Goal: Task Accomplishment & Management: Use online tool/utility

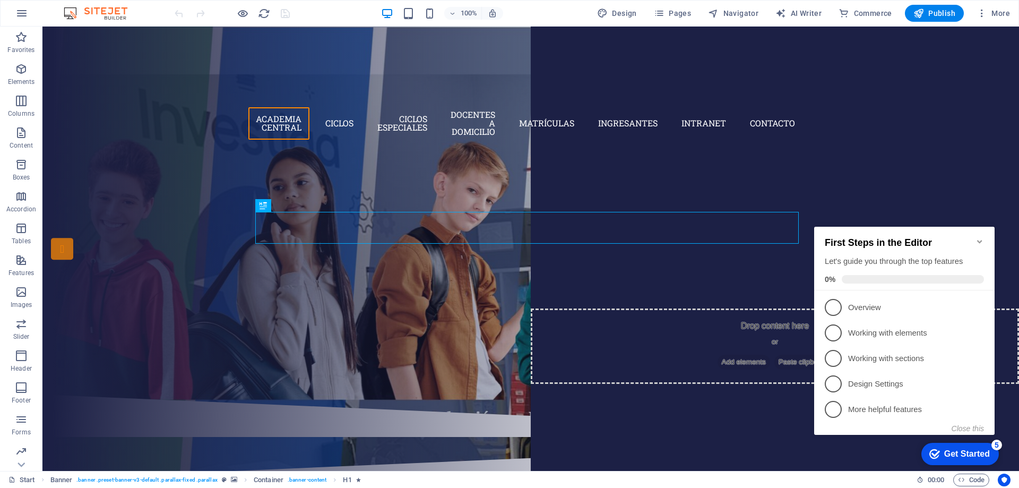
click at [978, 237] on icon "Minimize checklist" at bounding box center [979, 241] width 8 height 8
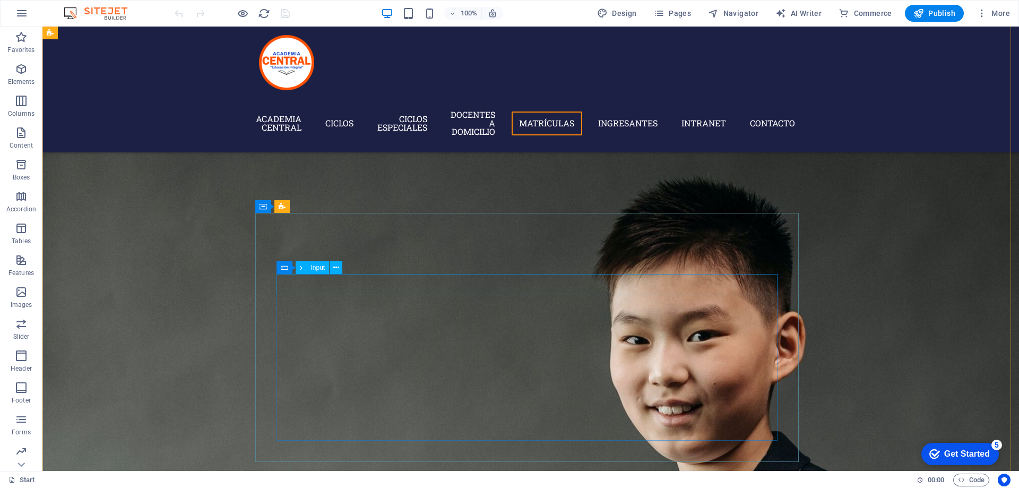
scroll to position [3077, 0]
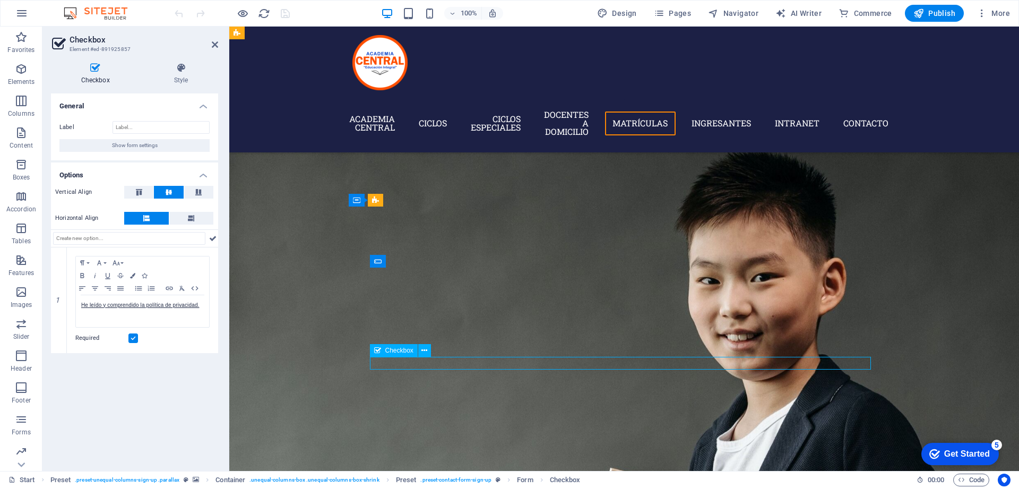
drag, startPoint x: 725, startPoint y: 364, endPoint x: 698, endPoint y: 365, distance: 26.5
click at [182, 67] on icon at bounding box center [181, 68] width 74 height 11
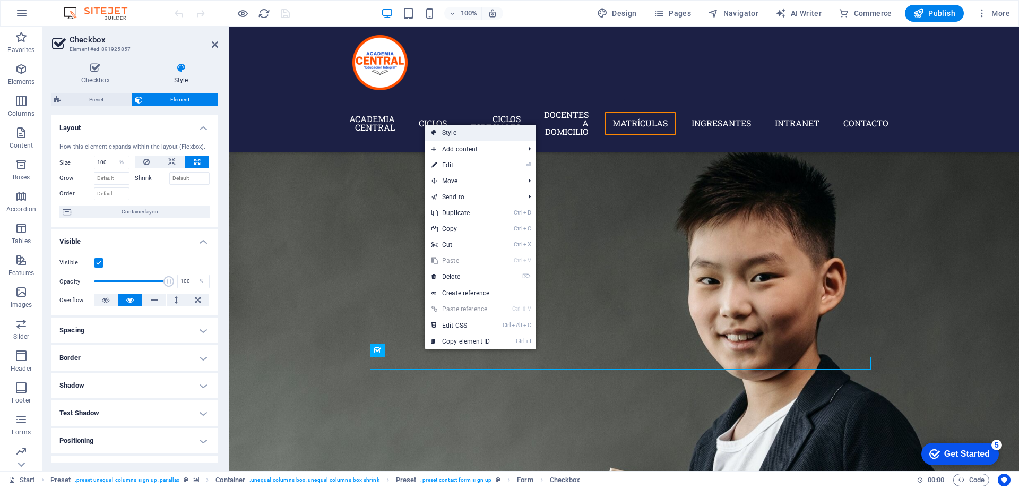
drag, startPoint x: 458, startPoint y: 127, endPoint x: 231, endPoint y: 160, distance: 229.5
select select "px"
select select "rem"
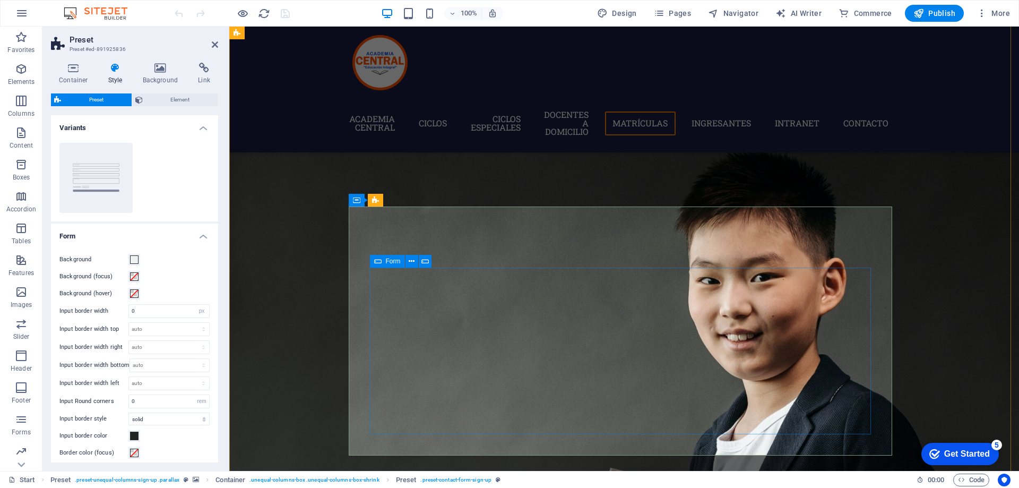
select select "%"
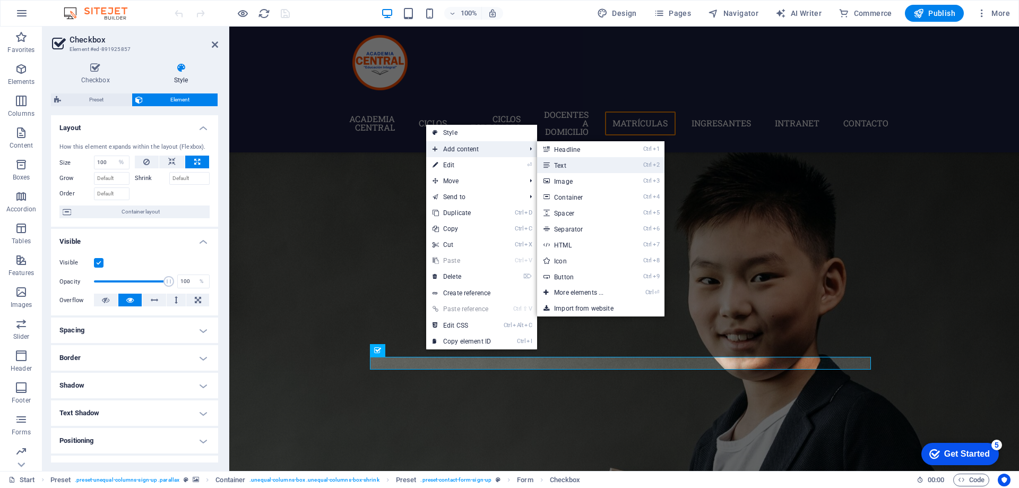
click at [551, 170] on link "Ctrl 2 Text" at bounding box center [581, 165] width 88 height 16
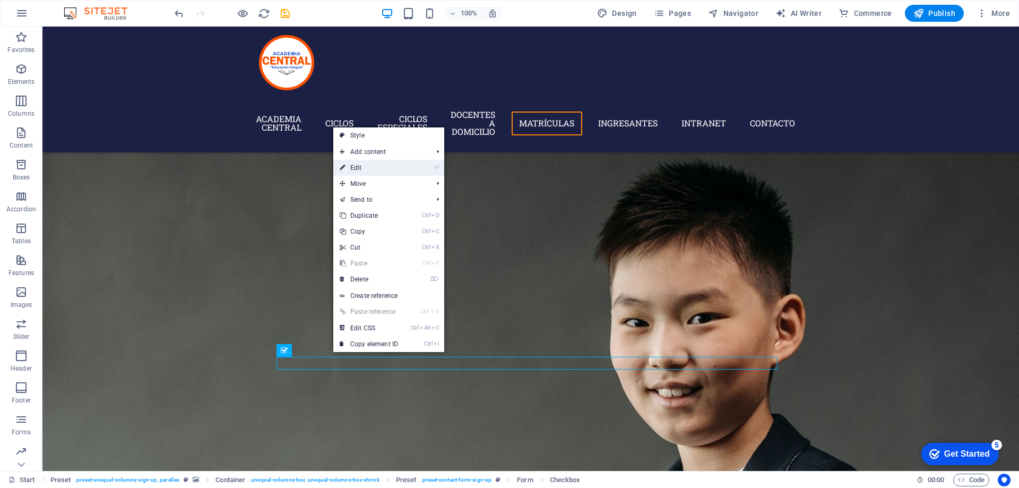
click at [368, 171] on link "⏎ Edit" at bounding box center [368, 168] width 71 height 16
select select "%"
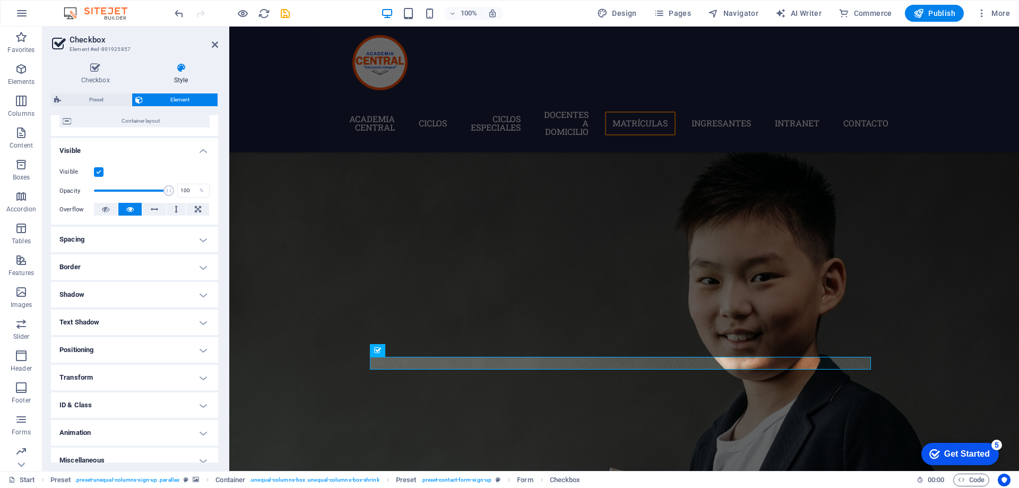
scroll to position [101, 0]
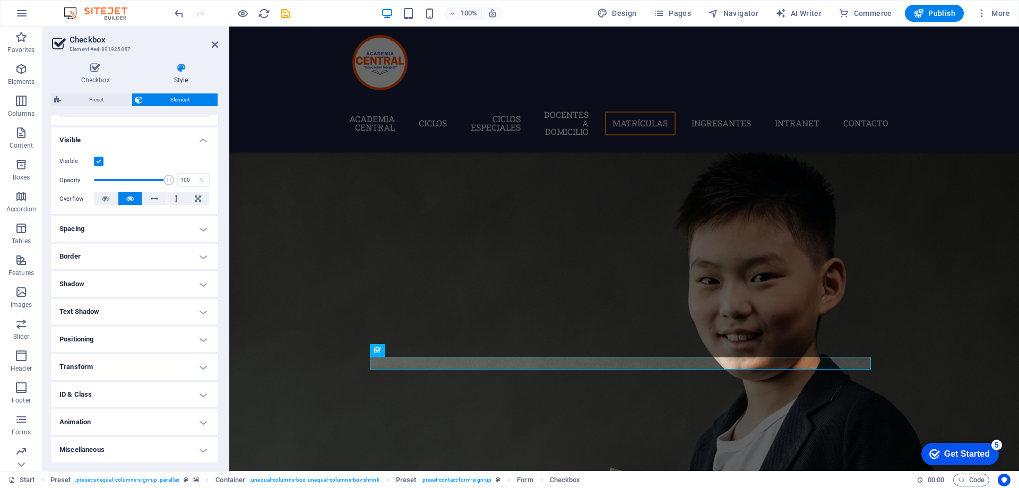
click at [89, 299] on h4 "Text Shadow" at bounding box center [134, 311] width 167 height 25
click at [133, 333] on span "None" at bounding box center [133, 332] width 13 height 13
click at [174, 330] on span "Outside" at bounding box center [183, 332] width 18 height 13
type input "2"
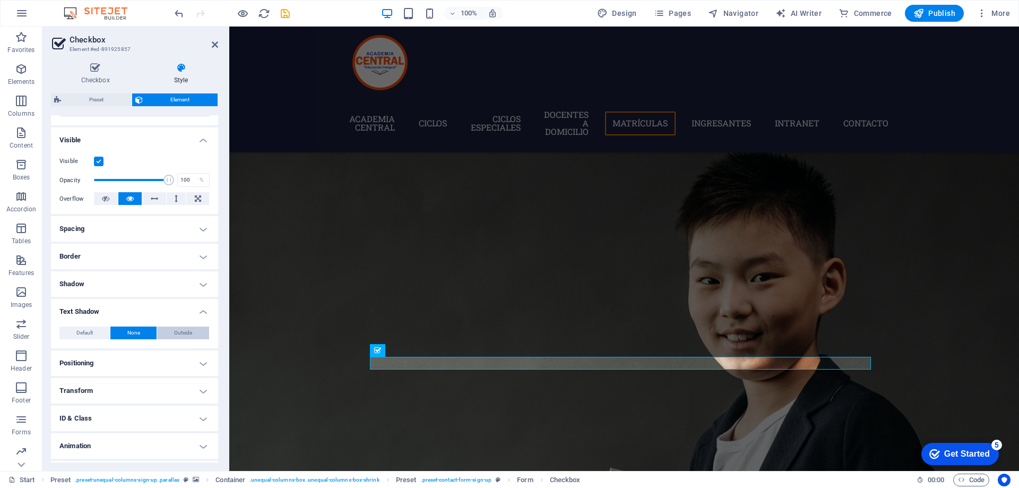
type input "4"
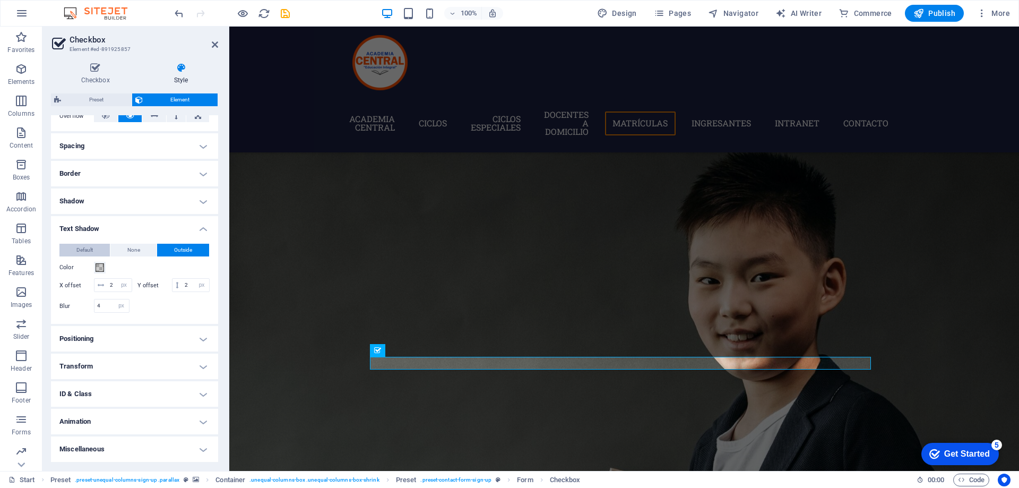
scroll to position [197, 0]
click at [125, 418] on h4 "Animation" at bounding box center [134, 420] width 167 height 25
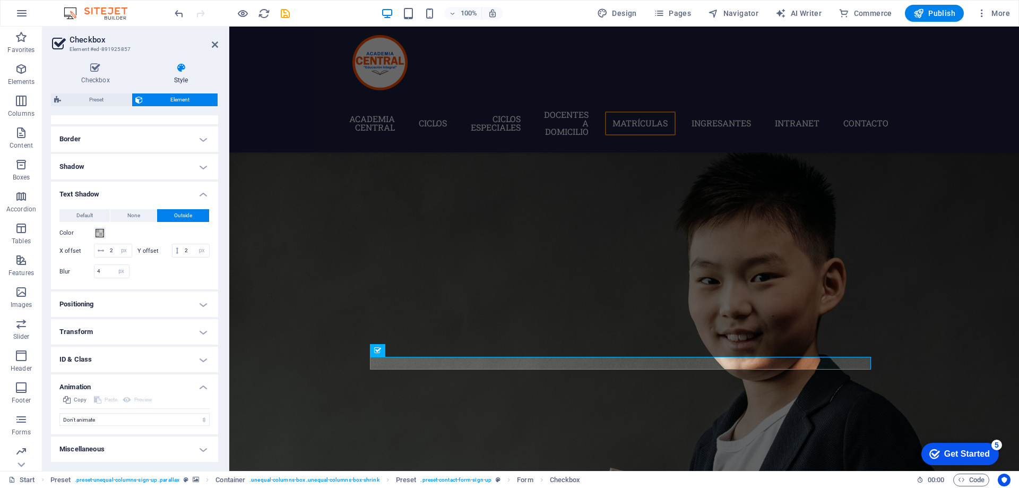
scroll to position [232, 0]
click at [119, 447] on h4 "Miscellaneous" at bounding box center [134, 448] width 167 height 25
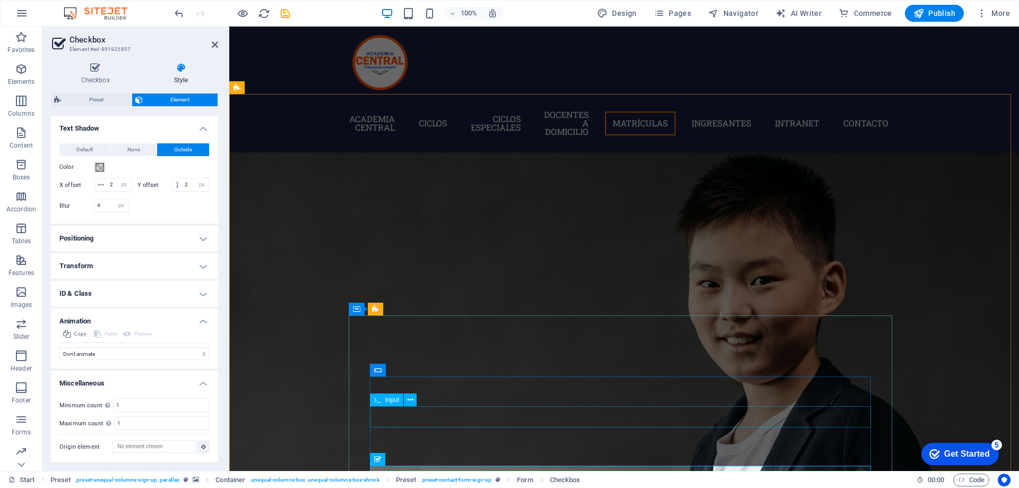
scroll to position [3127, 0]
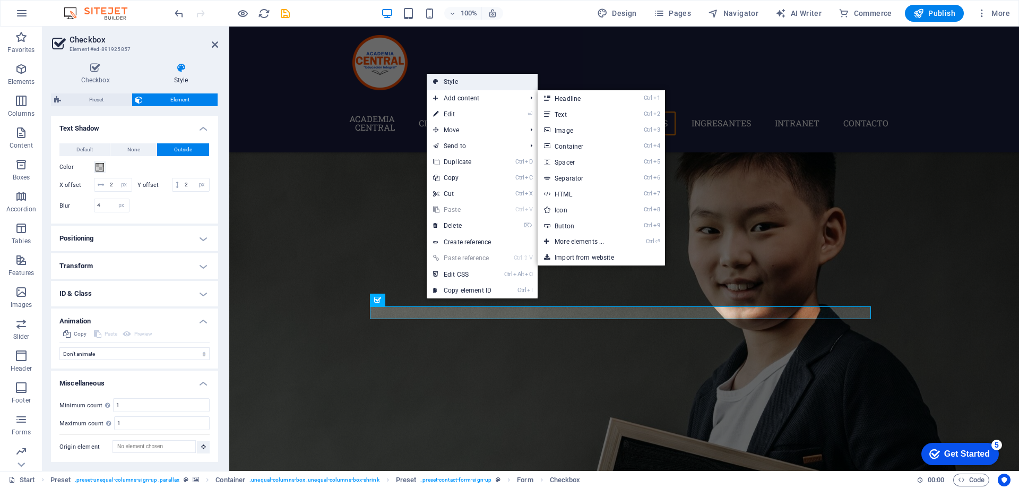
click at [467, 87] on link "Style" at bounding box center [481, 82] width 111 height 16
select select "px"
select select "rem"
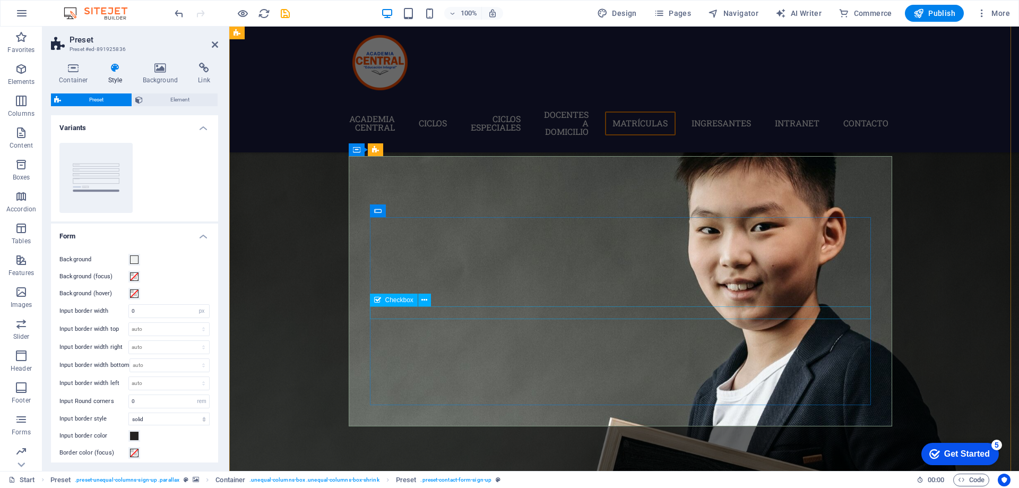
select select "%"
select select "px"
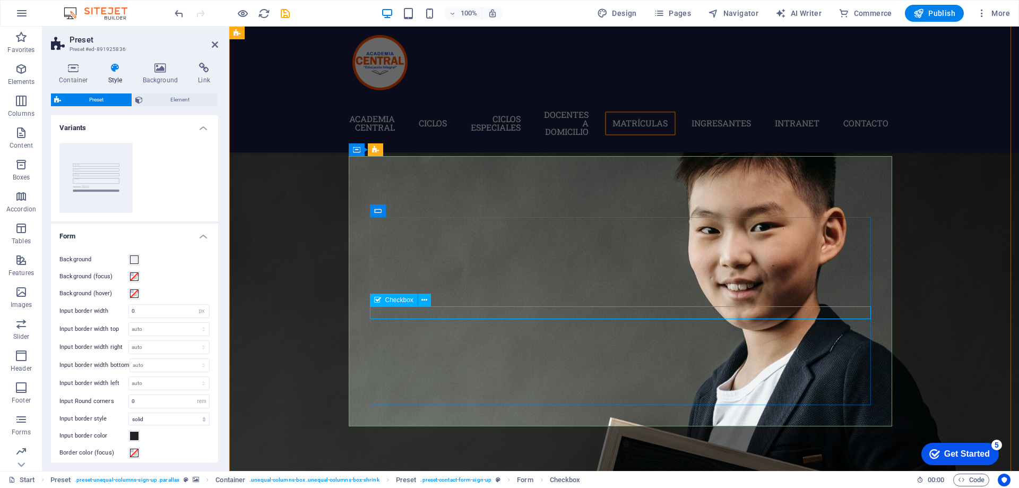
select select "px"
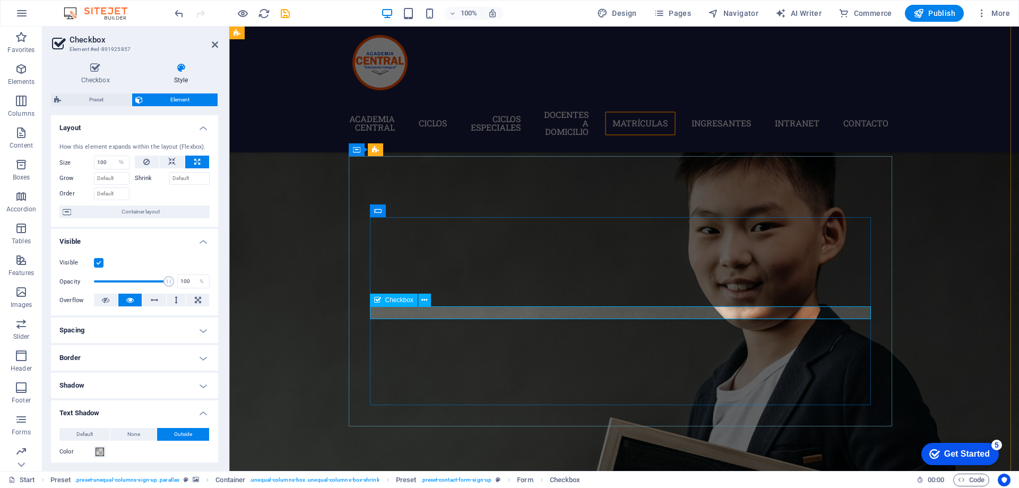
click at [97, 79] on h4 "Checkbox" at bounding box center [97, 74] width 93 height 22
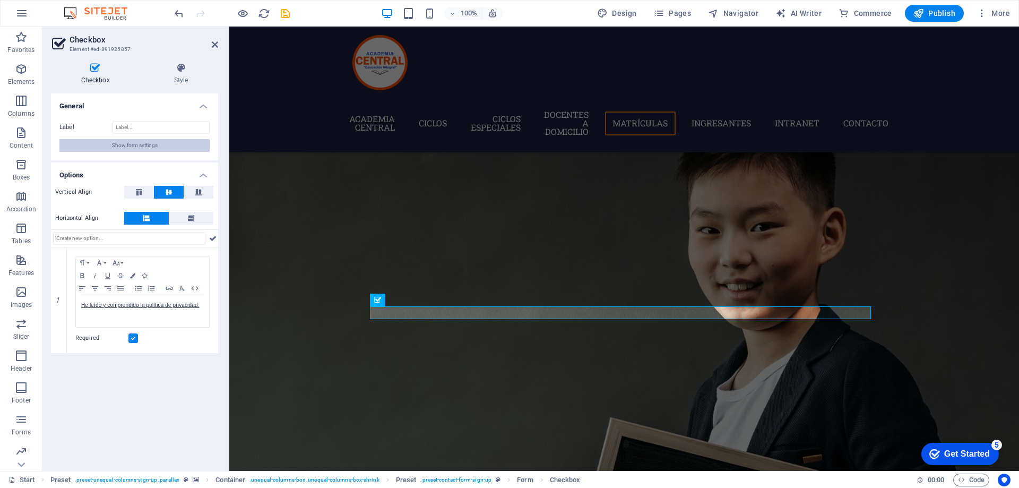
click at [107, 144] on button "Show form settings" at bounding box center [134, 145] width 150 height 13
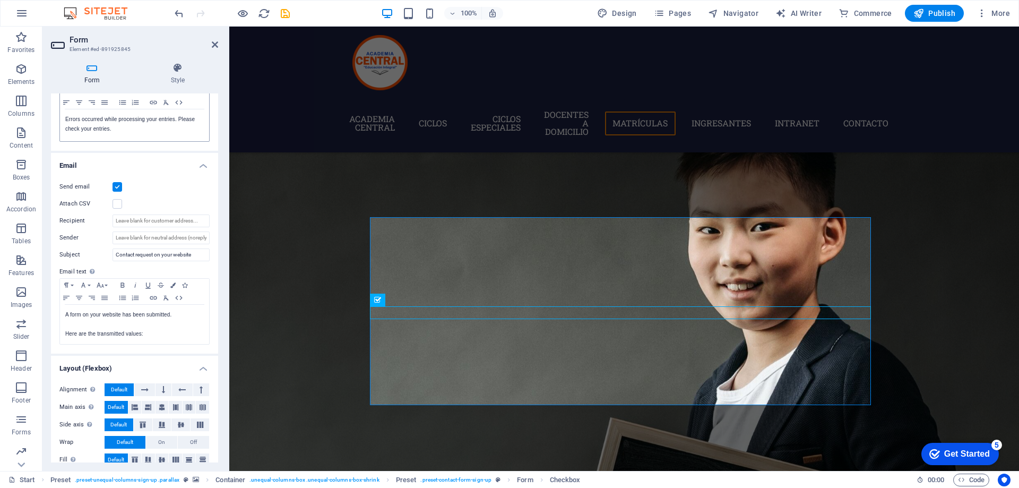
scroll to position [225, 0]
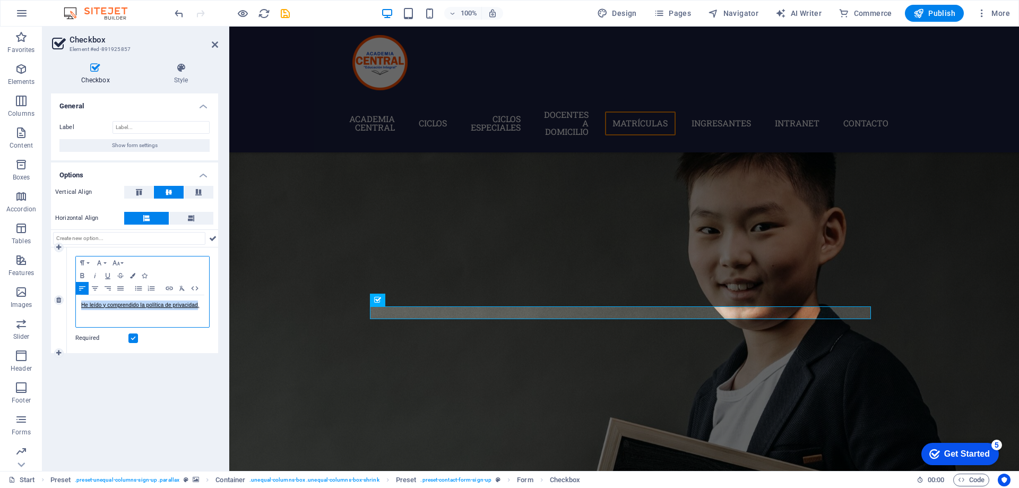
drag, startPoint x: 198, startPoint y: 306, endPoint x: 78, endPoint y: 306, distance: 120.4
click at [78, 306] on div "He leído y comprendido la política de privacidad." at bounding box center [142, 311] width 133 height 32
click at [133, 275] on icon "button" at bounding box center [132, 275] width 5 height 5
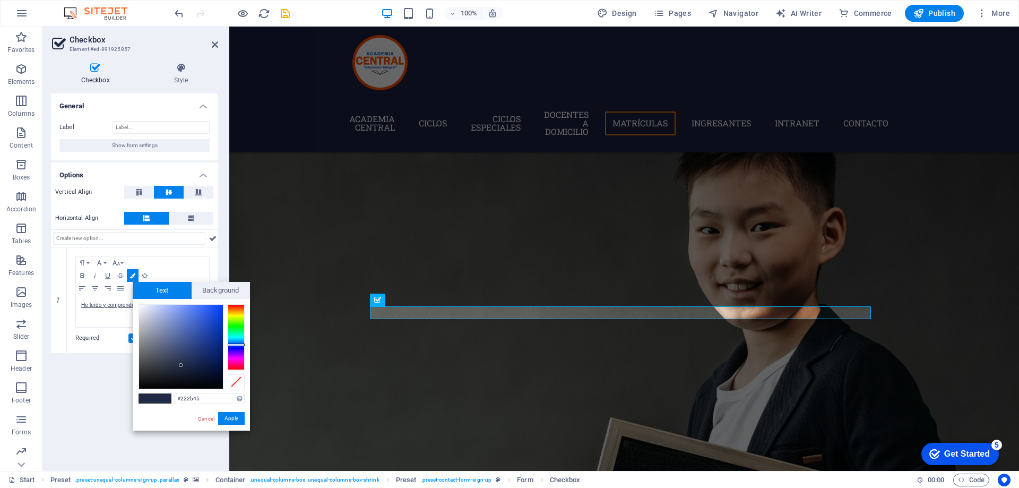
click at [150, 398] on span at bounding box center [147, 398] width 16 height 9
click at [229, 416] on button "Apply" at bounding box center [231, 418] width 27 height 13
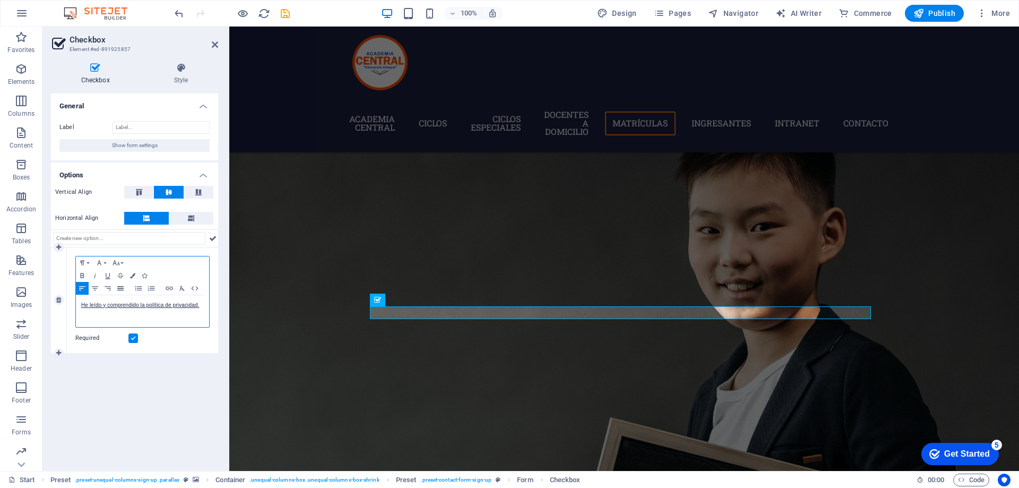
click at [121, 290] on icon "button" at bounding box center [120, 288] width 13 height 8
click at [155, 340] on div "Required" at bounding box center [142, 338] width 134 height 13
click at [214, 238] on icon at bounding box center [212, 238] width 7 height 13
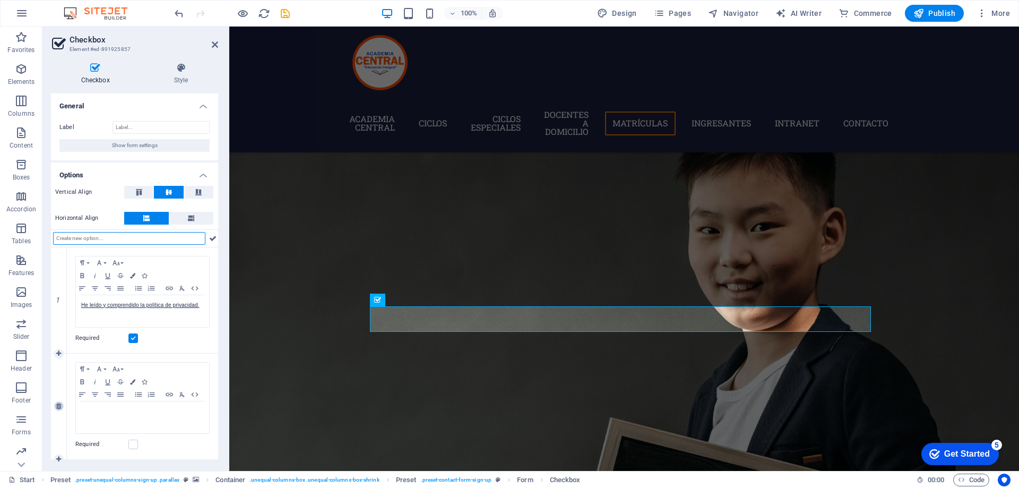
click at [61, 403] on icon at bounding box center [58, 406] width 5 height 6
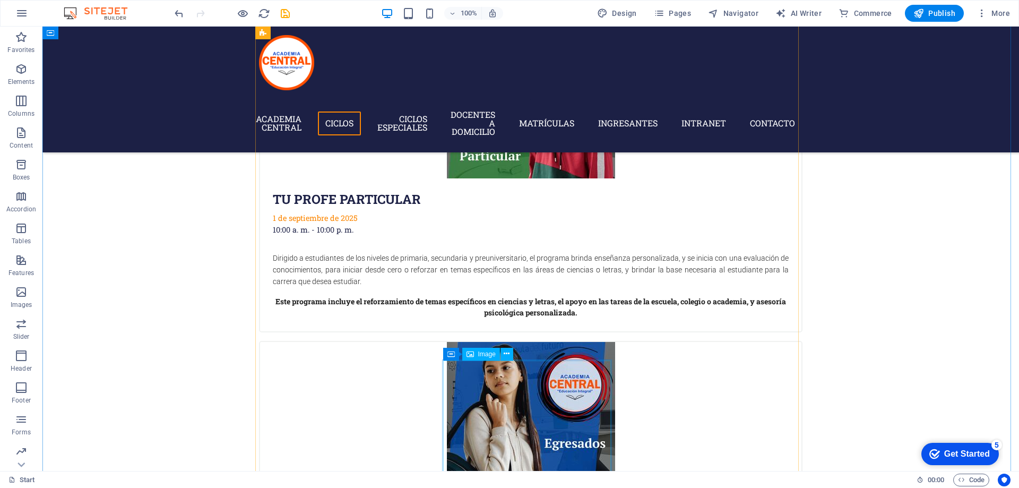
scroll to position [369, 0]
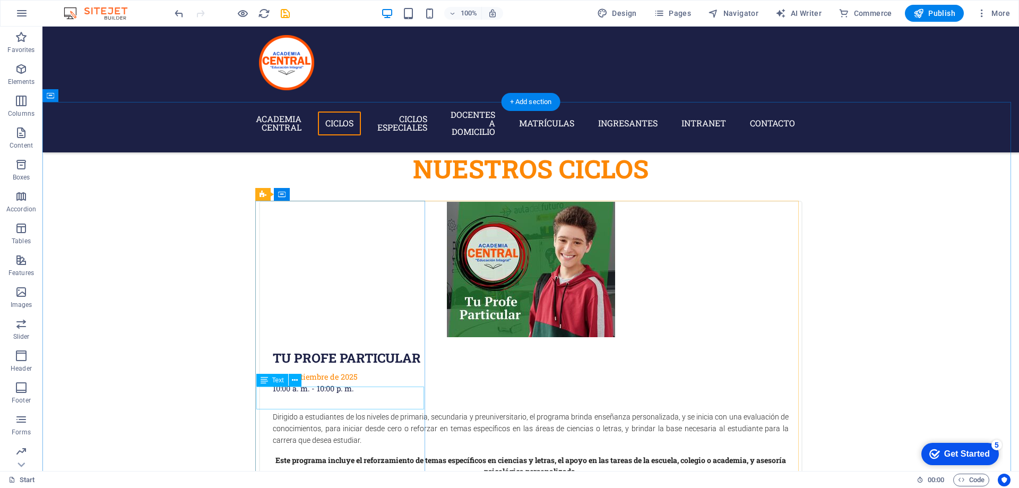
click at [283, 394] on div "[DATE] 10:00 a. m. - 10:00 p. m." at bounding box center [530, 382] width 541 height 23
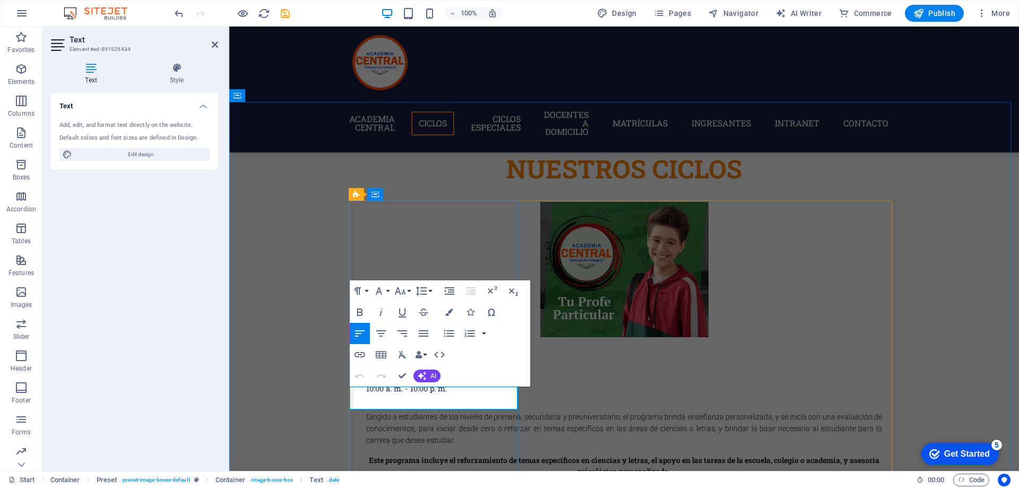
click at [374, 382] on p "1 de septiembre de 2025" at bounding box center [624, 377] width 516 height 12
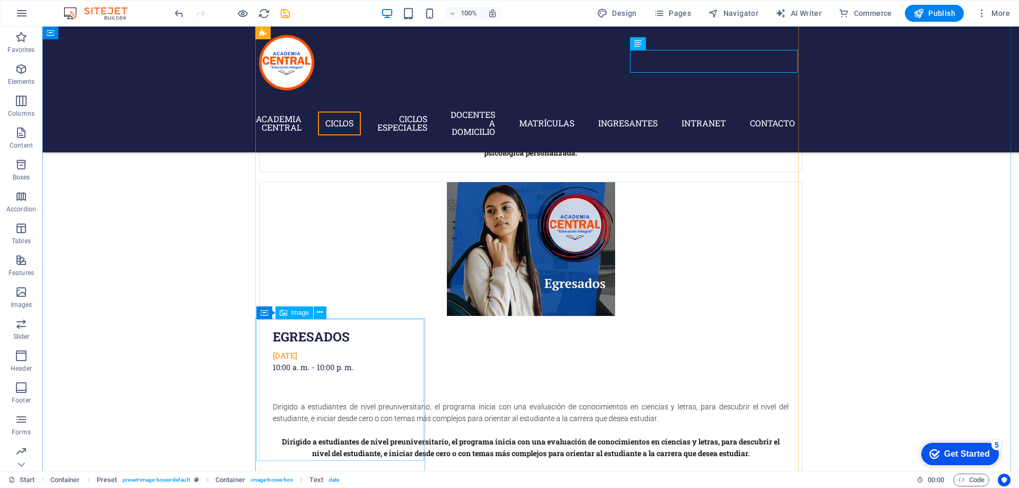
scroll to position [846, 0]
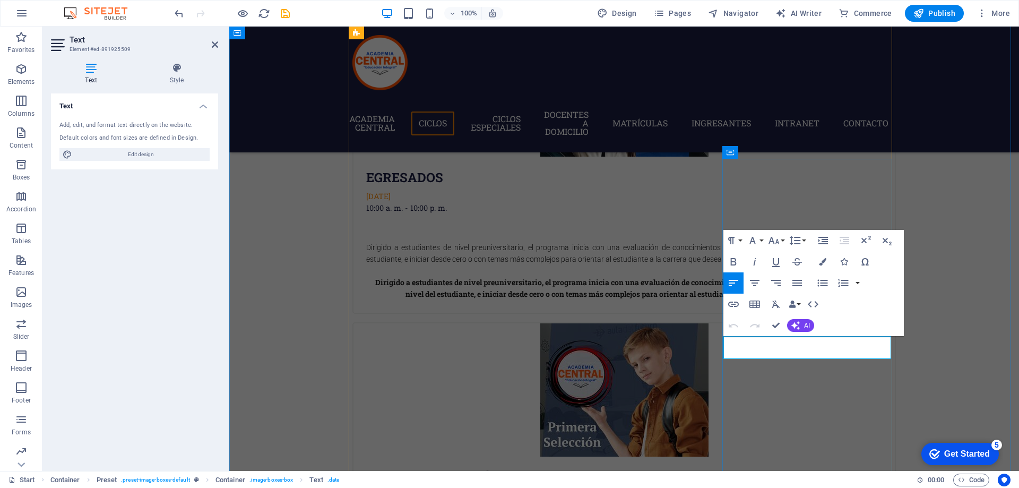
drag, startPoint x: 776, startPoint y: 324, endPoint x: 705, endPoint y: 302, distance: 73.7
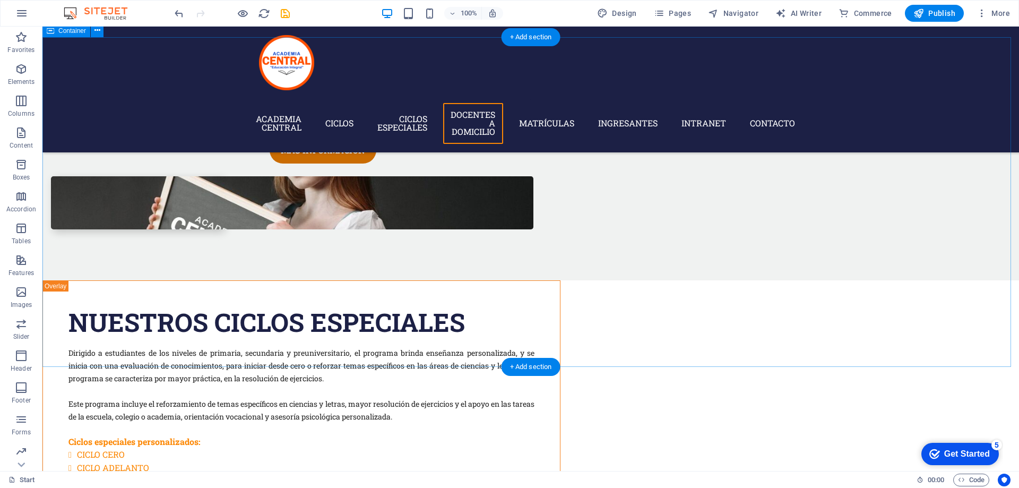
scroll to position [2650, 0]
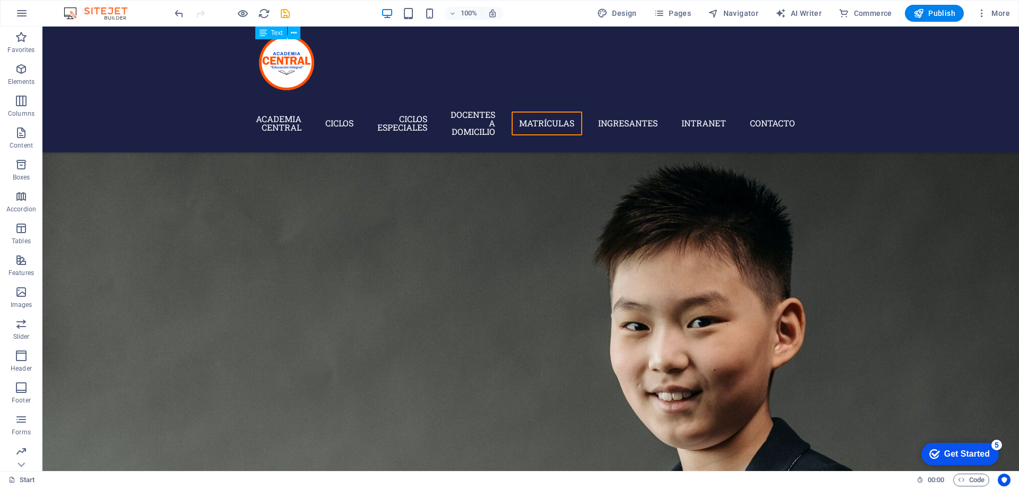
scroll to position [3074, 0]
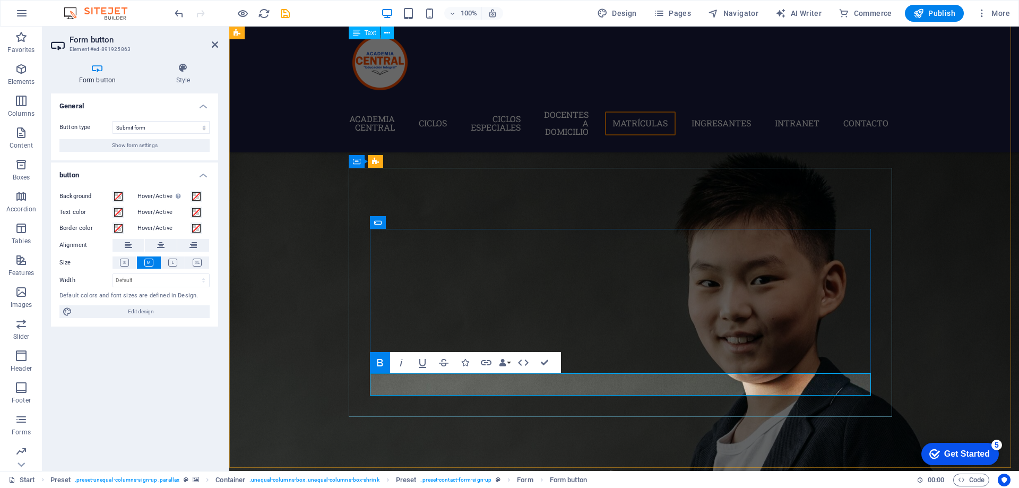
type button "Submit"
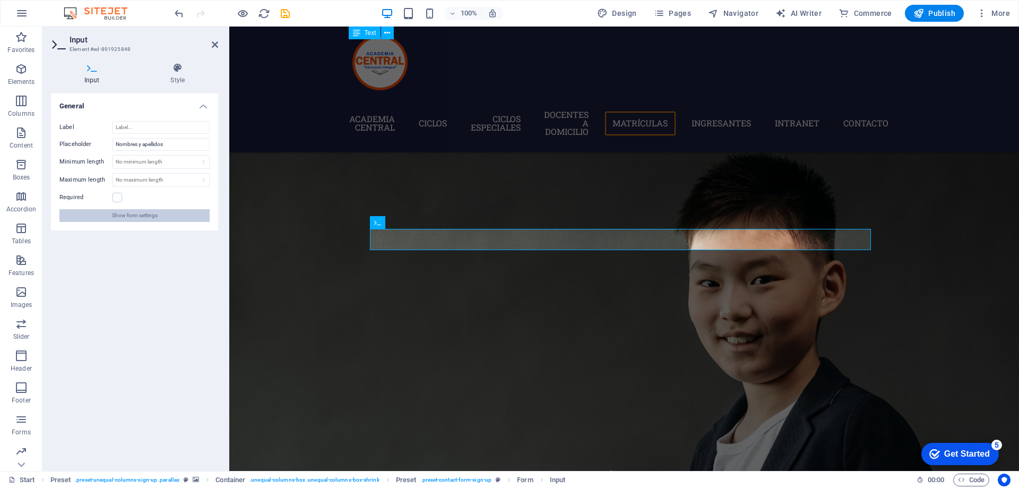
click at [173, 218] on button "Show form settings" at bounding box center [134, 215] width 150 height 13
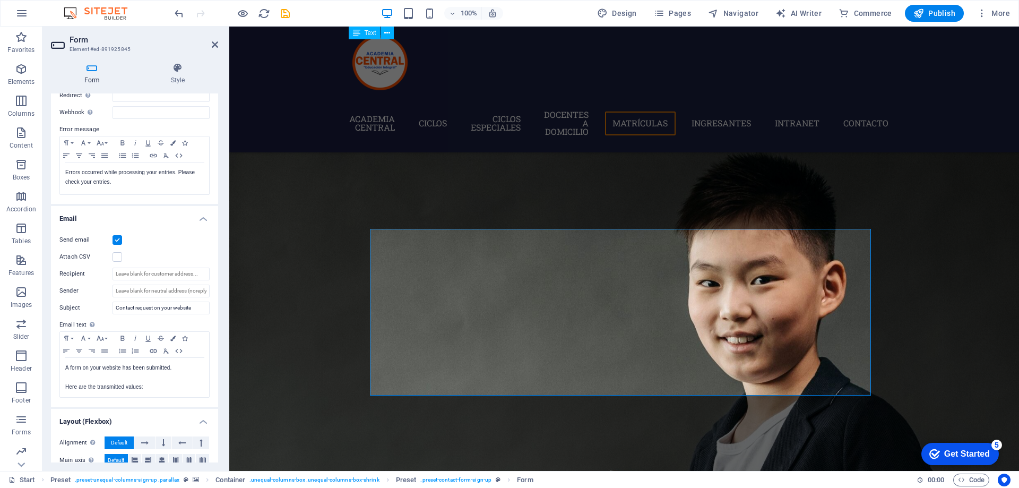
scroll to position [225, 0]
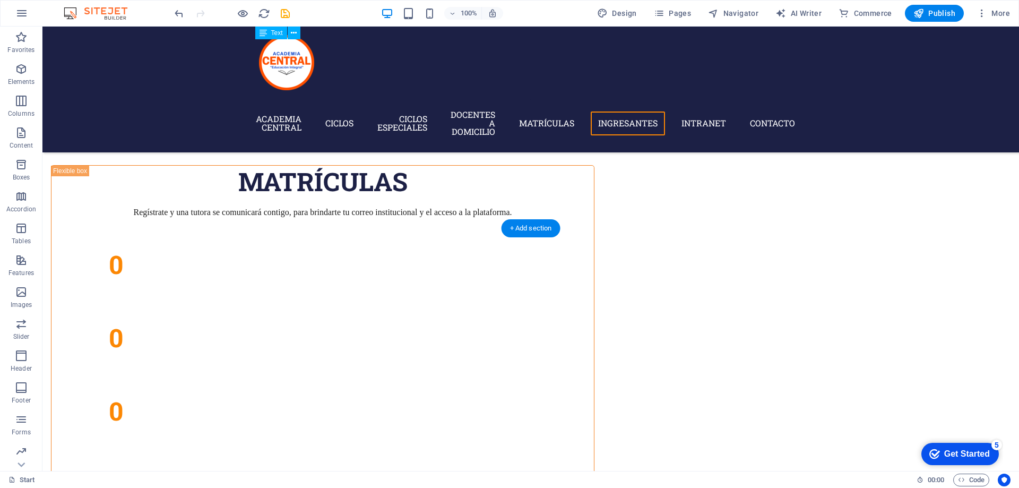
scroll to position [4973, 0]
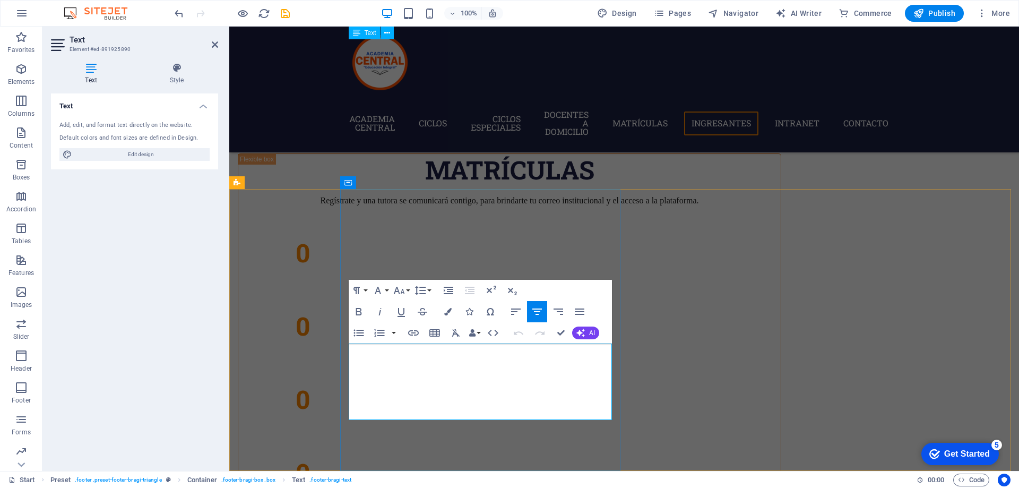
drag, startPoint x: 529, startPoint y: 375, endPoint x: 406, endPoint y: 362, distance: 123.8
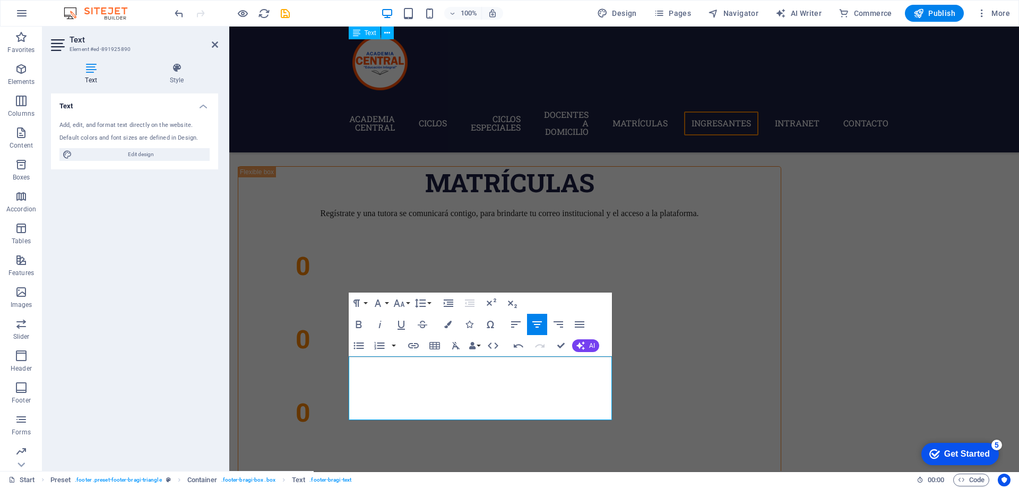
scroll to position [4947, 0]
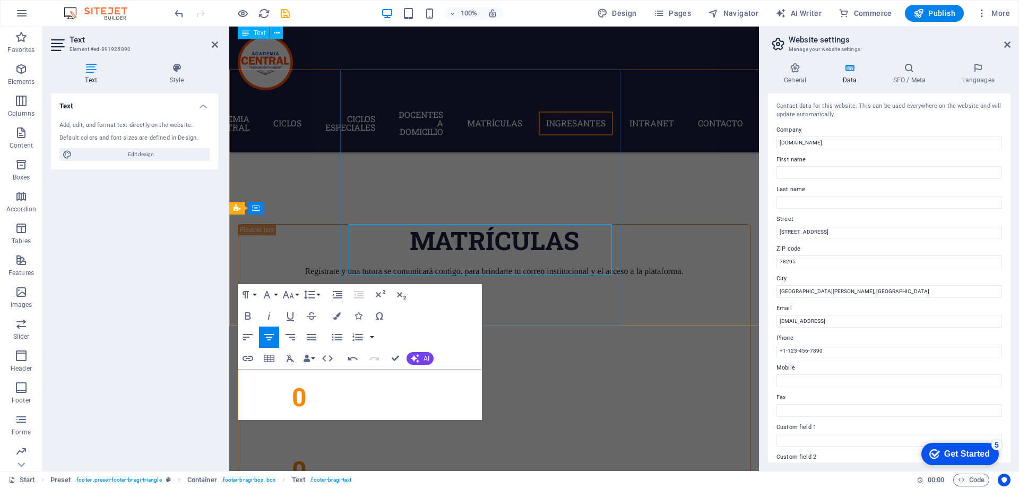
scroll to position [5092, 0]
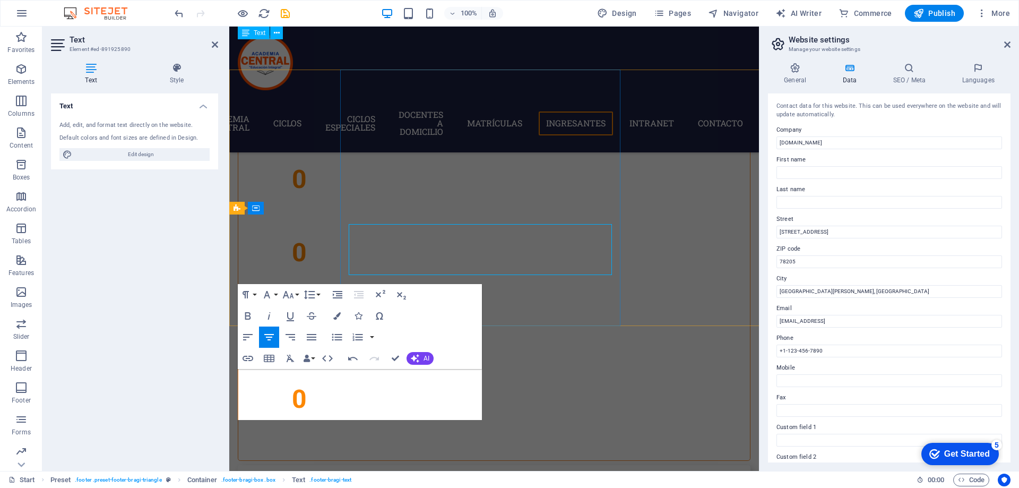
drag, startPoint x: 406, startPoint y: 401, endPoint x: 271, endPoint y: 401, distance: 134.7
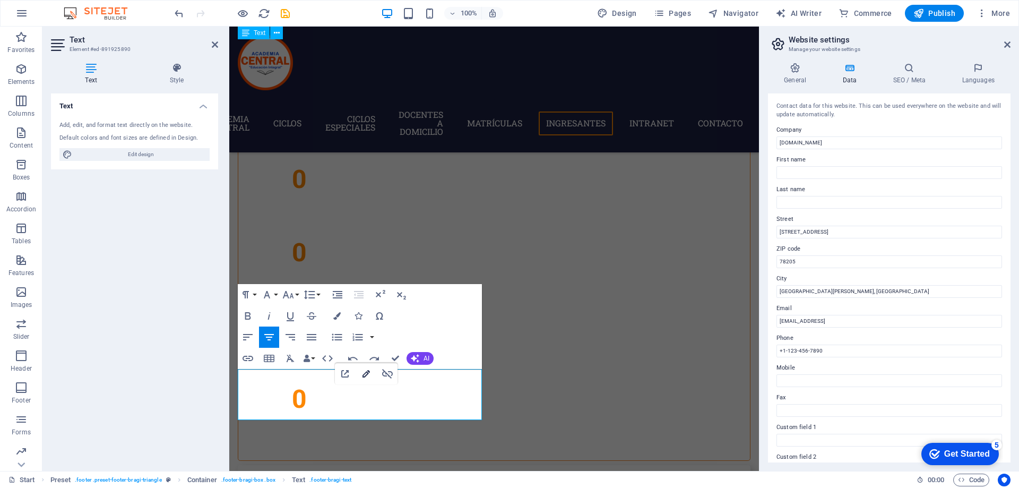
click at [368, 375] on icon "button" at bounding box center [366, 373] width 13 height 13
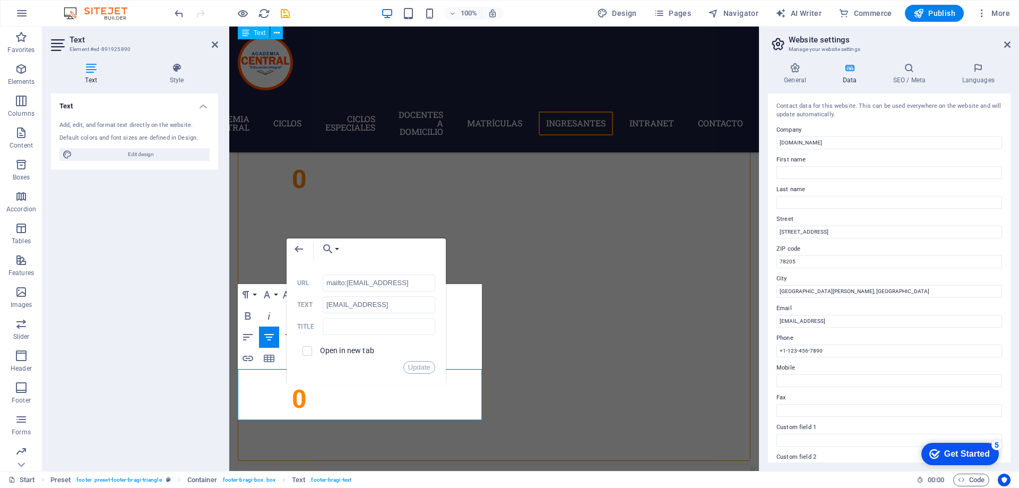
scroll to position [0, 0]
drag, startPoint x: 387, startPoint y: 282, endPoint x: 284, endPoint y: 283, distance: 102.9
click at [286, 283] on div "Back Choose Link Start Subpage Legal notice Privacy Choose file ... mailto:[EMA…" at bounding box center [365, 311] width 159 height 146
type input "mailto:[EMAIL_ADDRESS][DOMAIN_NAME]"
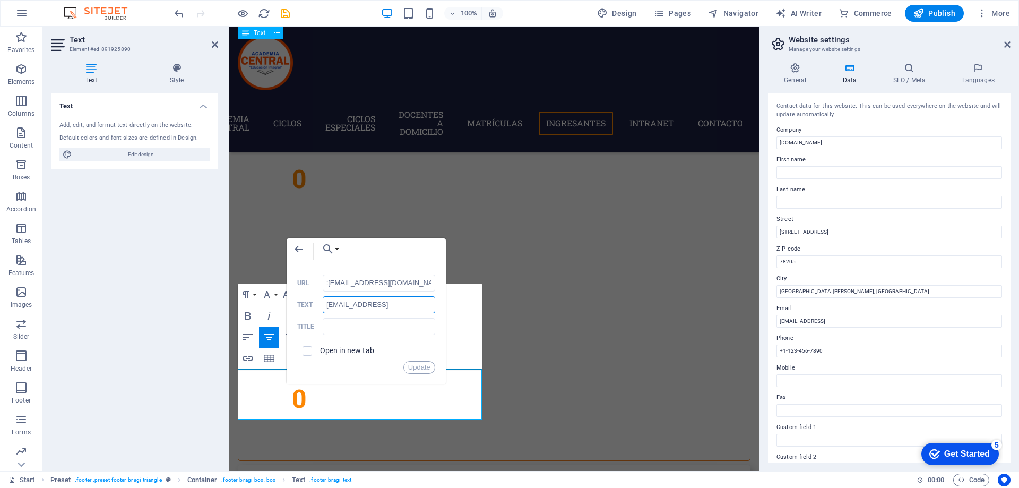
click at [394, 310] on input "[EMAIL_ADDRESS]" at bounding box center [379, 304] width 112 height 17
type input "correo"
click at [424, 365] on button "Update" at bounding box center [419, 367] width 32 height 13
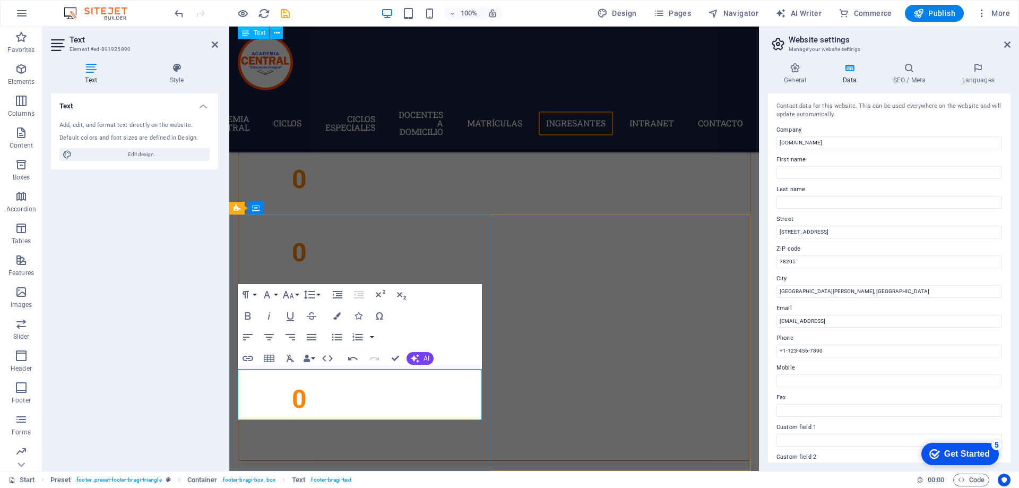
click at [365, 375] on icon "button" at bounding box center [365, 373] width 7 height 7
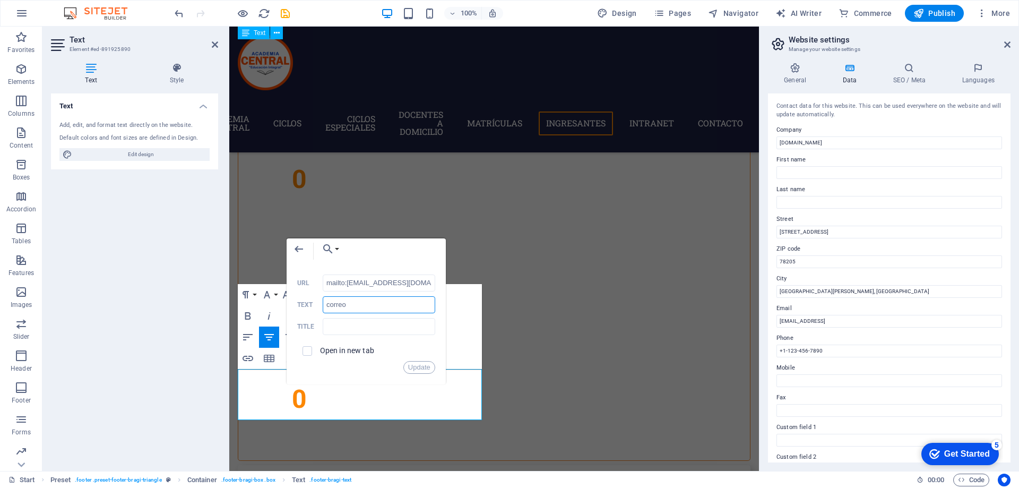
click at [350, 304] on input "correo" at bounding box center [379, 304] width 112 height 17
drag, startPoint x: 358, startPoint y: 302, endPoint x: 282, endPoint y: 302, distance: 76.4
click at [286, 302] on div "Back Choose Link Start Subpage Legal notice Privacy Choose file ... mailto:[EMA…" at bounding box center [365, 311] width 159 height 146
click at [368, 285] on input "mailto:[EMAIL_ADDRESS][DOMAIN_NAME]" at bounding box center [379, 282] width 112 height 17
type input "mailto:[EMAIL_ADDRESS][DOMAIN_NAME]"
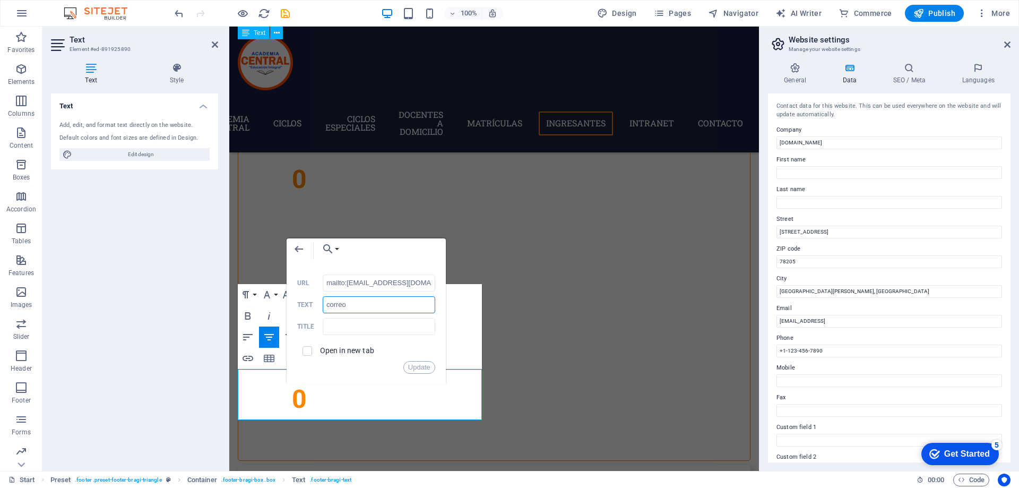
click at [361, 304] on input "correo" at bounding box center [379, 304] width 112 height 17
drag, startPoint x: 361, startPoint y: 304, endPoint x: 278, endPoint y: 302, distance: 82.8
click at [286, 302] on div "Back Choose Link Start Subpage Legal notice Privacy Choose file ... mailto:[EMA…" at bounding box center [365, 311] width 159 height 146
type input "[EMAIL_ADDRESS][DOMAIN_NAME]"
click at [425, 370] on button "Update" at bounding box center [419, 367] width 32 height 13
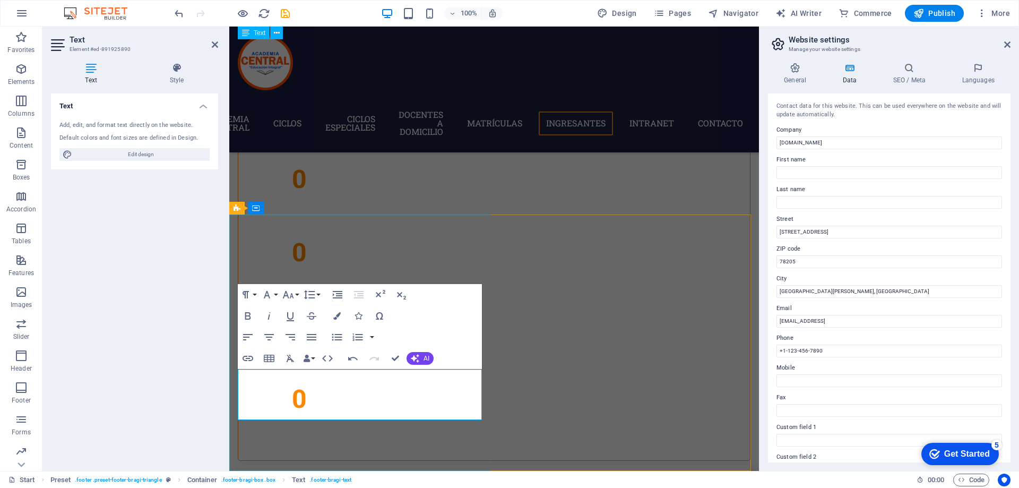
type input "/privacy"
type input "Privacidad"
click at [391, 388] on icon "button" at bounding box center [391, 386] width 13 height 13
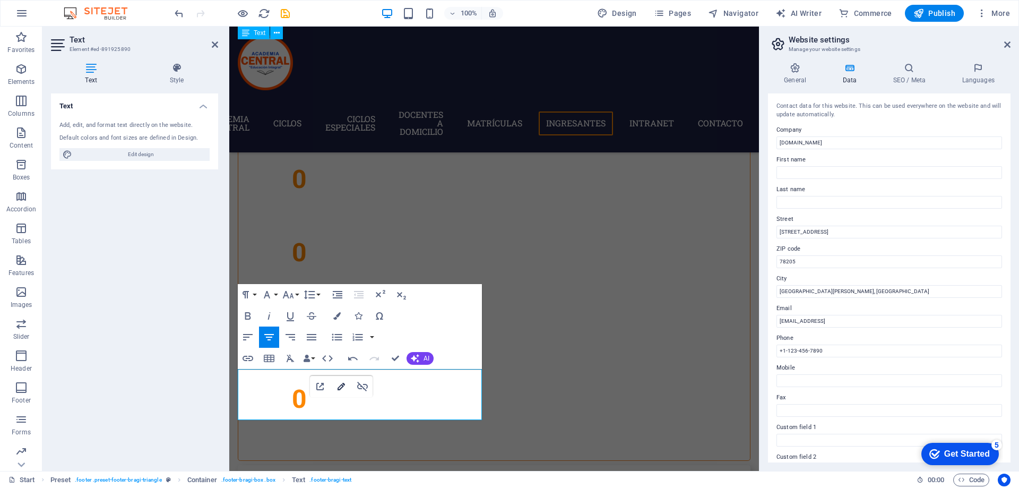
type input "/legal-notice"
type input "Aviso legal"
click at [346, 386] on icon "button" at bounding box center [341, 386] width 13 height 13
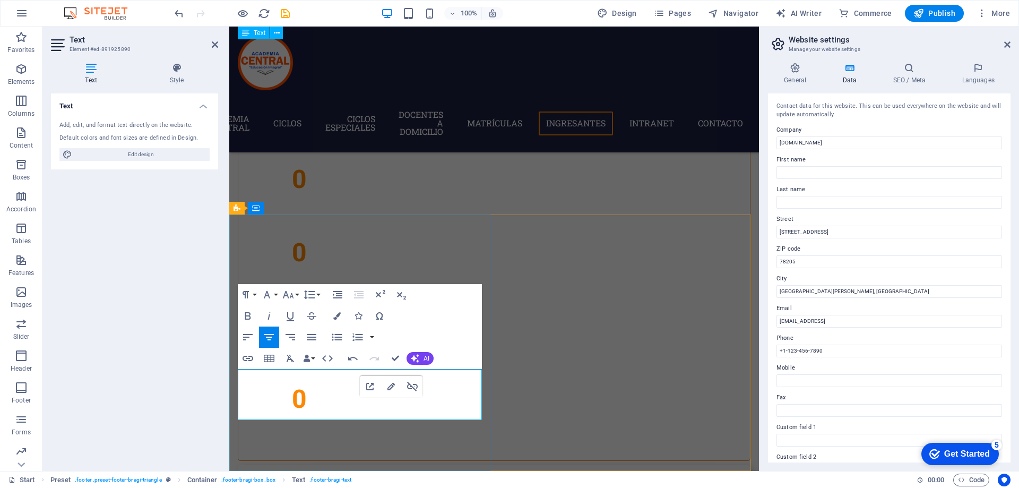
drag, startPoint x: 417, startPoint y: 414, endPoint x: 303, endPoint y: 414, distance: 114.1
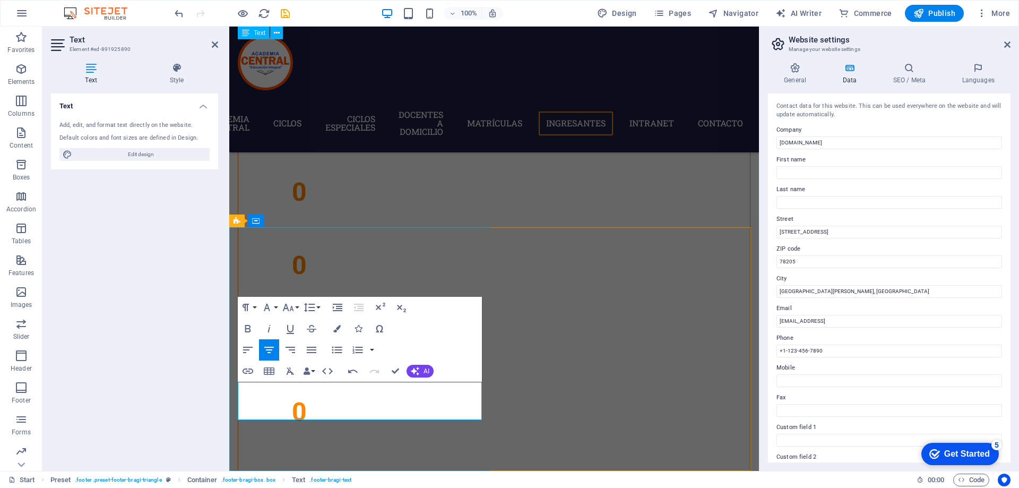
drag, startPoint x: 1058, startPoint y: 376, endPoint x: 724, endPoint y: 358, distance: 335.2
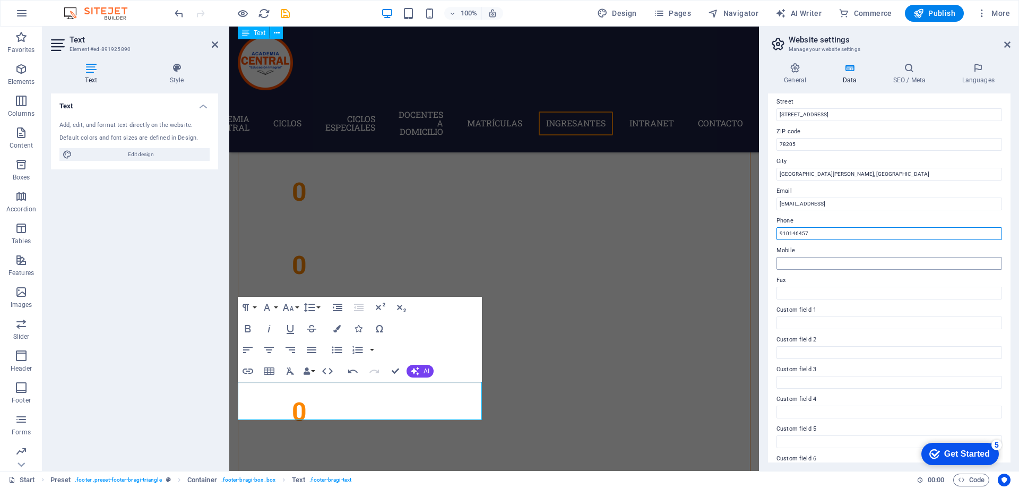
scroll to position [141, 0]
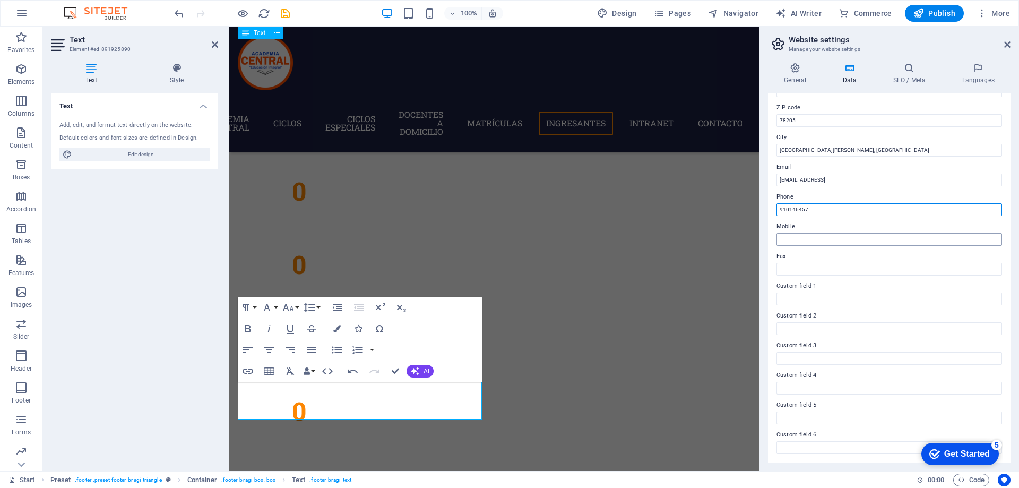
type input "910146457"
click at [808, 236] on input "Mobile" at bounding box center [888, 239] width 225 height 13
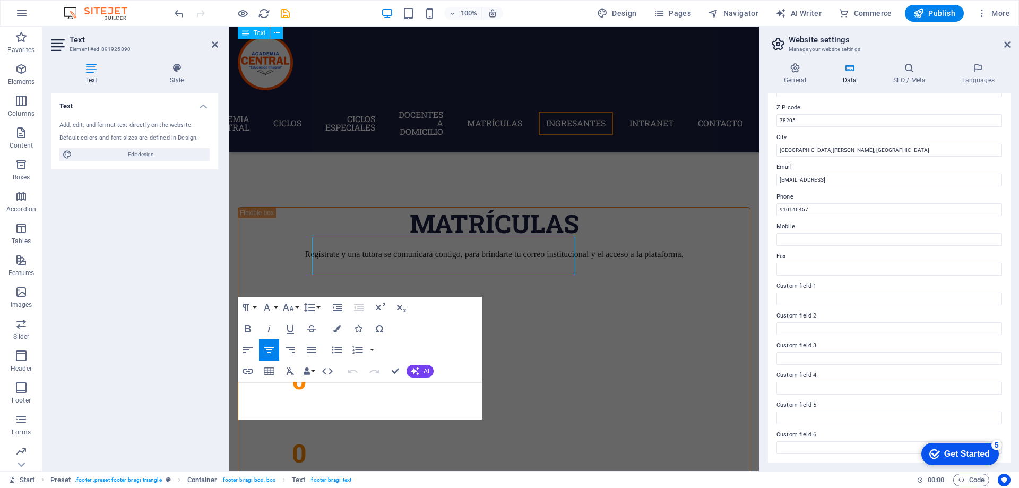
scroll to position [5079, 0]
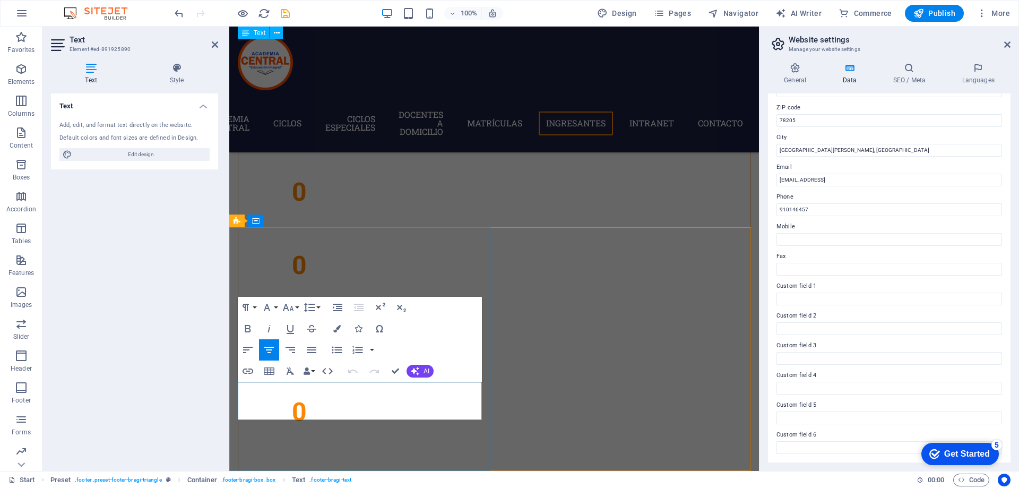
click at [833, 207] on input "910146457" at bounding box center [888, 209] width 225 height 13
drag, startPoint x: 1063, startPoint y: 233, endPoint x: 756, endPoint y: 207, distance: 307.2
click at [816, 243] on input "Mobile" at bounding box center [888, 239] width 225 height 13
click at [800, 263] on input "Fax" at bounding box center [888, 269] width 225 height 13
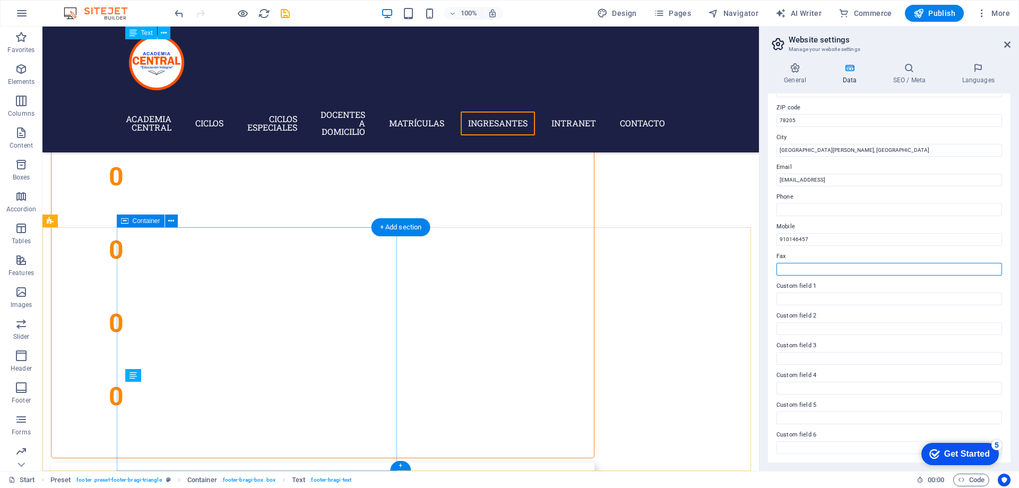
scroll to position [4934, 0]
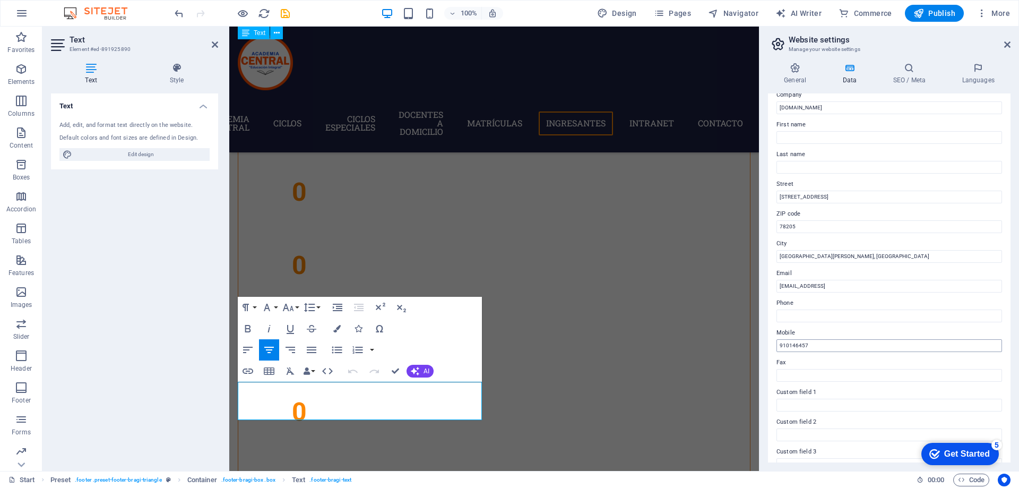
scroll to position [0, 0]
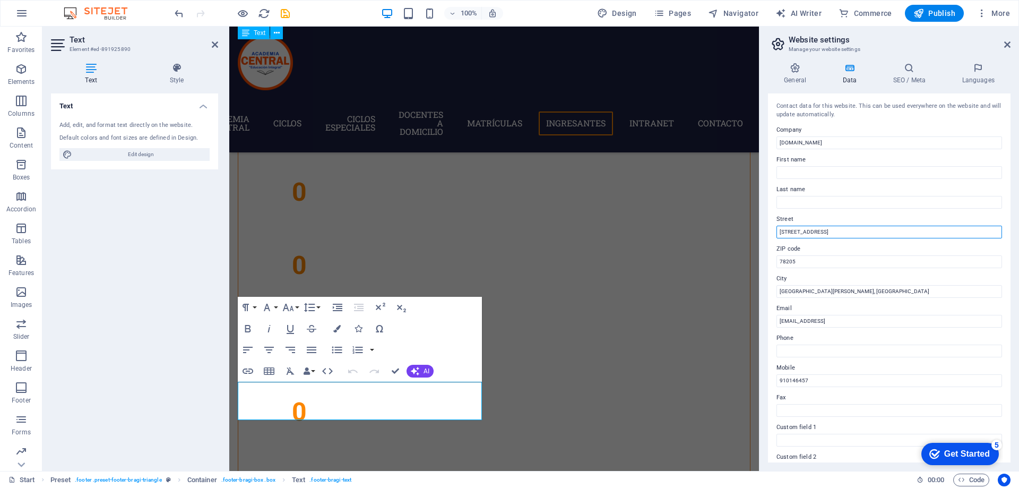
click at [802, 226] on input "[STREET_ADDRESS]" at bounding box center [888, 231] width 225 height 13
drag, startPoint x: 1060, startPoint y: 255, endPoint x: 727, endPoint y: 230, distance: 333.5
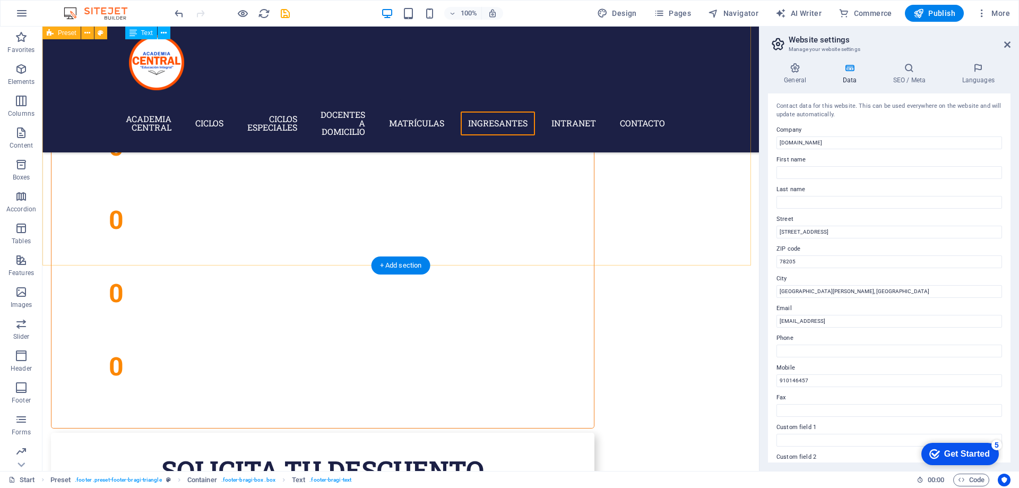
scroll to position [4896, 0]
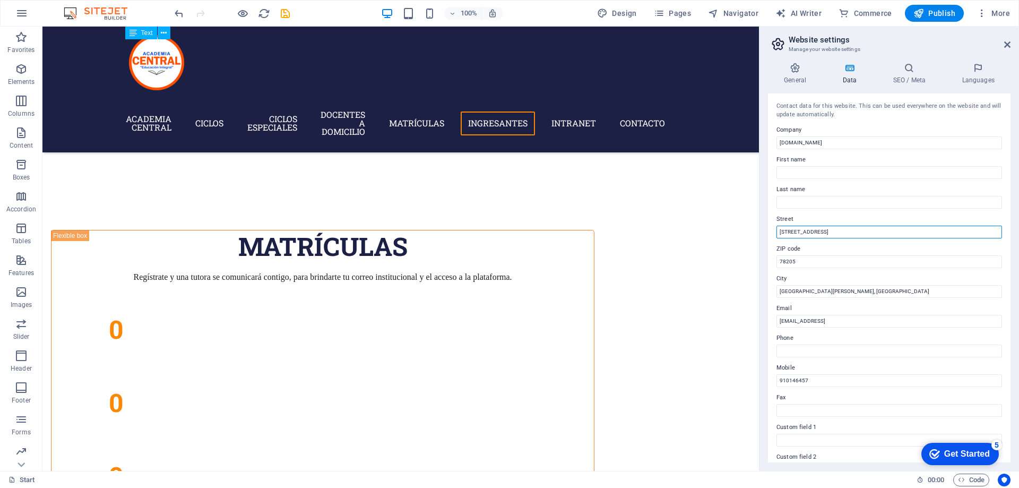
click at [809, 233] on input "[STREET_ADDRESS]" at bounding box center [888, 231] width 225 height 13
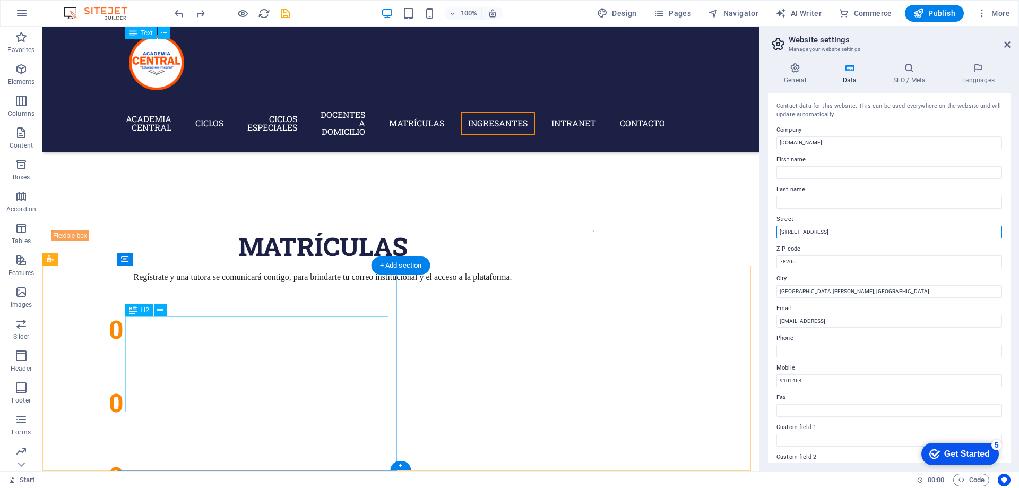
type input "91014"
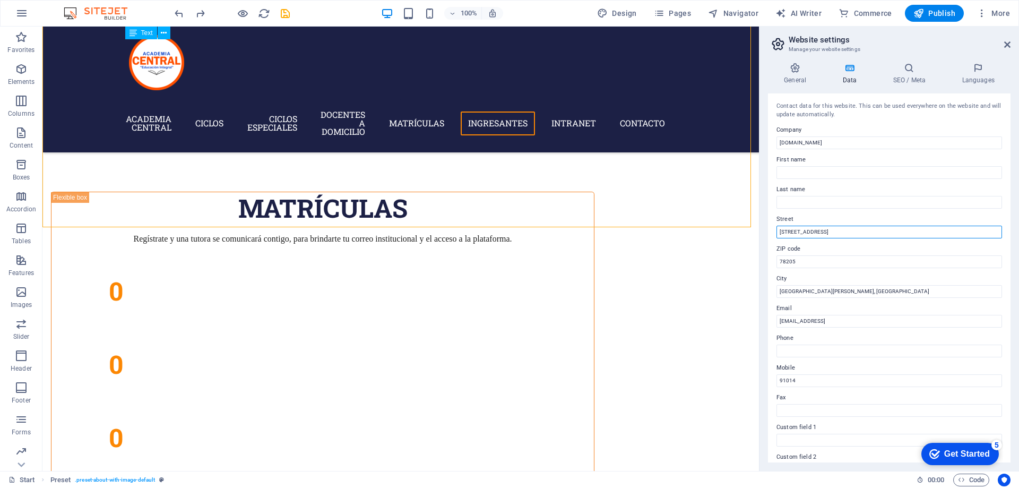
click at [800, 237] on input "[STREET_ADDRESS]" at bounding box center [888, 231] width 225 height 13
click at [817, 233] on input "[STREET_ADDRESS]" at bounding box center [888, 231] width 225 height 13
drag, startPoint x: 825, startPoint y: 233, endPoint x: 768, endPoint y: 234, distance: 57.3
click at [768, 234] on div "Contact data for this website. This can be used everywhere on the website and w…" at bounding box center [889, 277] width 242 height 369
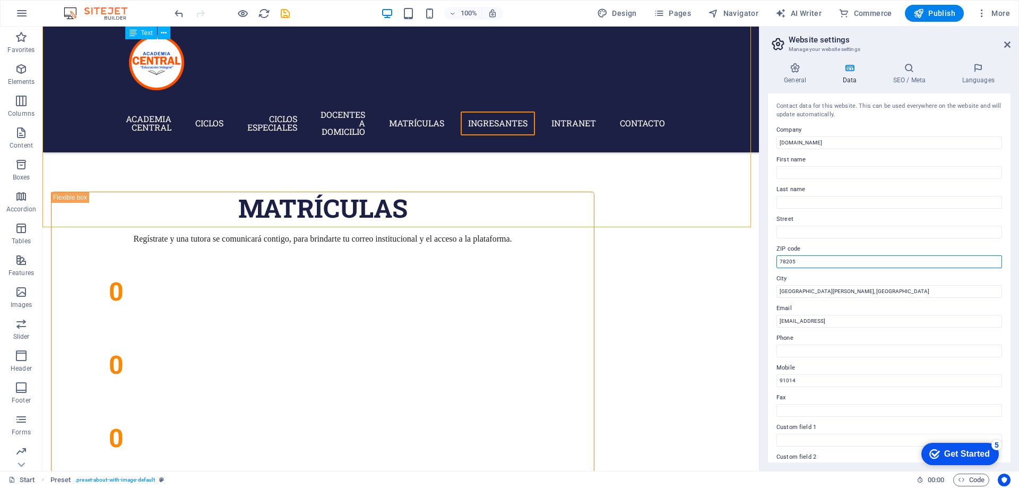
drag, startPoint x: 803, startPoint y: 264, endPoint x: 772, endPoint y: 262, distance: 30.3
click at [772, 262] on div "Contact data for this website. This can be used everywhere on the website and w…" at bounding box center [889, 277] width 242 height 369
drag, startPoint x: 820, startPoint y: 293, endPoint x: 767, endPoint y: 293, distance: 53.6
click at [767, 293] on div "General Data SEO / Meta Languages Website name [DOMAIN_NAME] Logo Drag files he…" at bounding box center [888, 262] width 259 height 416
click at [817, 320] on input "[EMAIL_ADDRESS]" at bounding box center [888, 321] width 225 height 13
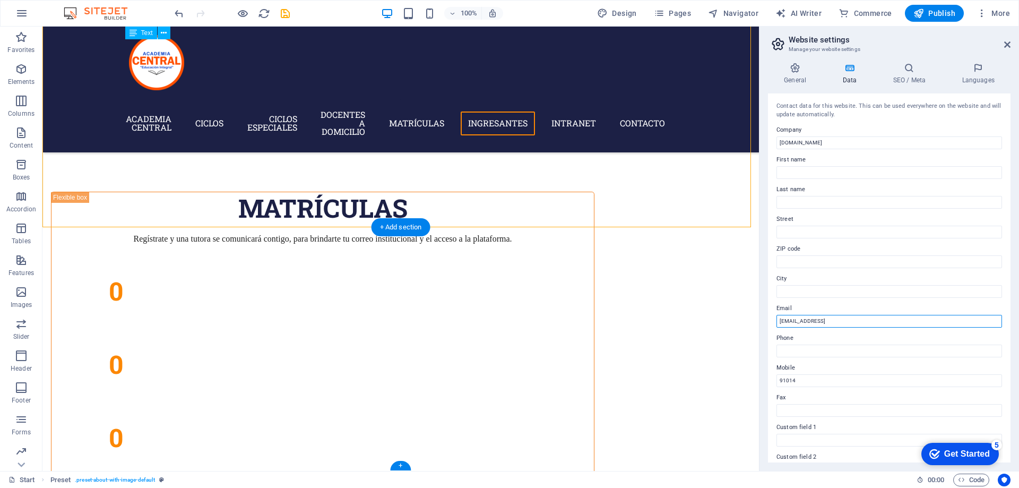
drag, startPoint x: 950, startPoint y: 345, endPoint x: 735, endPoint y: 321, distance: 216.1
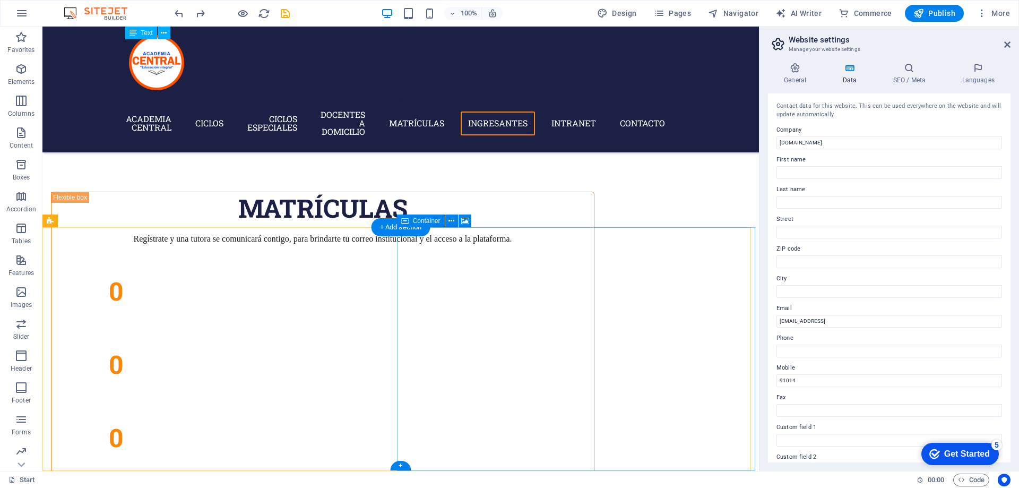
click at [803, 279] on label "City" at bounding box center [888, 278] width 225 height 13
click at [803, 285] on input "City" at bounding box center [888, 291] width 225 height 13
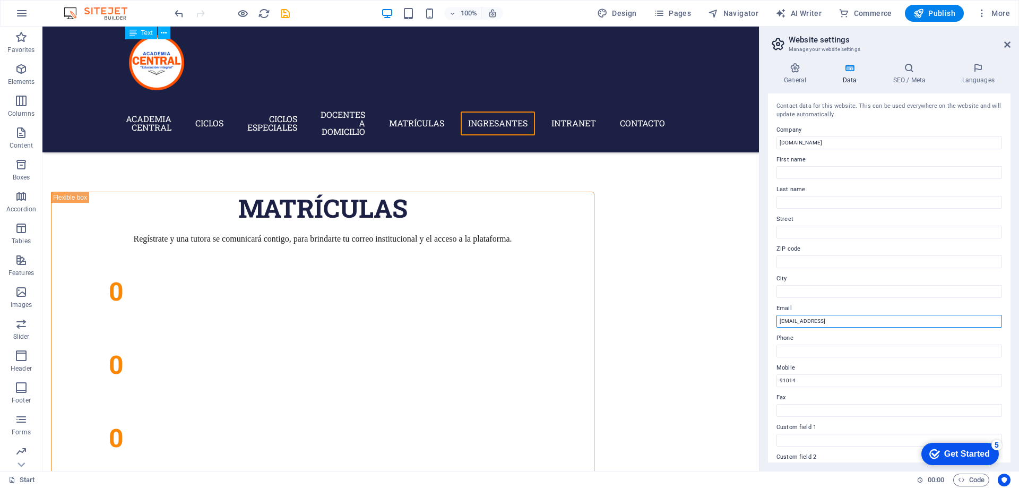
click at [790, 318] on input "[EMAIL_ADDRESS]" at bounding box center [888, 321] width 225 height 13
drag, startPoint x: 947, startPoint y: 349, endPoint x: 735, endPoint y: 317, distance: 214.0
click at [816, 310] on label "Email" at bounding box center [888, 308] width 225 height 13
click at [816, 315] on input "[EMAIL_ADDRESS]" at bounding box center [888, 321] width 225 height 13
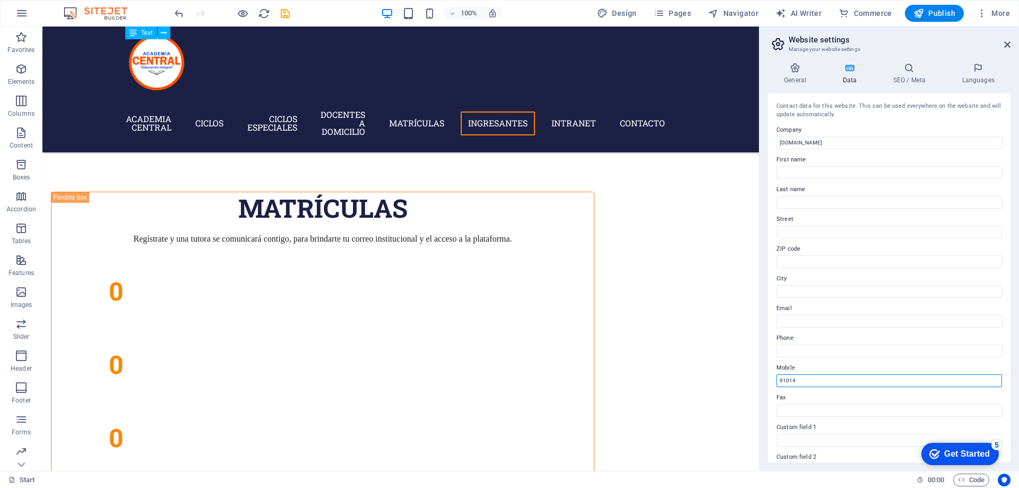
drag, startPoint x: 842, startPoint y: 405, endPoint x: 753, endPoint y: 379, distance: 92.5
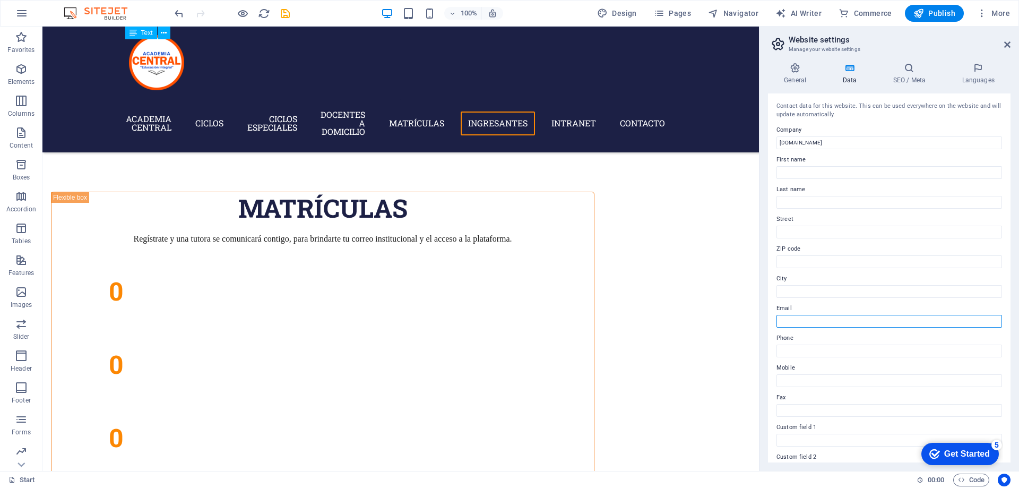
click at [803, 321] on input "Email" at bounding box center [888, 321] width 225 height 13
type input "[EMAIL_ADDRESS][DOMAIN_NAME]"
click at [783, 381] on input "Mobile" at bounding box center [888, 380] width 225 height 13
type input "910146457"
click at [789, 405] on input "Fax" at bounding box center [888, 410] width 225 height 13
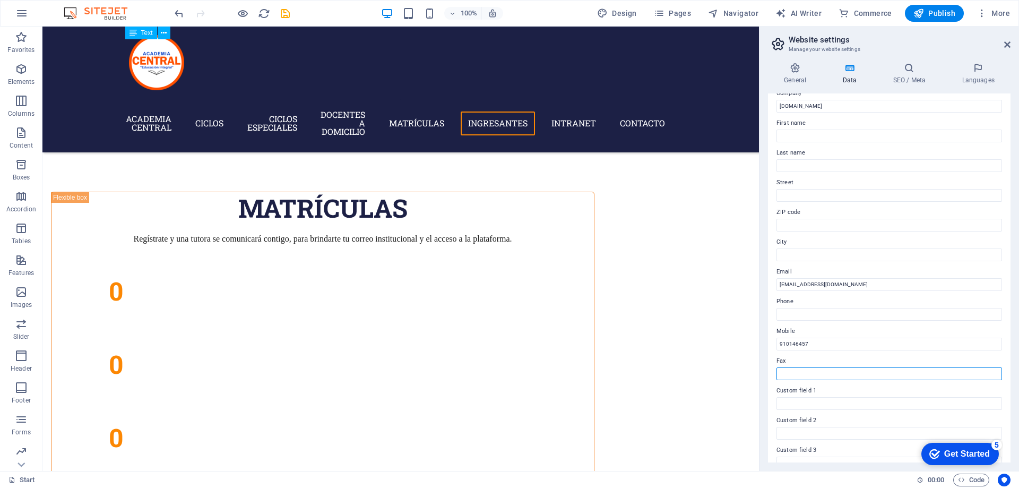
scroll to position [53, 0]
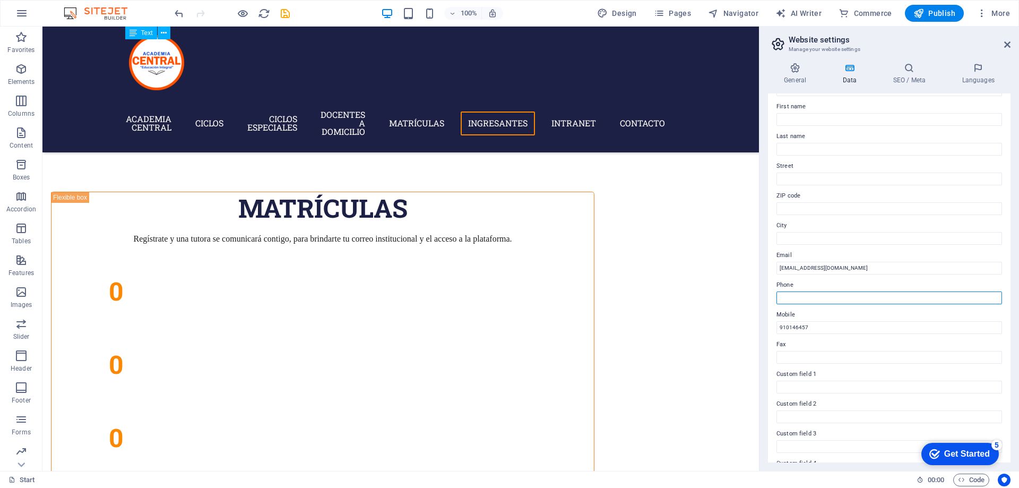
click at [804, 298] on input "Phone" at bounding box center [888, 297] width 225 height 13
type input "910146457"
click at [790, 357] on input "Fax" at bounding box center [888, 357] width 225 height 13
type input "910146457"
click at [803, 380] on label "Custom field 1" at bounding box center [888, 374] width 225 height 13
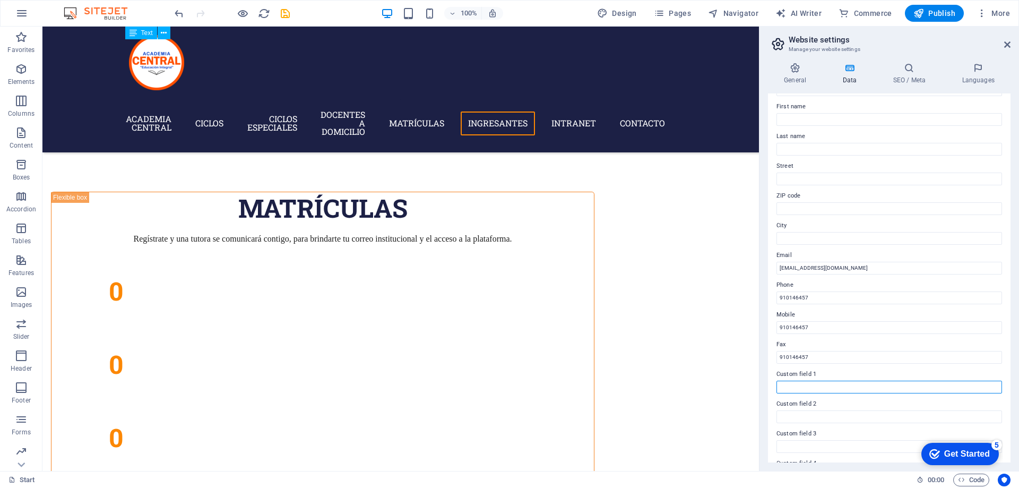
click at [803, 380] on input "Custom field 1" at bounding box center [888, 386] width 225 height 13
click at [788, 210] on input "ZIP code" at bounding box center [888, 208] width 225 height 13
click at [788, 210] on input "910146457" at bounding box center [888, 208] width 225 height 13
type input "910146457"
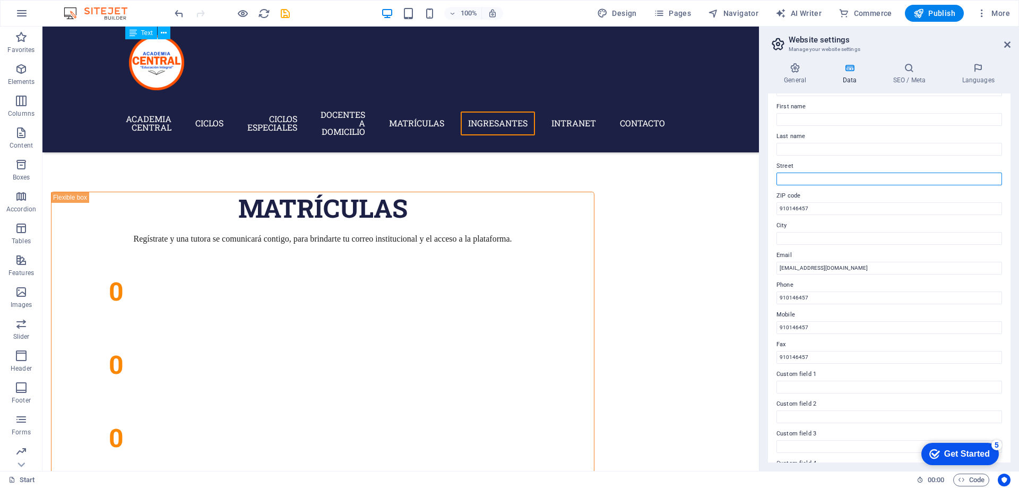
click at [794, 172] on input "Street" at bounding box center [888, 178] width 225 height 13
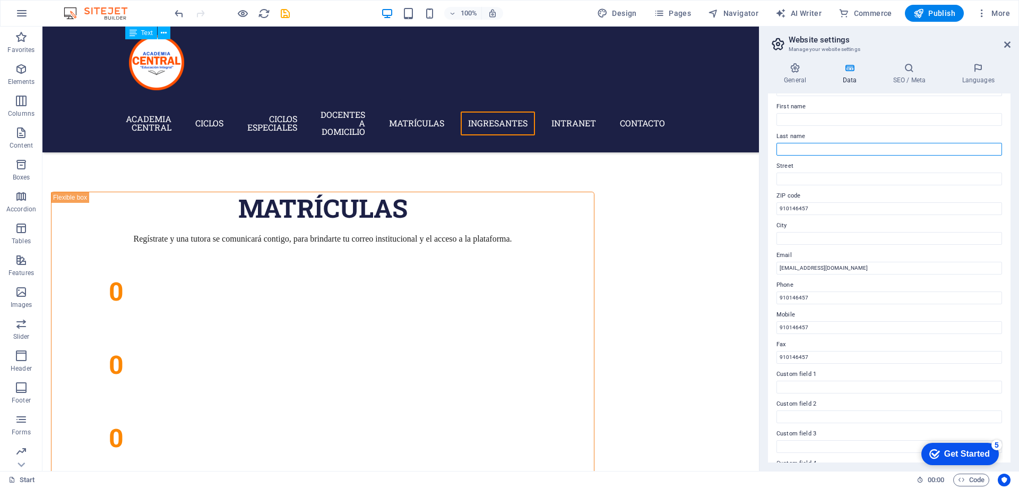
click at [795, 146] on input "Last name" at bounding box center [888, 149] width 225 height 13
click at [789, 233] on input "City" at bounding box center [888, 238] width 225 height 13
paste input "910146457"
type input "910146457"
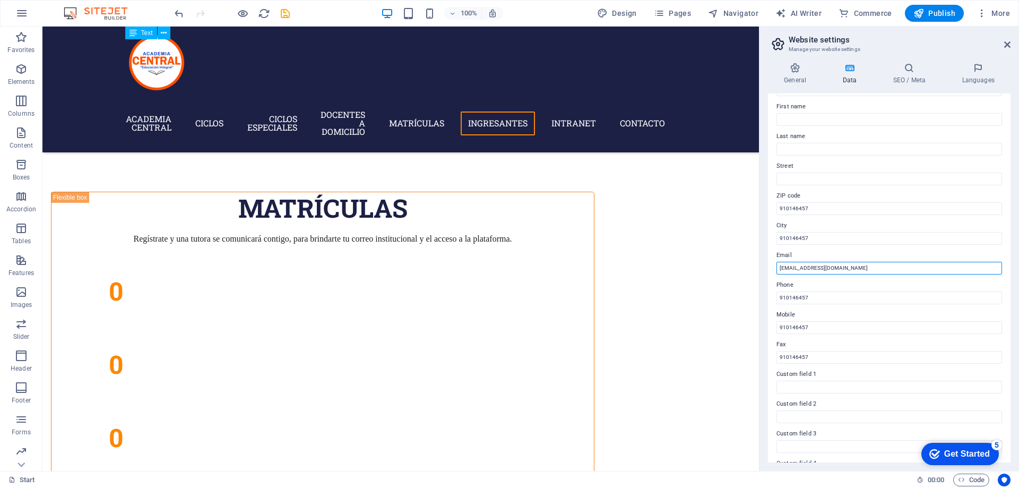
click at [794, 266] on input "[EMAIL_ADDRESS][DOMAIN_NAME]" at bounding box center [888, 268] width 225 height 13
click at [796, 286] on label "Phone" at bounding box center [888, 284] width 225 height 13
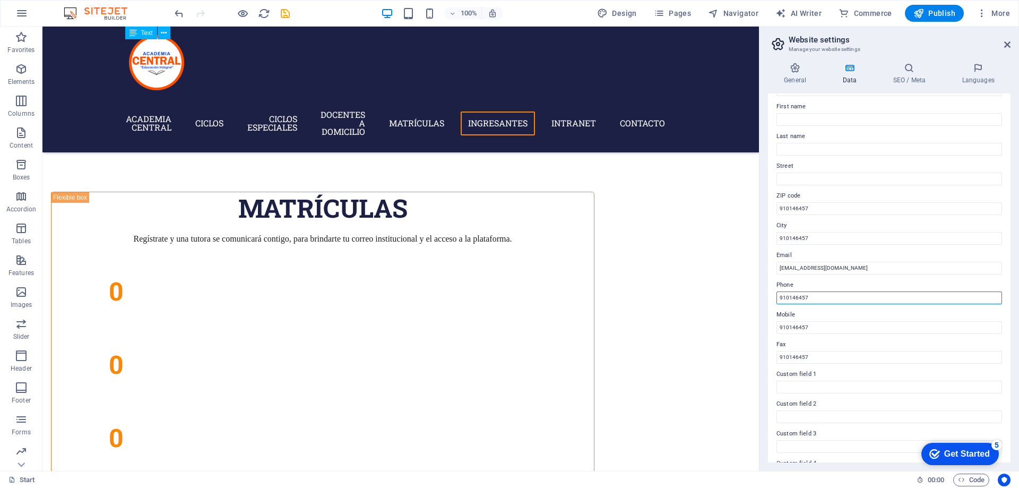
click at [796, 291] on input "910146457" at bounding box center [888, 297] width 225 height 13
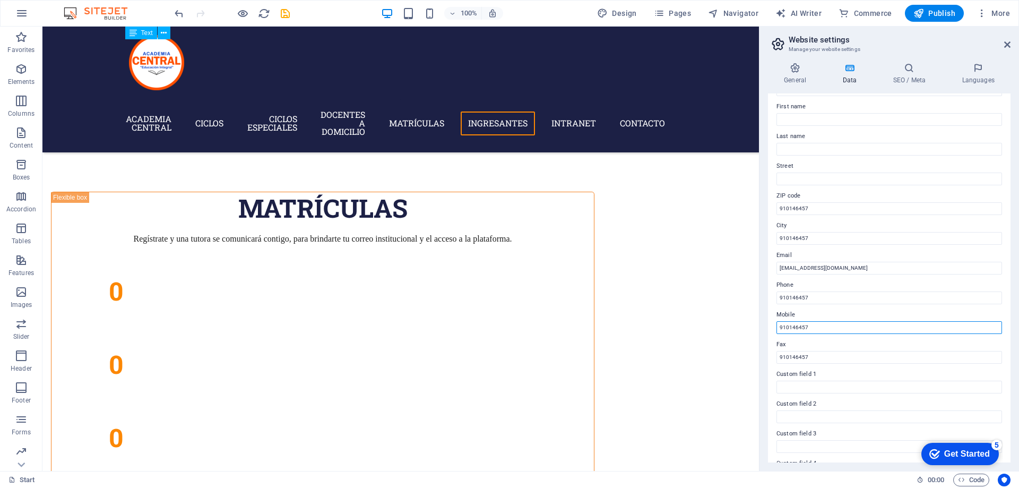
click at [800, 328] on input "910146457" at bounding box center [888, 327] width 225 height 13
click at [797, 342] on label "Fax" at bounding box center [888, 344] width 225 height 13
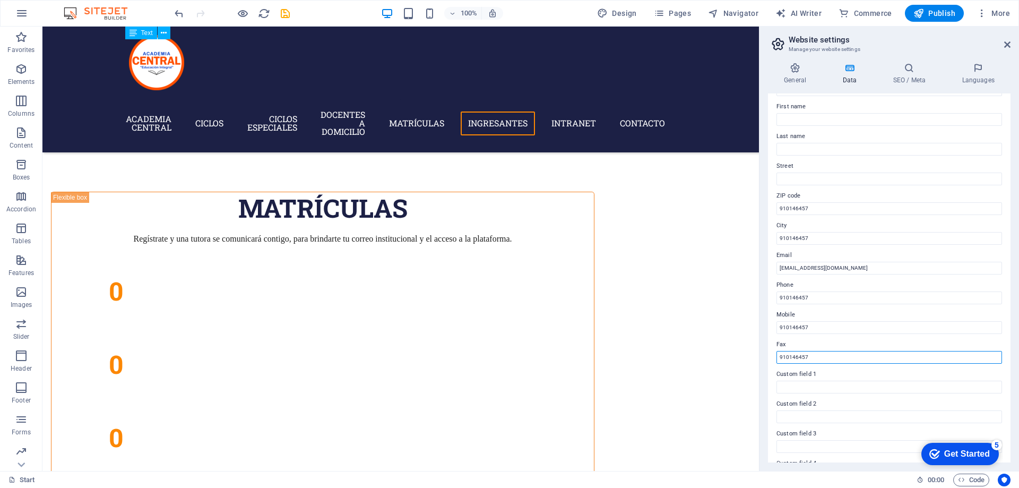
click at [797, 351] on input "910146457" at bounding box center [888, 357] width 225 height 13
click at [817, 381] on input "Custom field 1" at bounding box center [888, 386] width 225 height 13
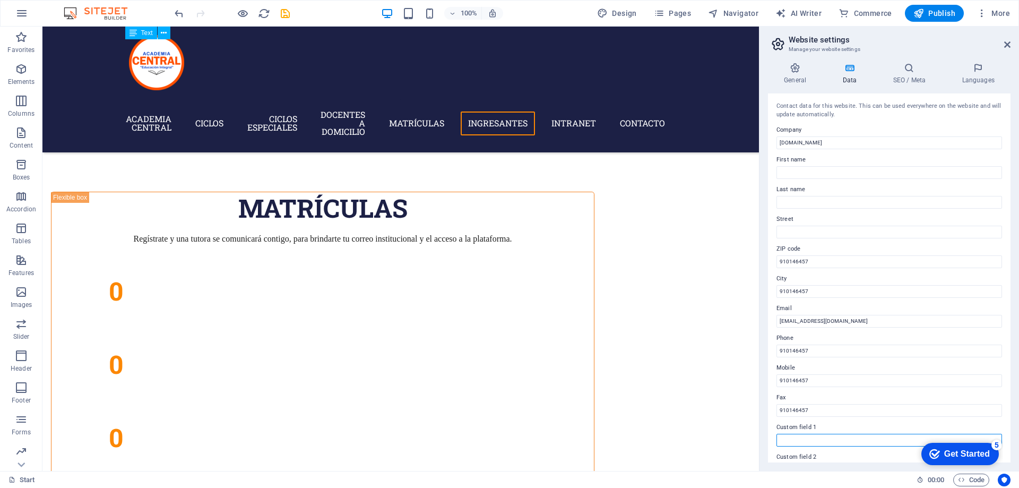
scroll to position [141, 0]
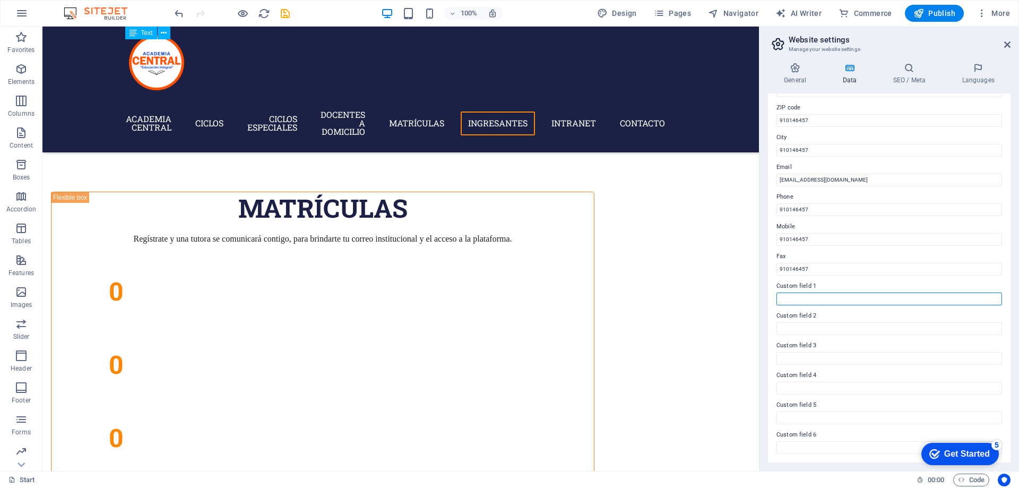
paste input "910146457"
type input "910146457"
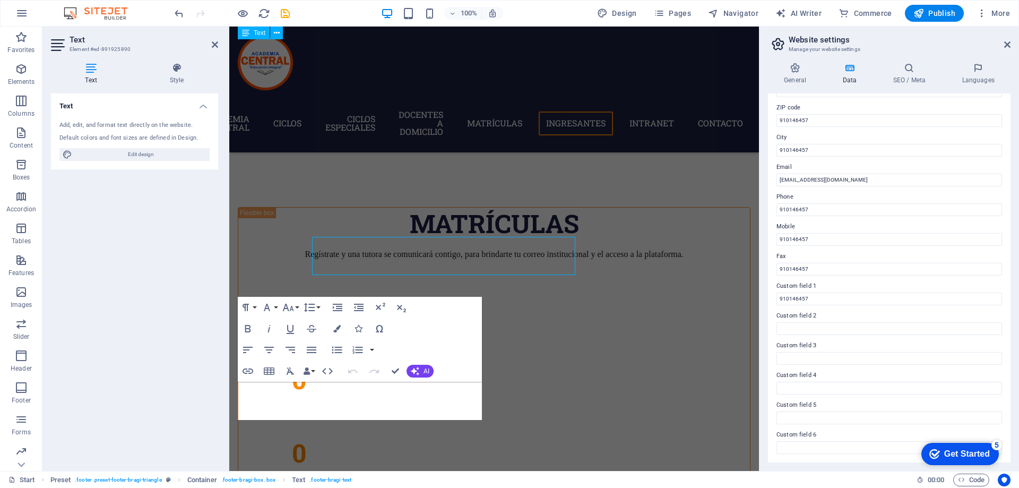
scroll to position [5079, 0]
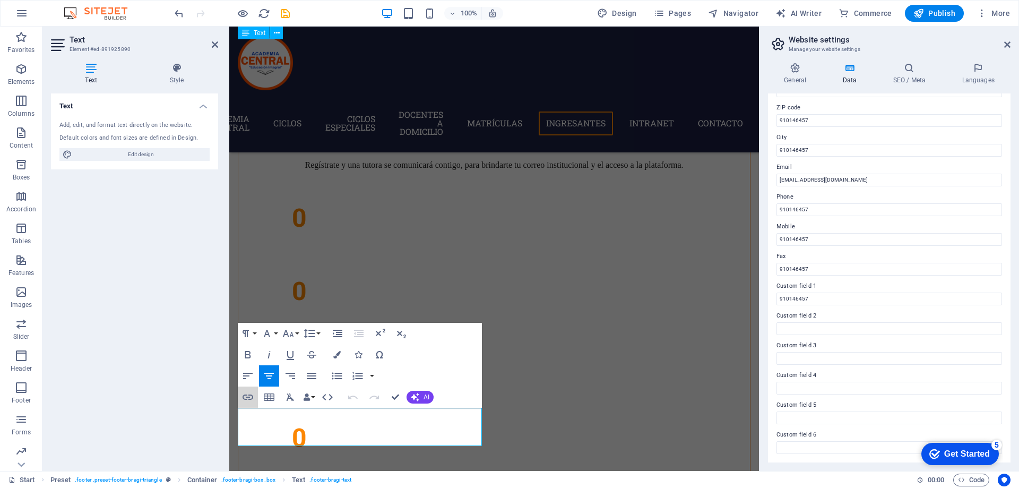
click at [257, 401] on button "Insert Link" at bounding box center [248, 396] width 20 height 21
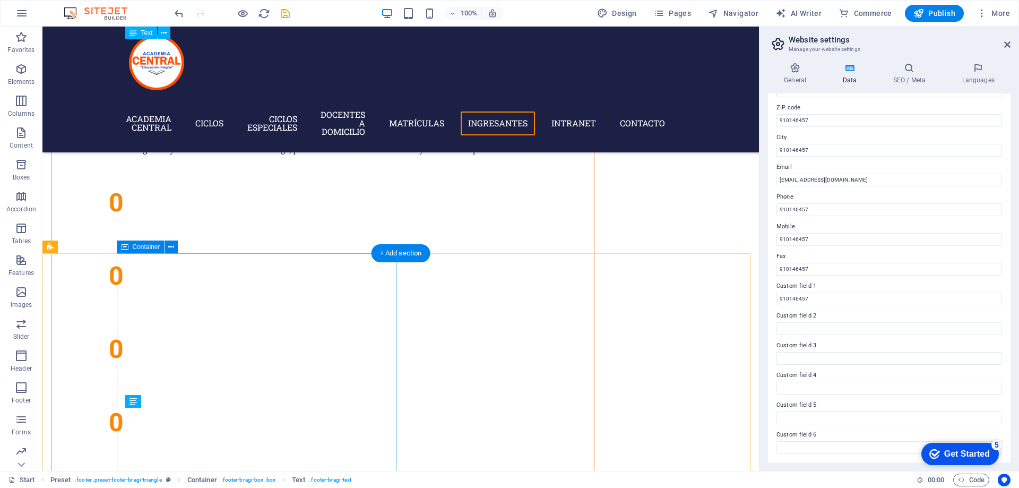
scroll to position [4908, 0]
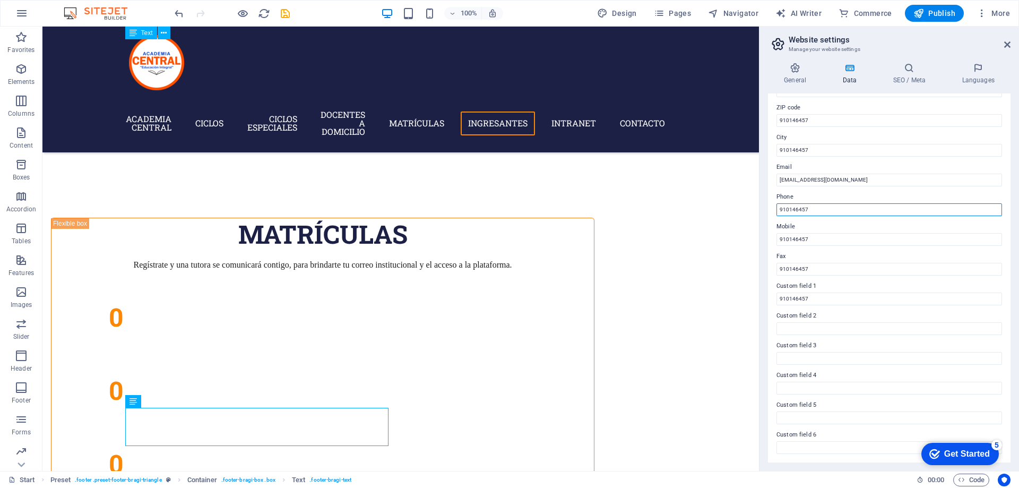
click at [809, 212] on input "910146457" at bounding box center [888, 209] width 225 height 13
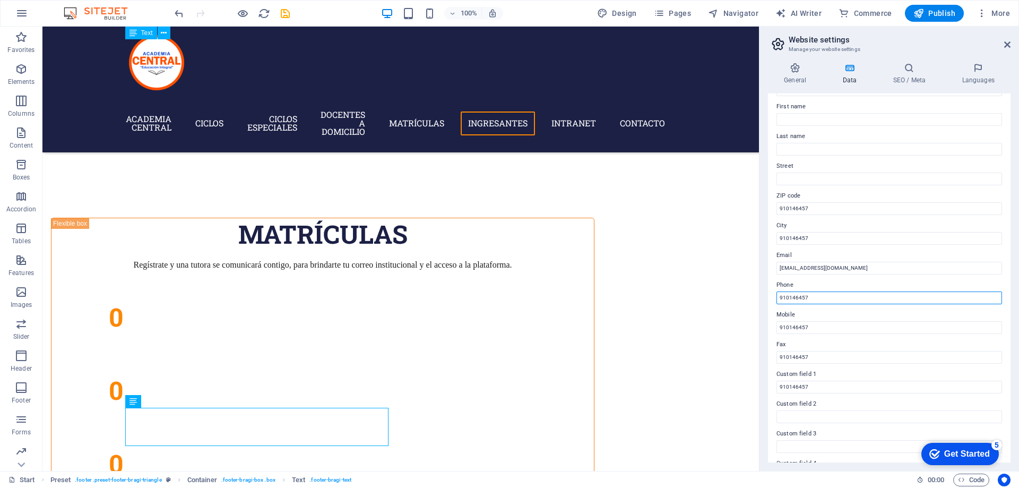
scroll to position [0, 0]
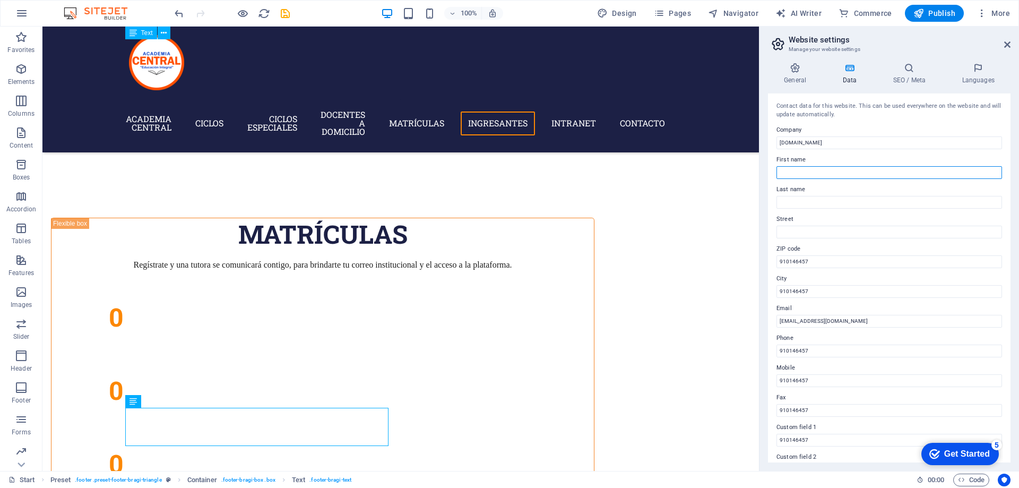
click at [805, 175] on input "First name" at bounding box center [888, 172] width 225 height 13
paste input "910146457"
type input "910146457"
click at [786, 204] on input "Last name" at bounding box center [888, 202] width 225 height 13
paste input "910146457"
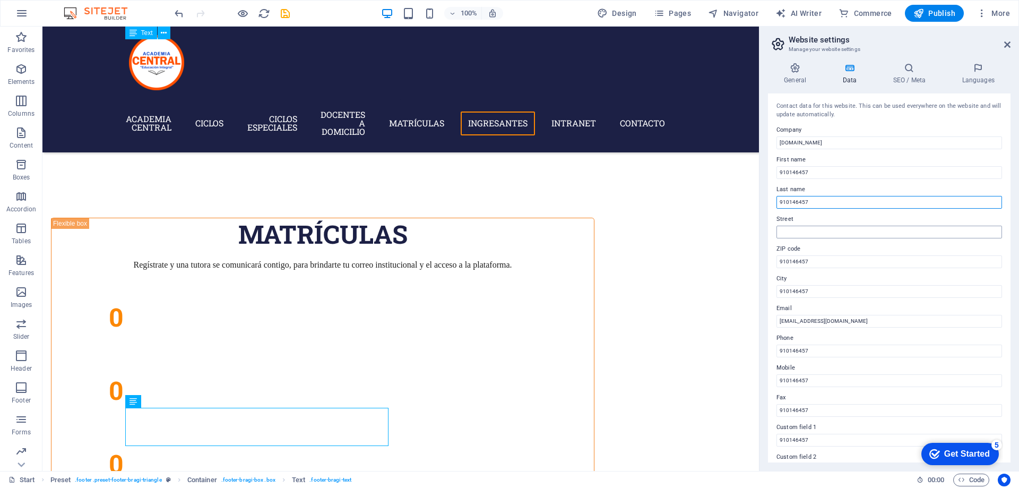
type input "910146457"
click at [786, 231] on input "Street" at bounding box center [888, 231] width 225 height 13
paste input "910146457"
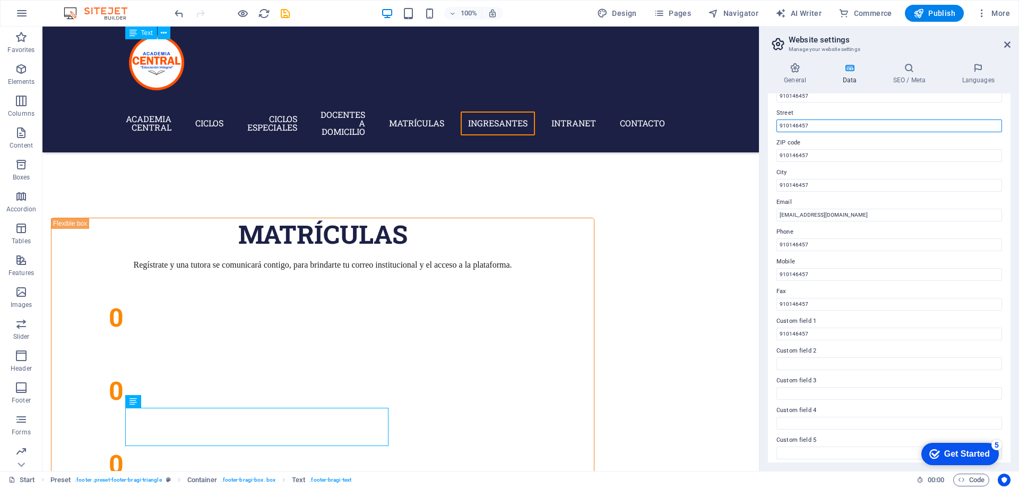
scroll to position [141, 0]
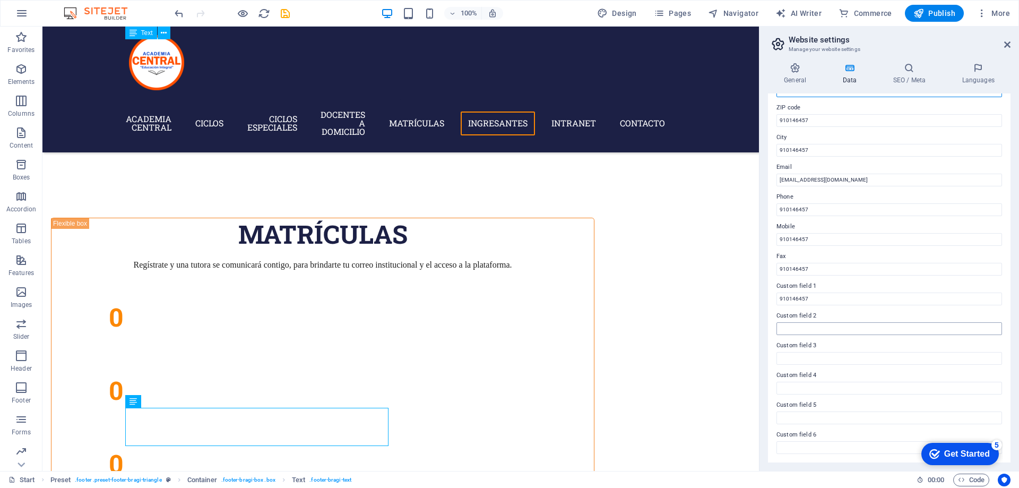
type input "910146457"
click at [814, 327] on input "Custom field 2" at bounding box center [888, 328] width 225 height 13
paste input "910146457"
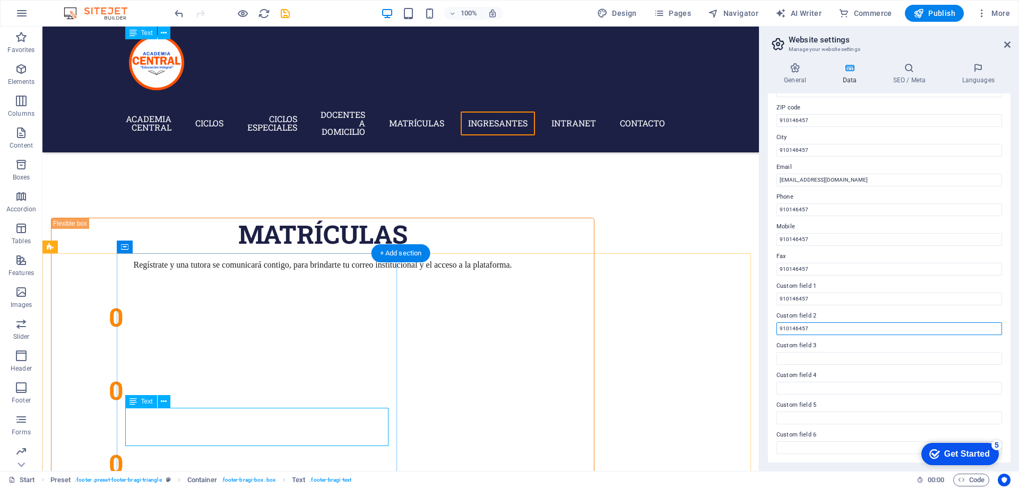
type input "910146457"
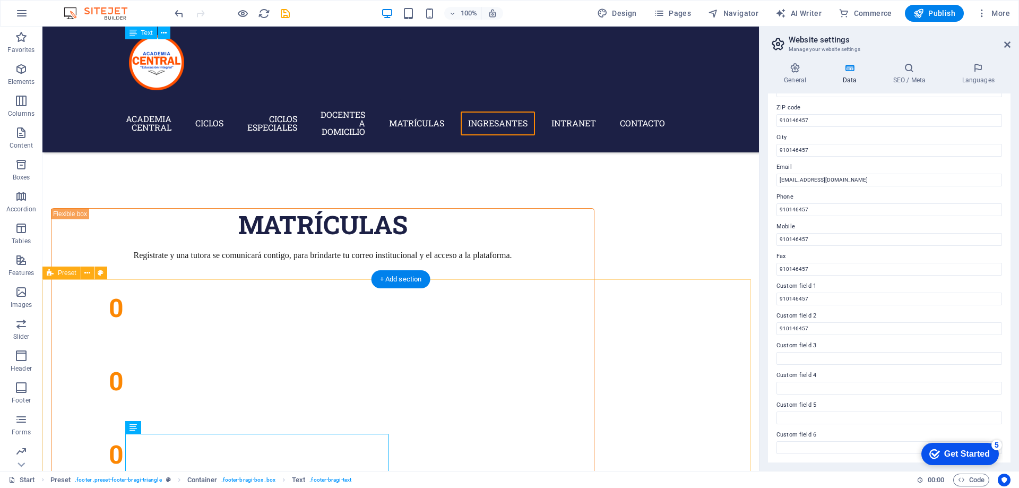
scroll to position [4934, 0]
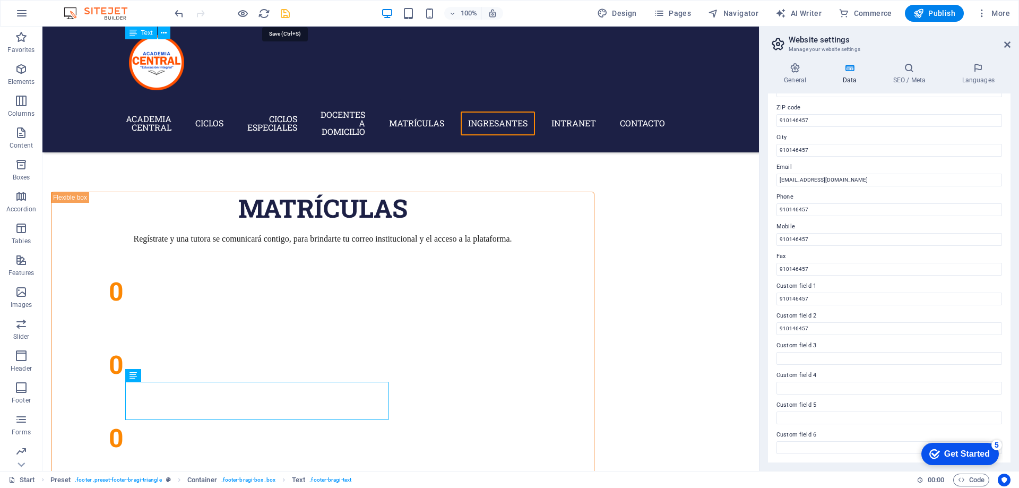
click at [285, 14] on icon "save" at bounding box center [285, 13] width 12 height 12
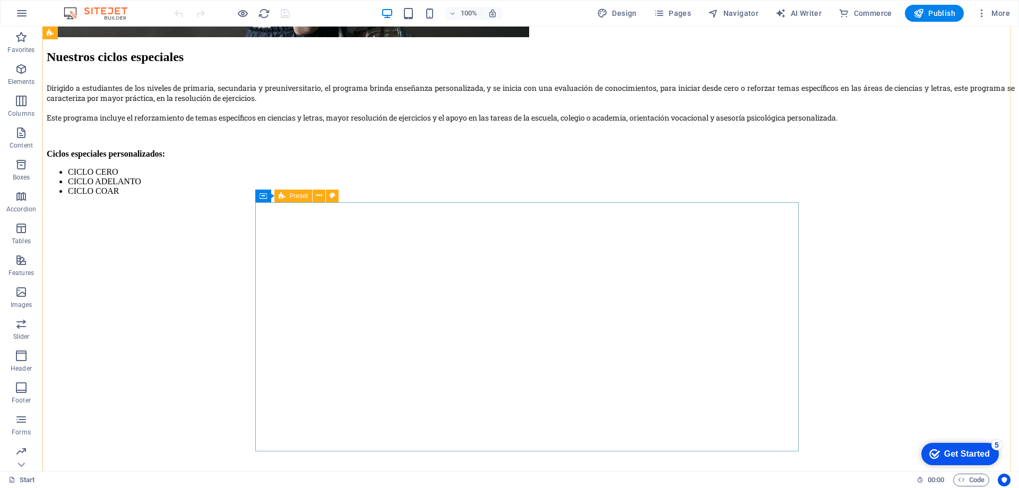
scroll to position [2918, 0]
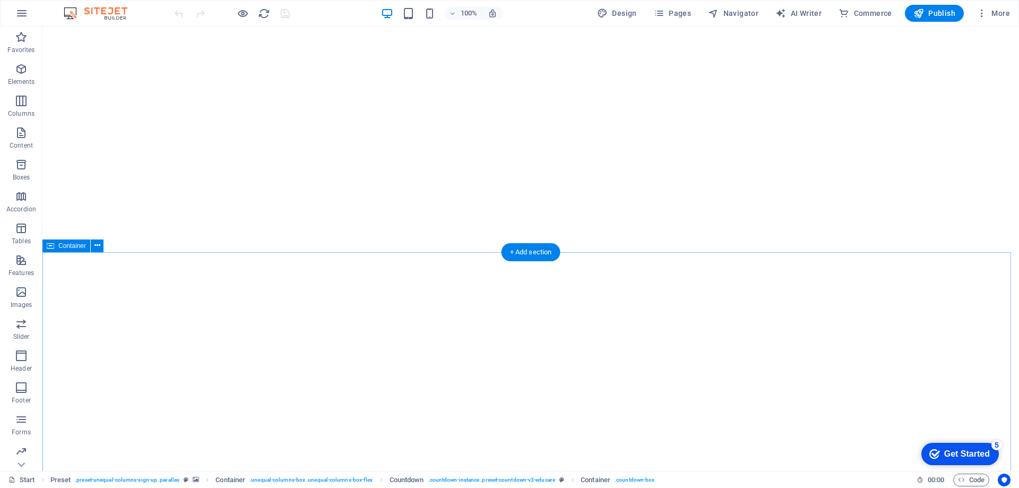
scroll to position [3448, 0]
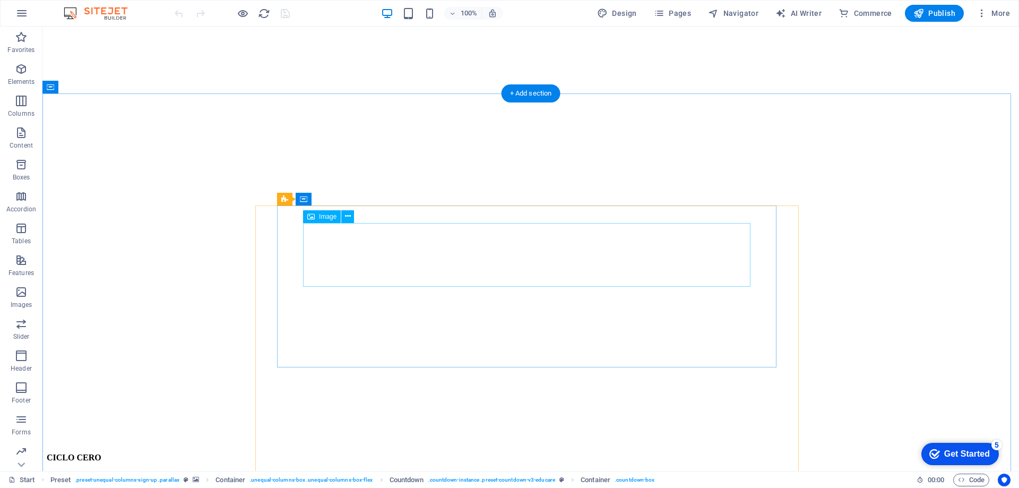
select select "px"
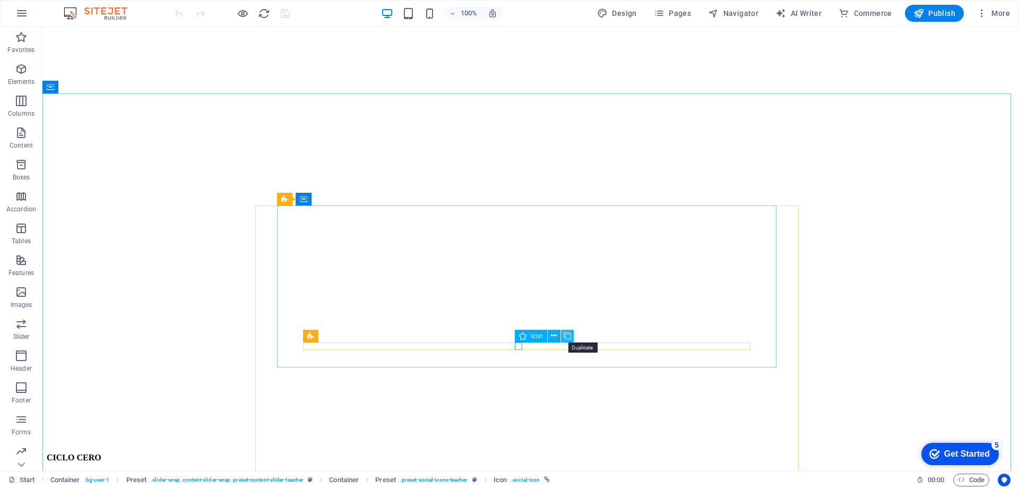
click at [564, 335] on icon at bounding box center [566, 335] width 7 height 11
click at [551, 336] on icon at bounding box center [554, 335] width 6 height 11
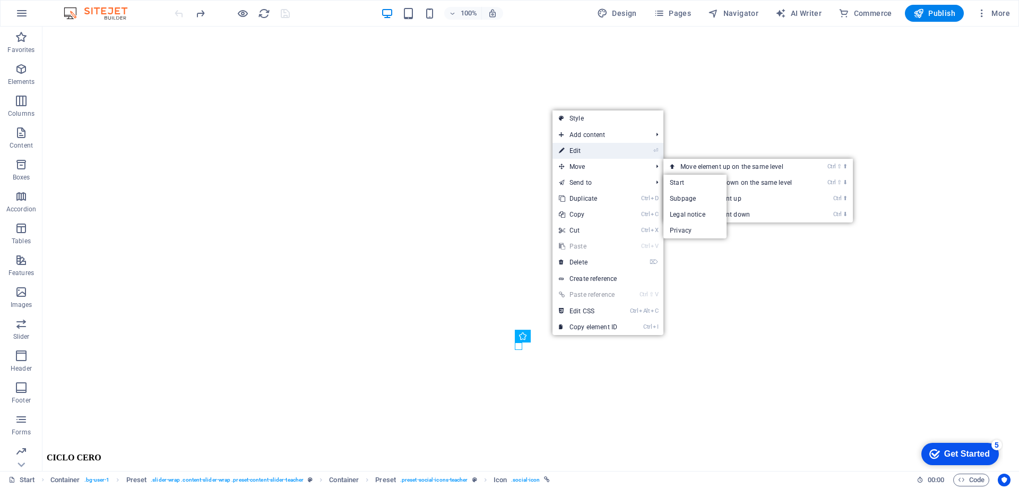
click at [579, 144] on link "⏎ Edit" at bounding box center [587, 151] width 71 height 16
select select "xMidYMid"
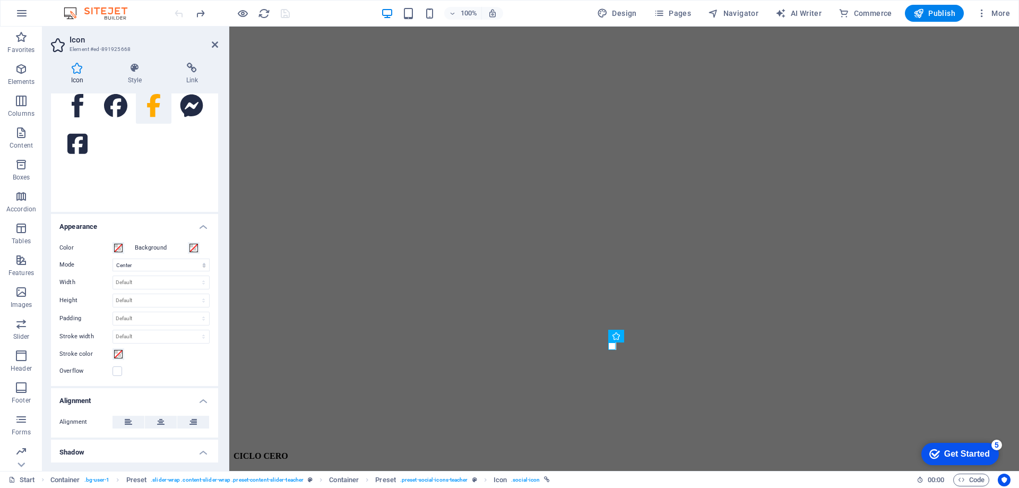
scroll to position [0, 0]
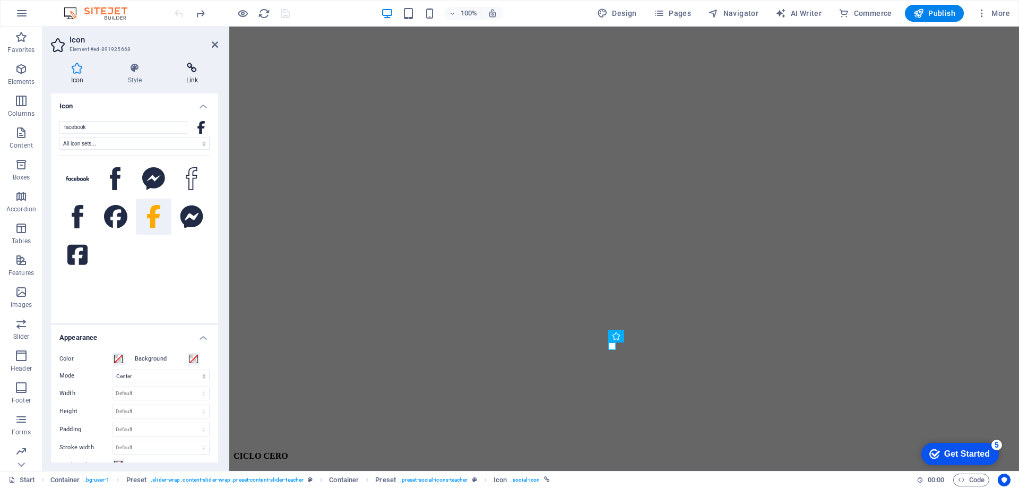
click at [193, 66] on icon at bounding box center [192, 68] width 52 height 11
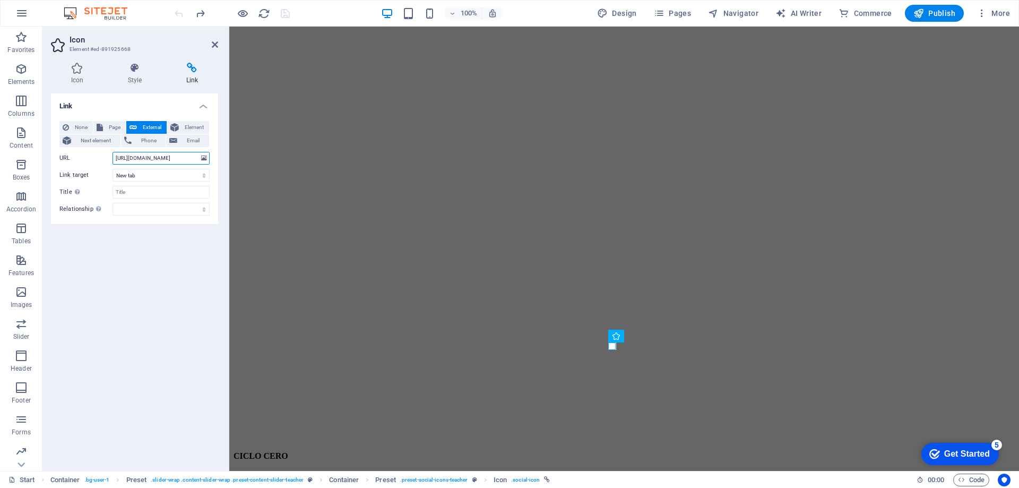
click at [170, 160] on input "[URL][DOMAIN_NAME]" at bounding box center [160, 158] width 97 height 13
click at [185, 280] on div "Link None Page External Element Next element Phone Email Page Start Subpage Leg…" at bounding box center [134, 277] width 167 height 369
select select "px"
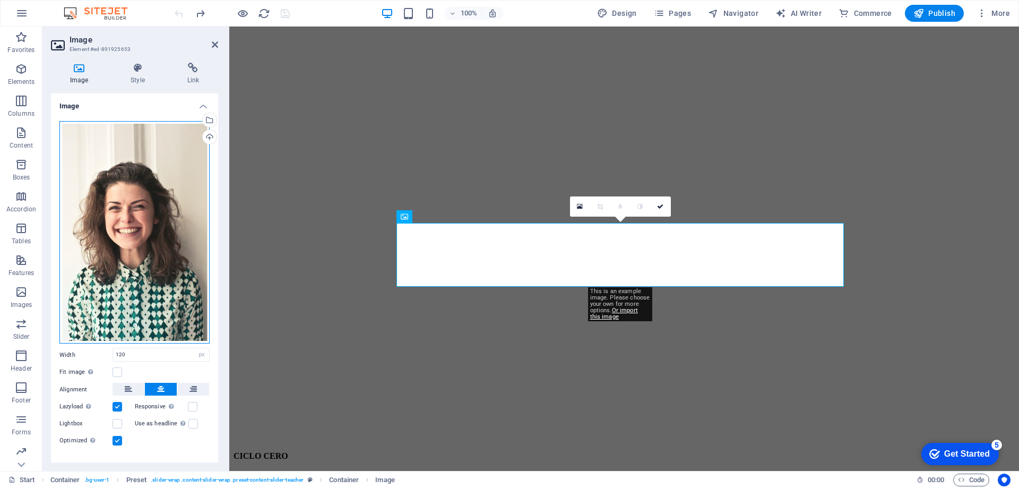
click at [110, 262] on div "Drag files here, click to choose files or select files from Files or our free s…" at bounding box center [134, 232] width 150 height 223
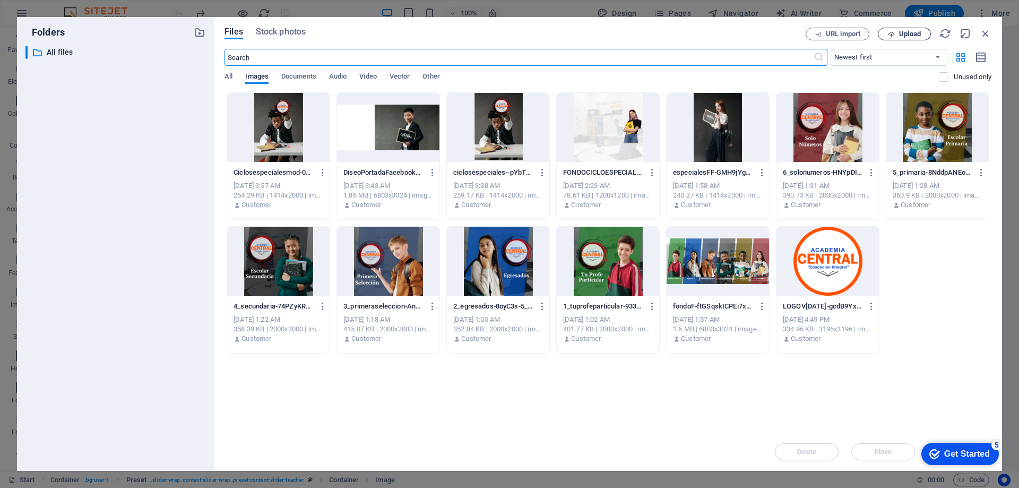
click at [903, 32] on span "Upload" at bounding box center [910, 34] width 22 height 6
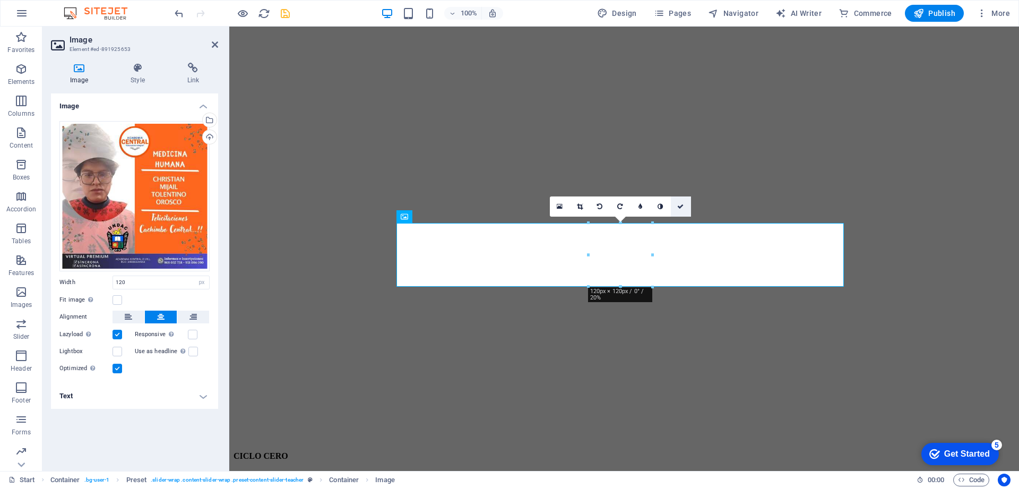
click at [682, 205] on icon at bounding box center [680, 206] width 6 height 6
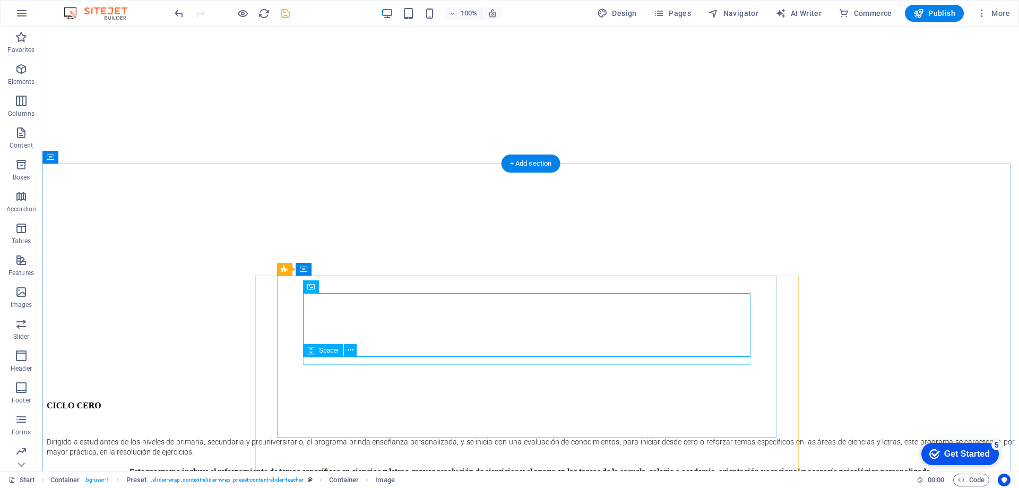
scroll to position [3501, 0]
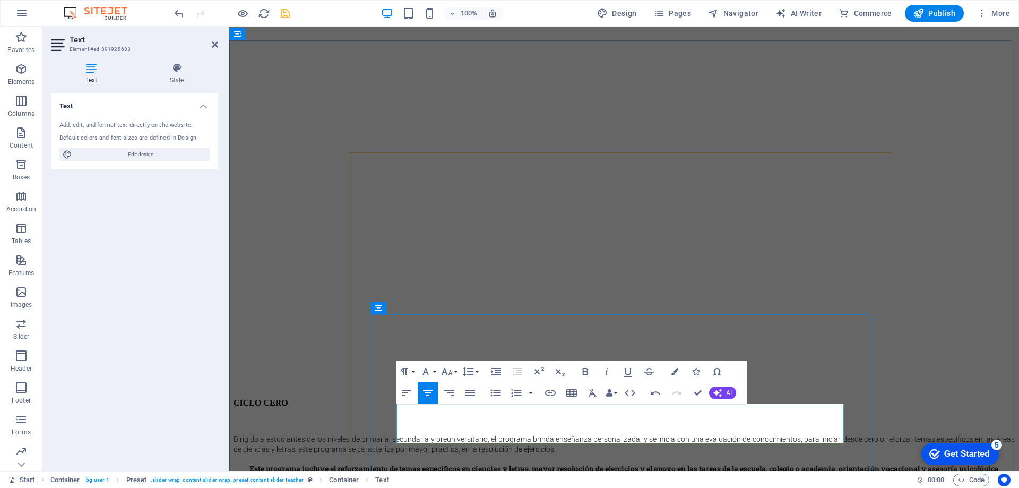
drag, startPoint x: 580, startPoint y: 424, endPoint x: 674, endPoint y: 424, distance: 93.9
drag, startPoint x: 694, startPoint y: 412, endPoint x: 539, endPoint y: 410, distance: 154.9
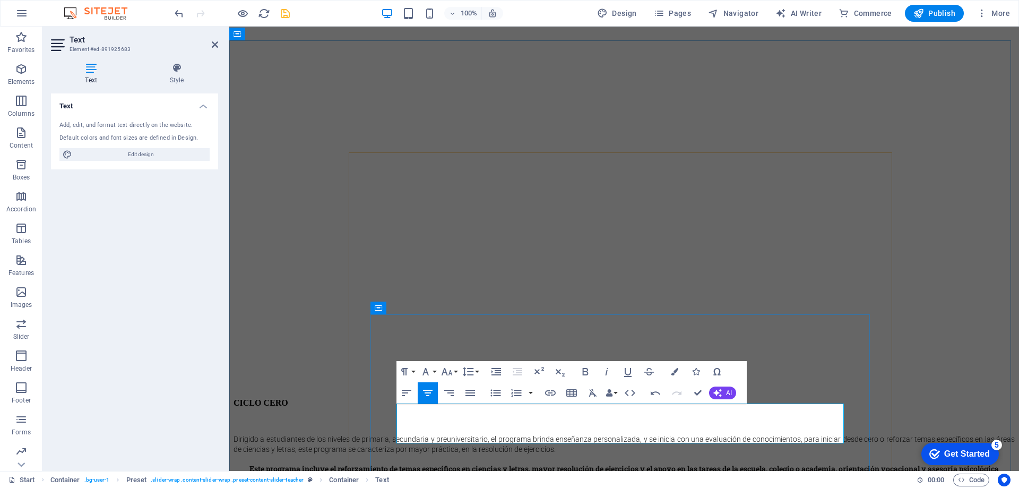
click at [672, 371] on icon "button" at bounding box center [674, 371] width 7 height 7
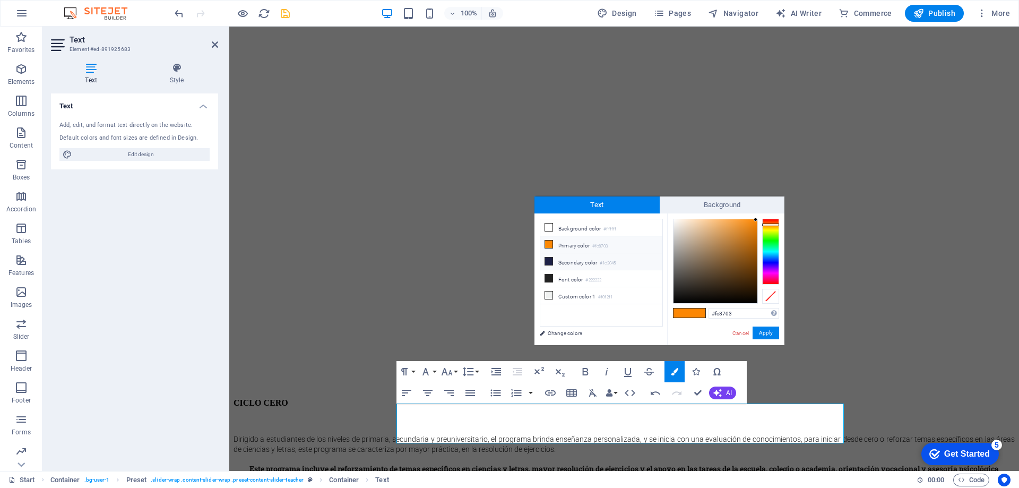
drag, startPoint x: 548, startPoint y: 261, endPoint x: 576, endPoint y: 268, distance: 28.4
click at [547, 261] on icon at bounding box center [548, 260] width 7 height 7
type input "#1c2045"
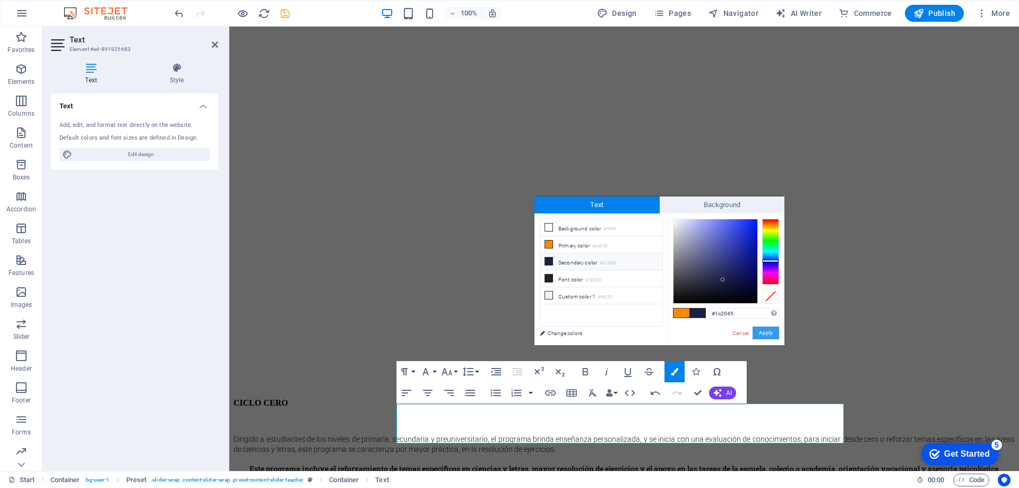
click at [771, 332] on button "Apply" at bounding box center [765, 332] width 27 height 13
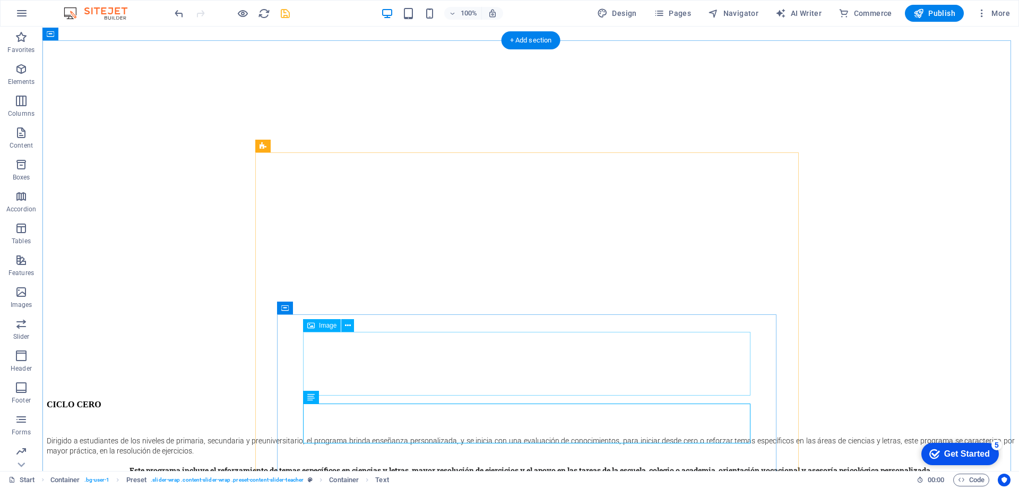
select select "px"
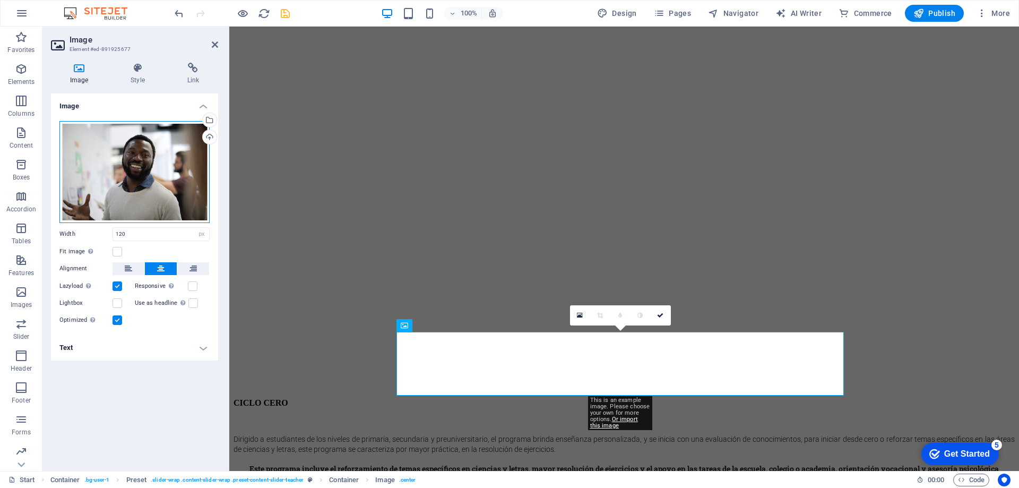
click at [139, 153] on div "Drag files here, click to choose files or select files from Files or our free s…" at bounding box center [134, 172] width 150 height 102
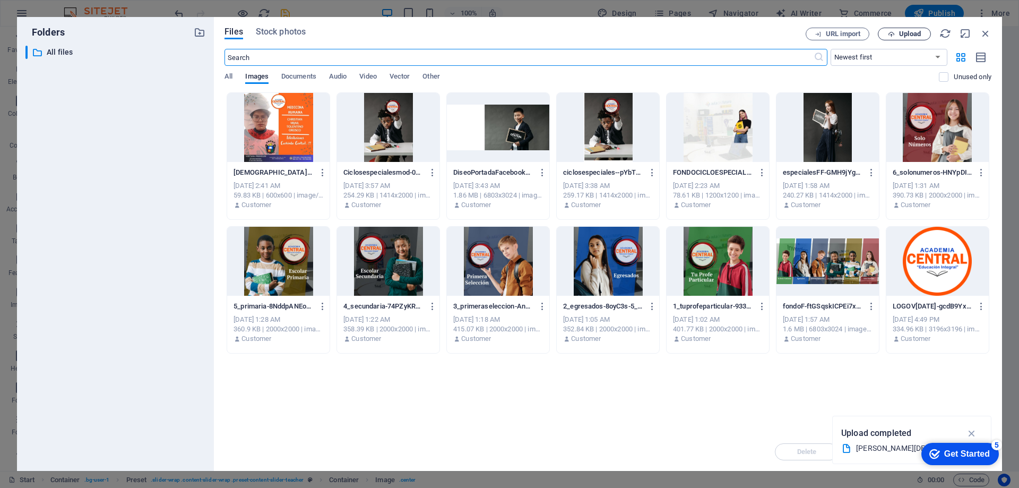
click at [897, 32] on span "Upload" at bounding box center [903, 34] width 43 height 7
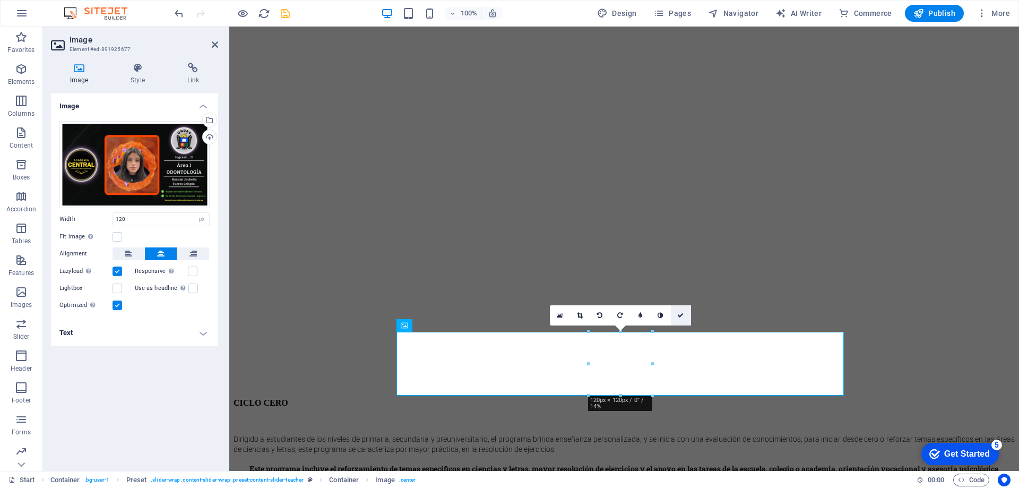
click at [683, 315] on icon at bounding box center [680, 315] width 6 height 6
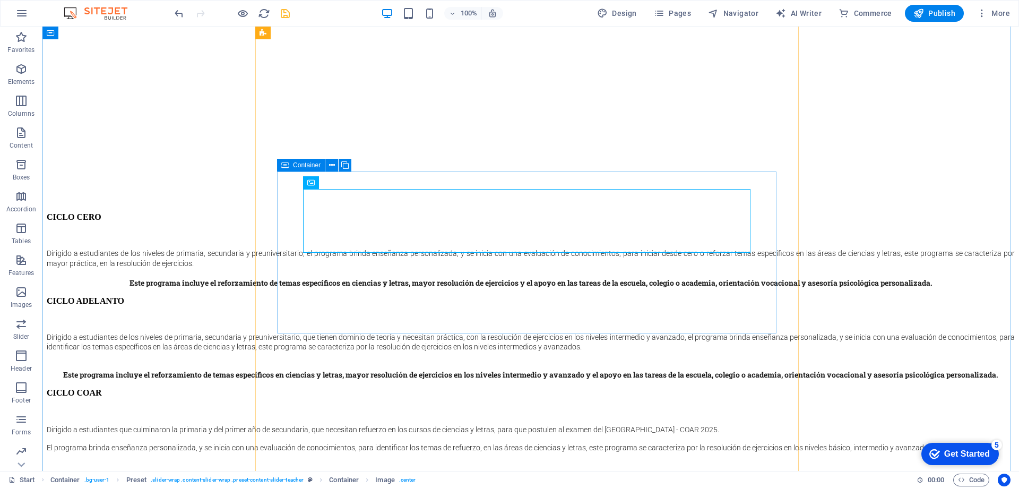
scroll to position [3713, 0]
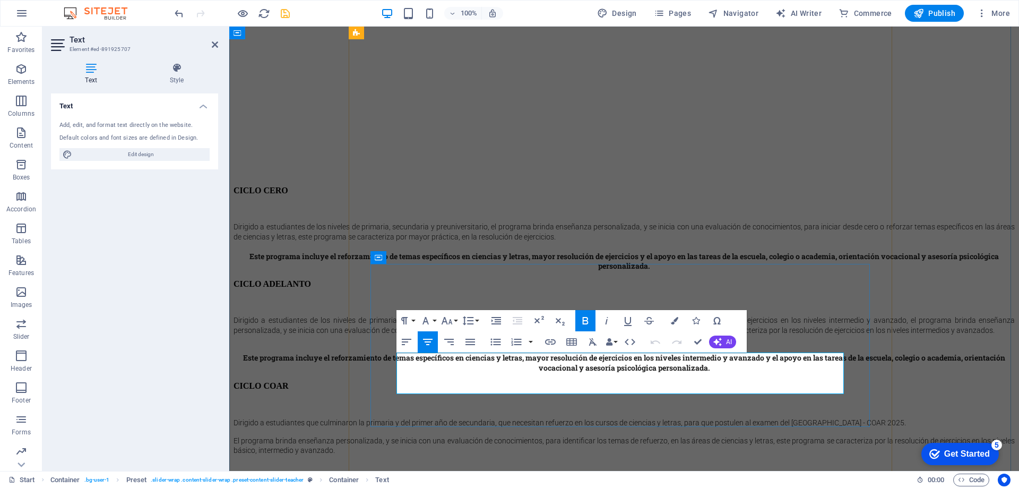
drag, startPoint x: 551, startPoint y: 363, endPoint x: 689, endPoint y: 361, distance: 137.9
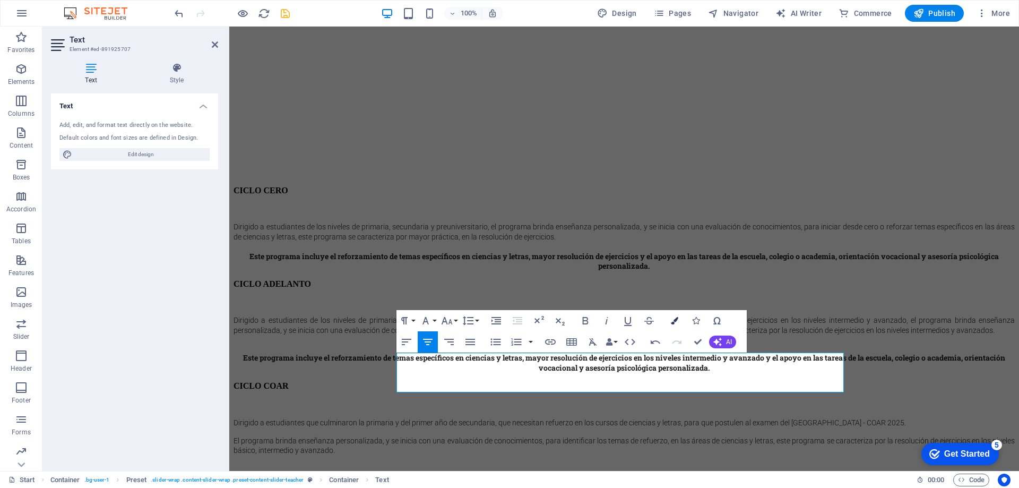
click at [676, 325] on button "Colors" at bounding box center [674, 320] width 20 height 21
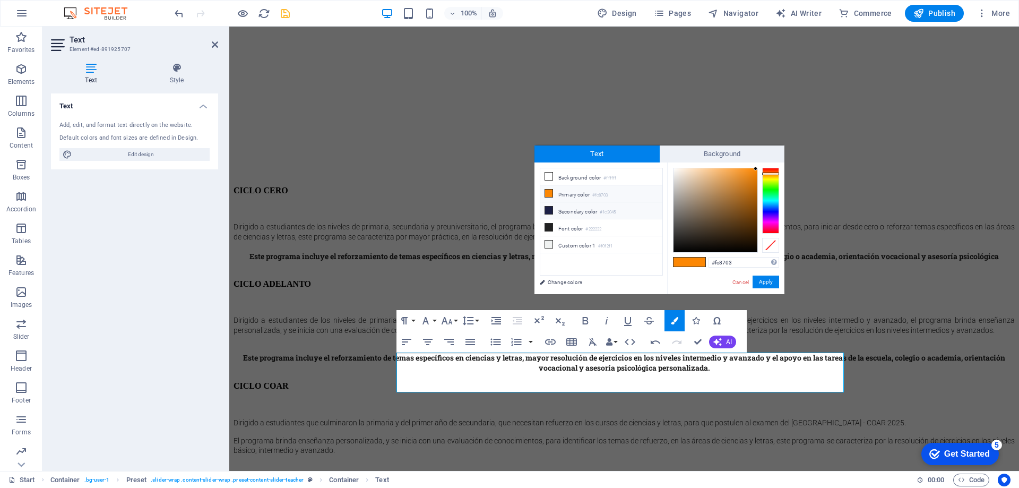
click at [546, 212] on icon at bounding box center [548, 209] width 7 height 7
type input "#1c2045"
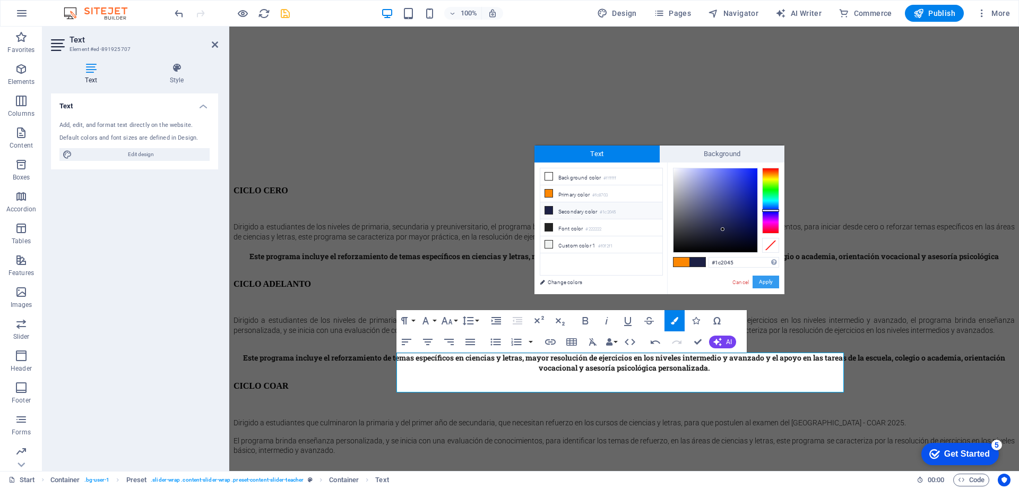
click at [759, 281] on button "Apply" at bounding box center [765, 281] width 27 height 13
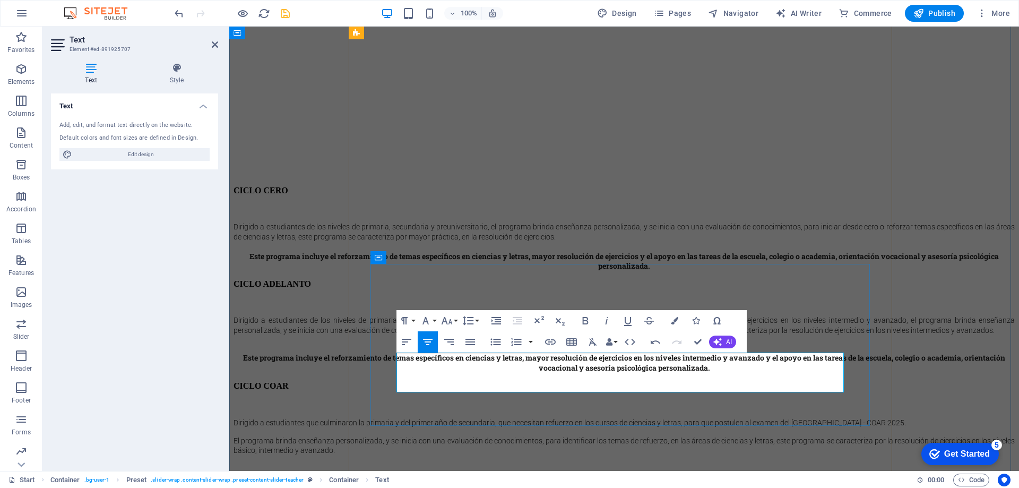
drag, startPoint x: 580, startPoint y: 369, endPoint x: 663, endPoint y: 367, distance: 83.3
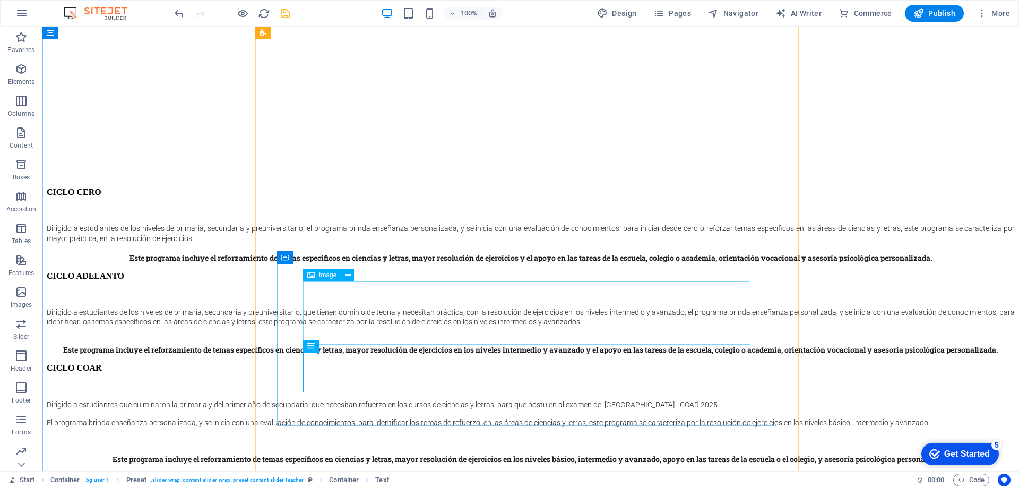
select select "px"
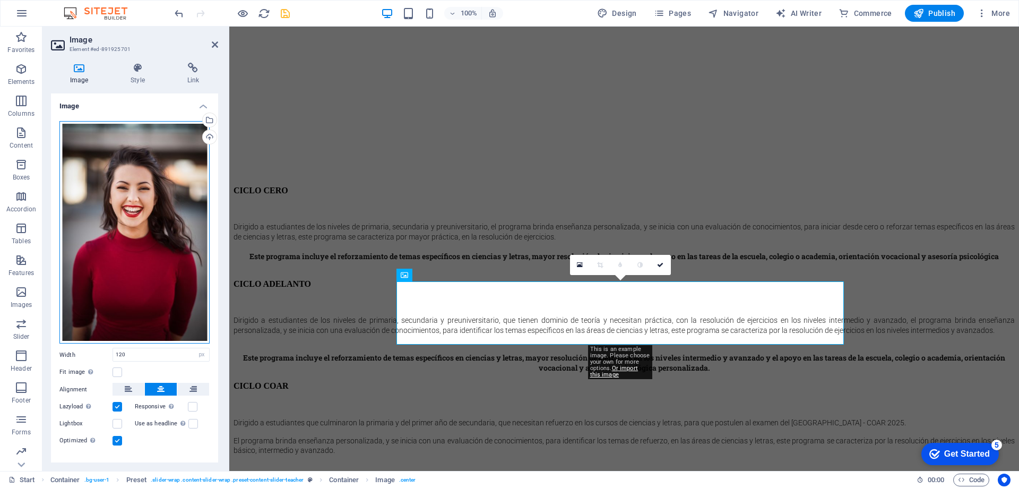
click at [117, 183] on div "Drag files here, click to choose files or select files from Files or our free s…" at bounding box center [134, 232] width 150 height 223
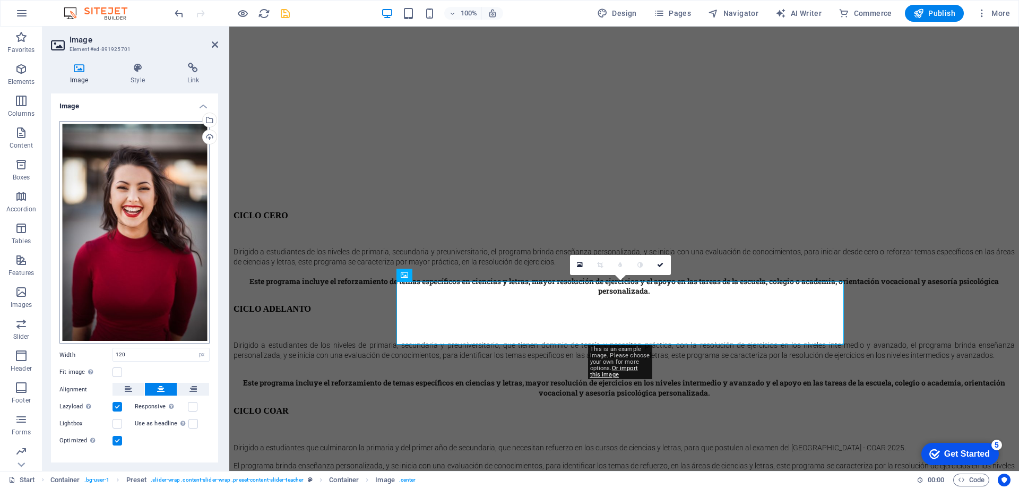
scroll to position [3807, 0]
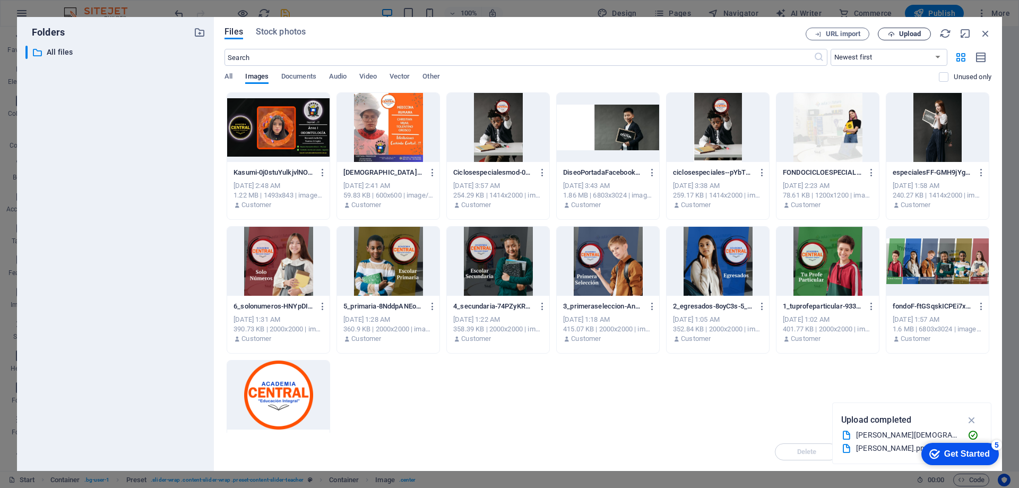
click at [899, 34] on span "Upload" at bounding box center [910, 34] width 22 height 6
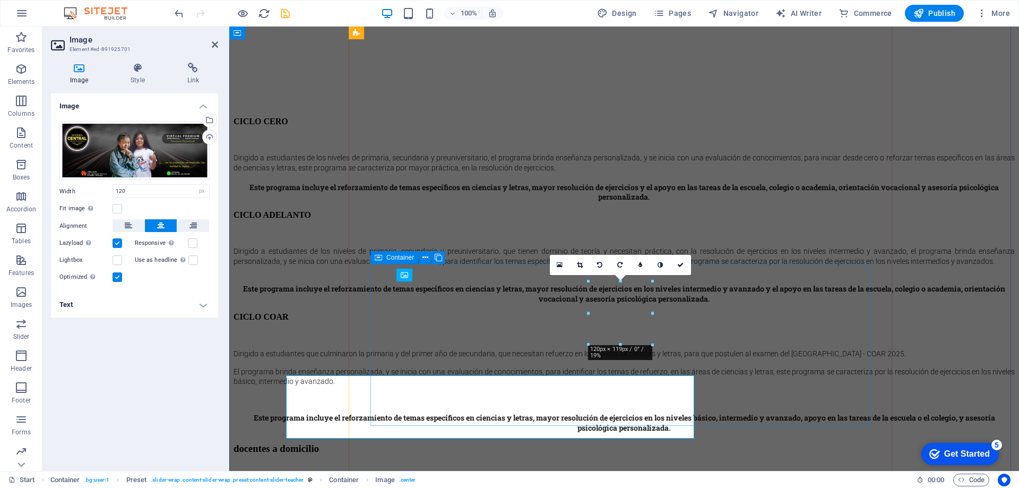
scroll to position [3713, 0]
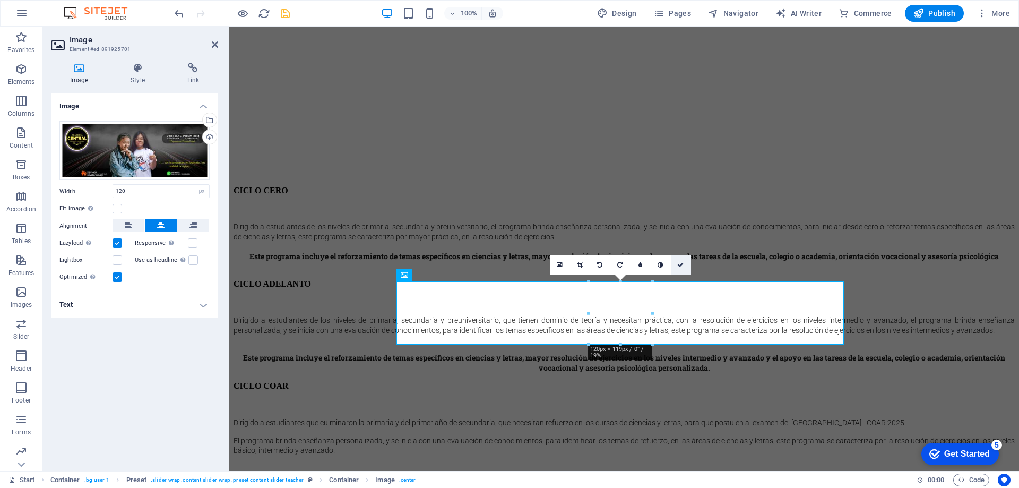
click at [678, 262] on icon at bounding box center [680, 265] width 6 height 6
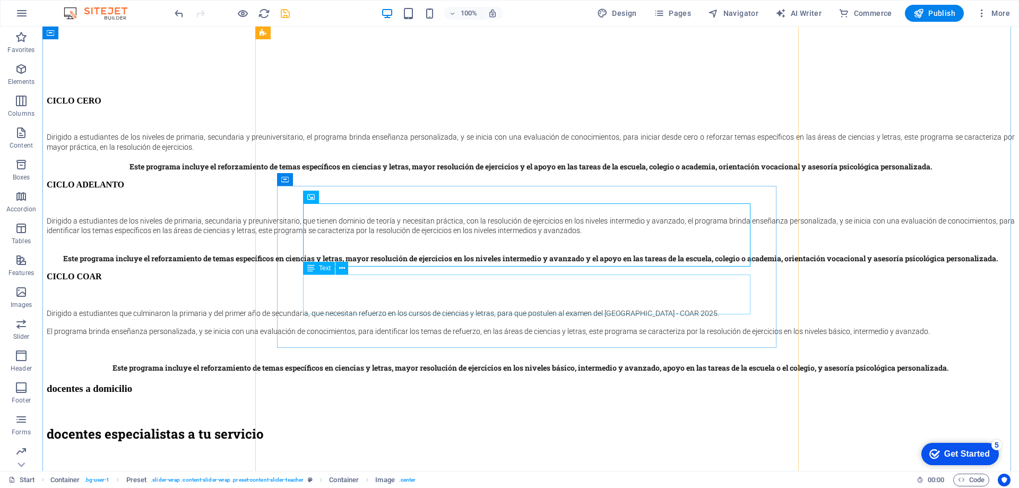
scroll to position [3819, 0]
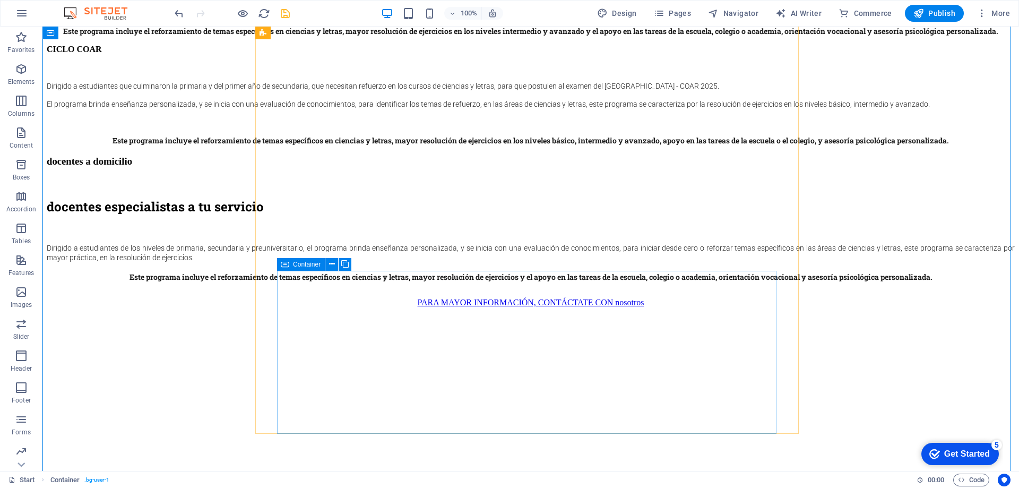
scroll to position [3979, 0]
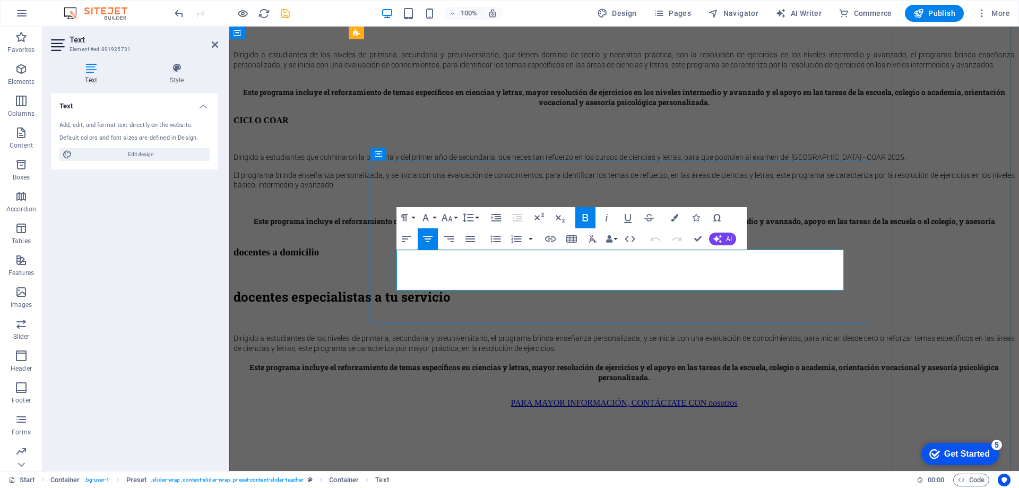
drag, startPoint x: 592, startPoint y: 272, endPoint x: 650, endPoint y: 267, distance: 58.0
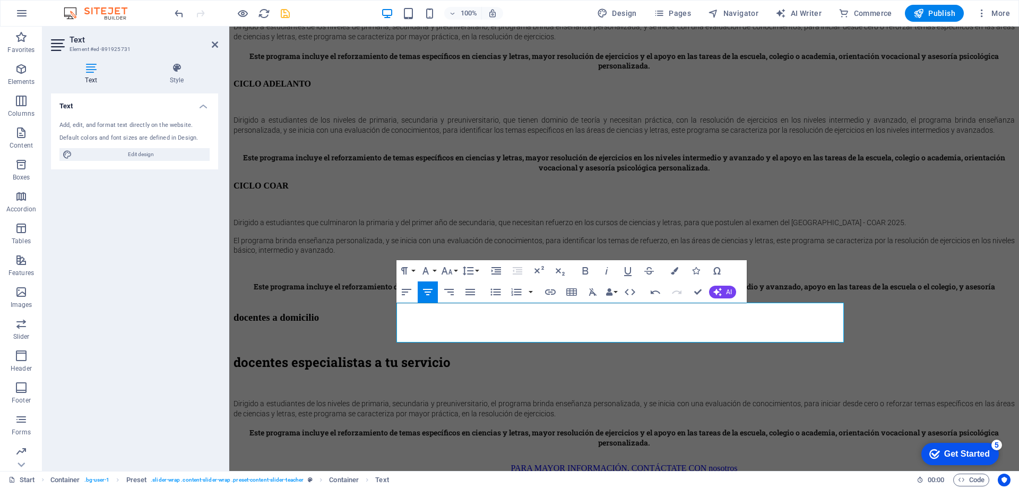
scroll to position [3872, 0]
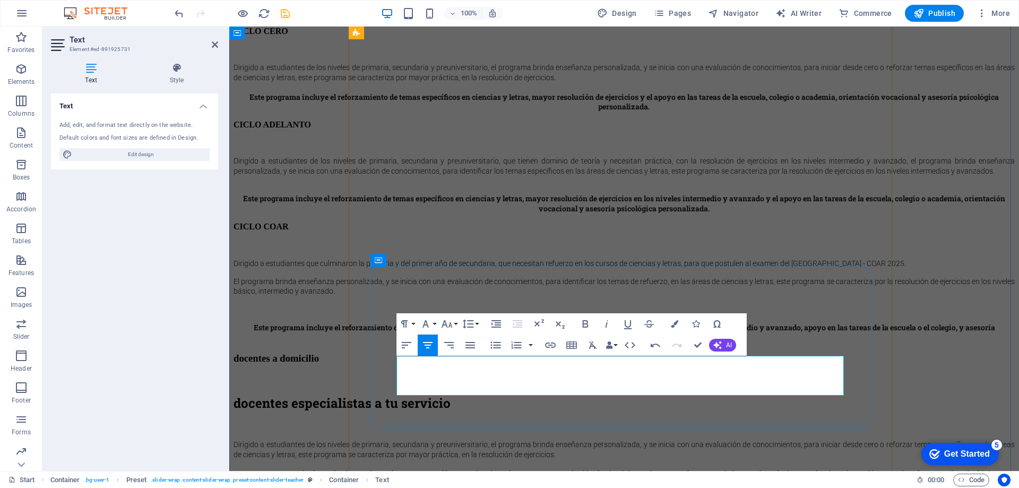
drag, startPoint x: 715, startPoint y: 360, endPoint x: 536, endPoint y: 362, distance: 178.2
click at [671, 321] on icon "button" at bounding box center [674, 323] width 7 height 7
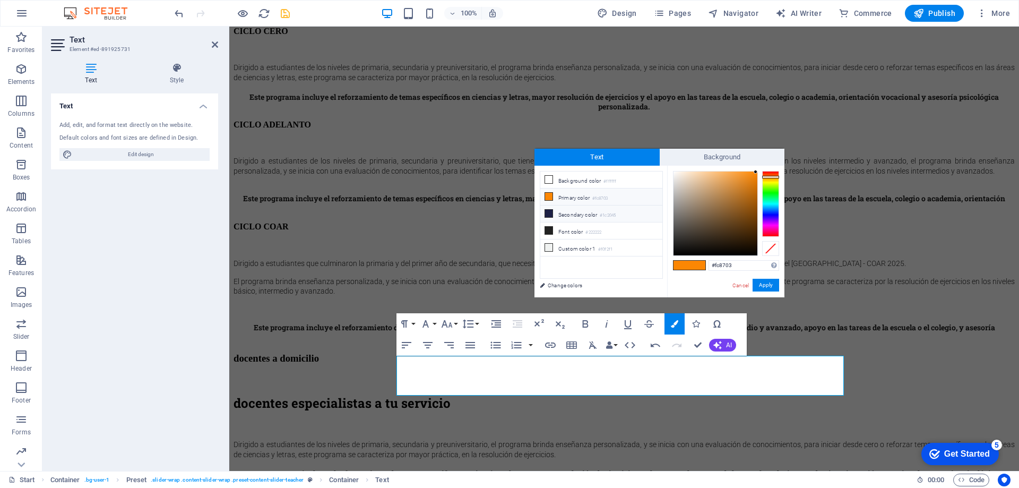
click at [550, 213] on icon at bounding box center [548, 213] width 7 height 7
type input "#1c2045"
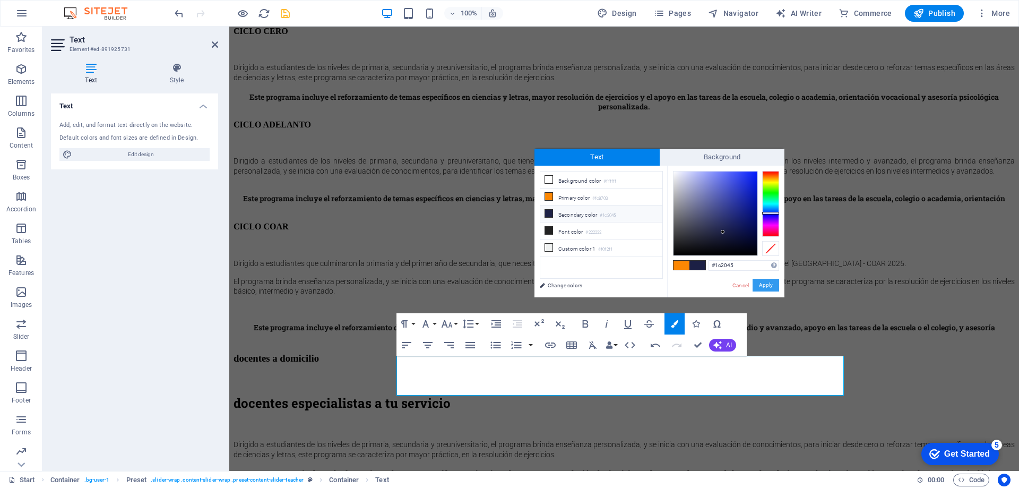
click at [761, 284] on button "Apply" at bounding box center [765, 284] width 27 height 13
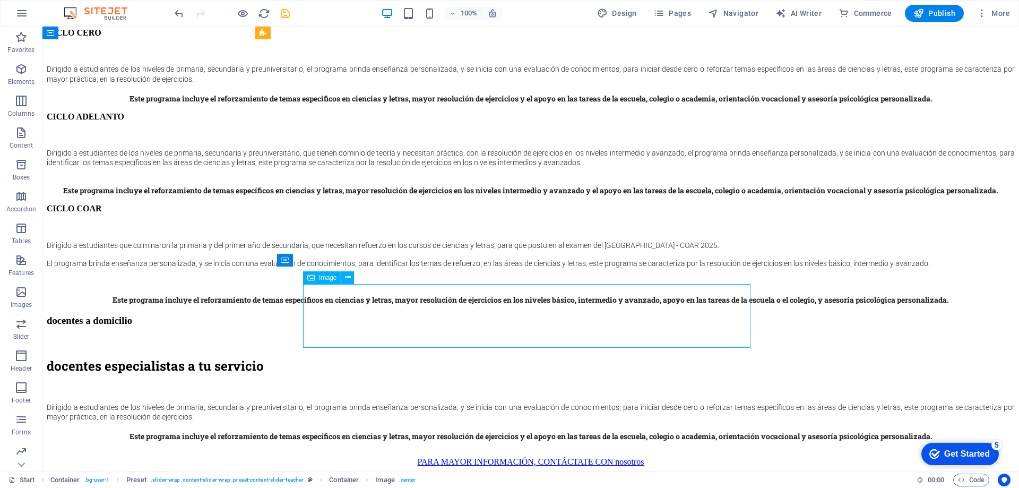
select select "px"
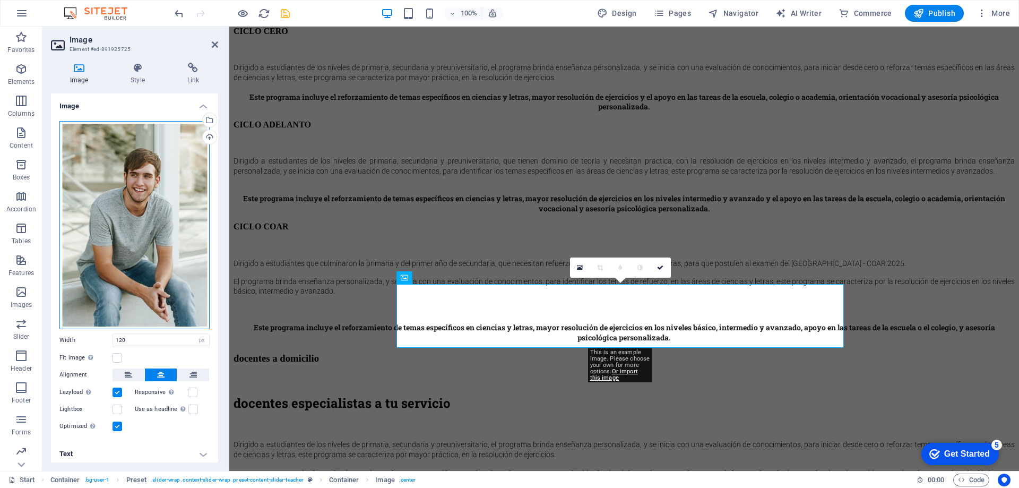
click at [110, 209] on div "Drag files here, click to choose files or select files from Files or our free s…" at bounding box center [134, 225] width 150 height 208
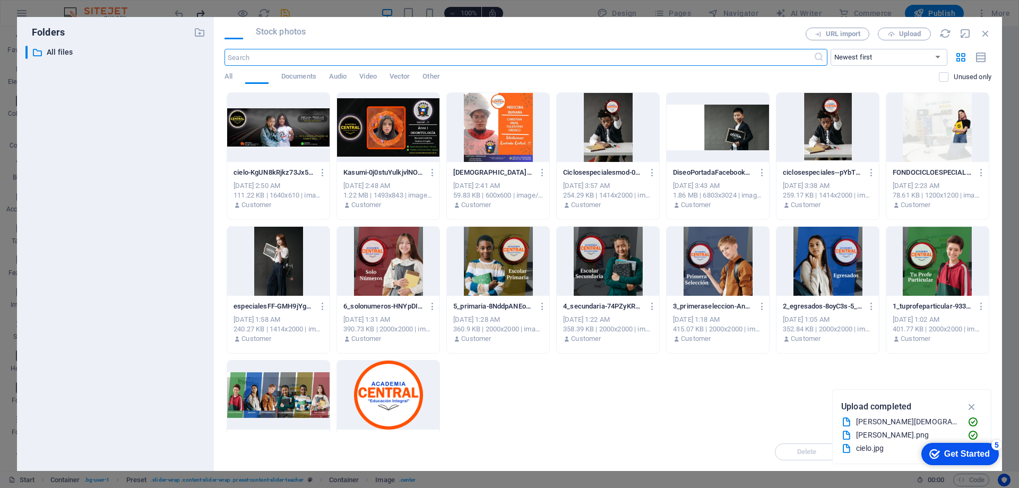
scroll to position [3966, 0]
click at [905, 34] on span "Upload" at bounding box center [910, 34] width 22 height 6
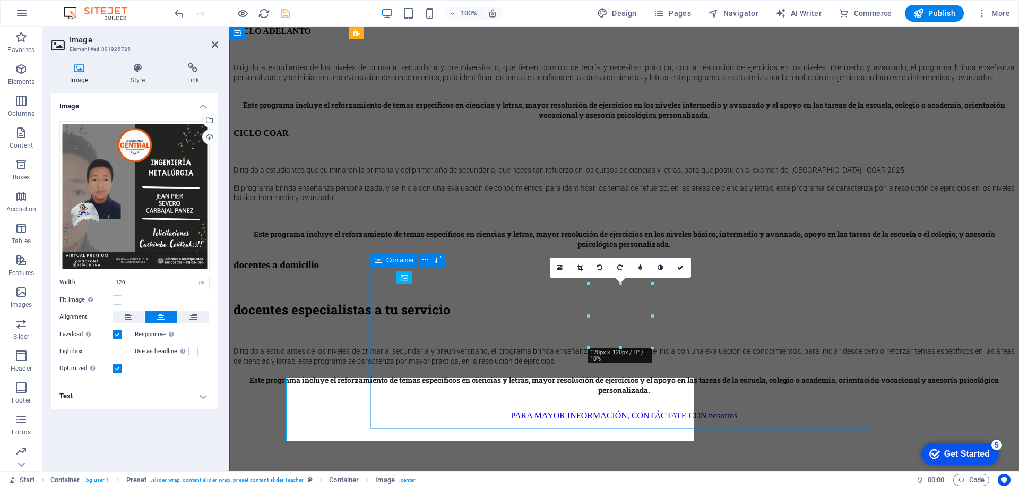
scroll to position [3872, 0]
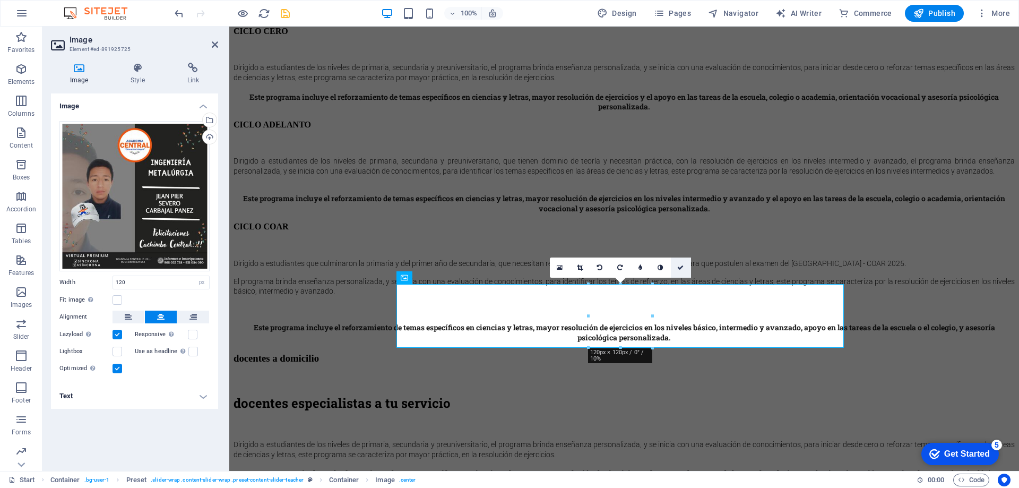
click at [681, 267] on icon at bounding box center [680, 267] width 6 height 6
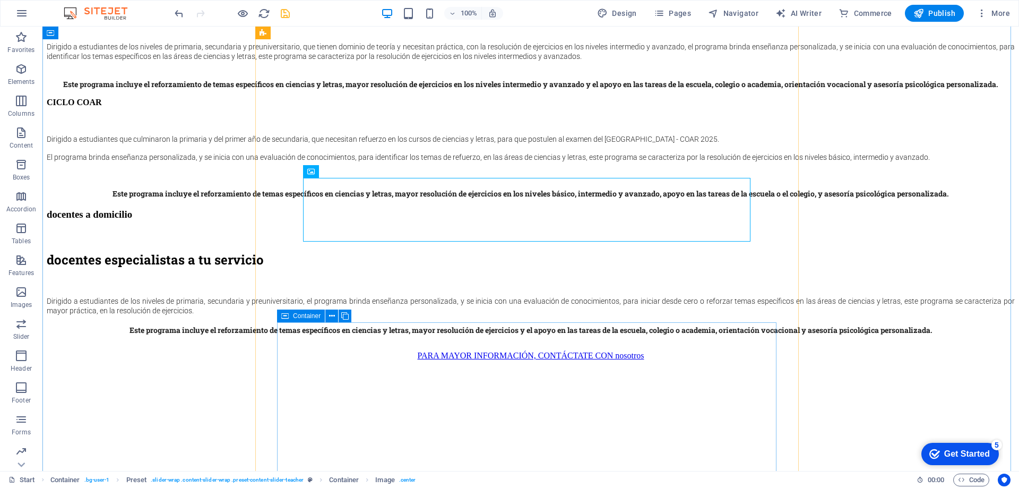
scroll to position [4032, 0]
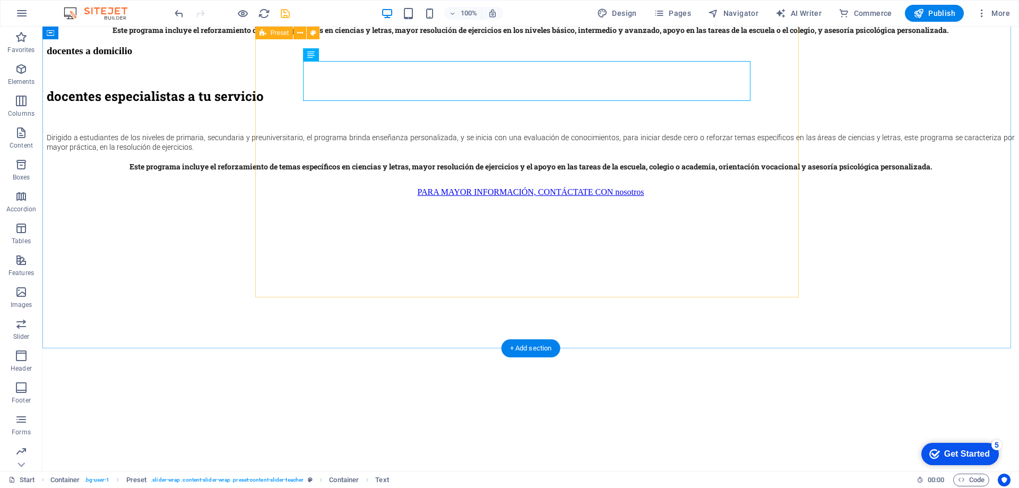
scroll to position [4085, 0]
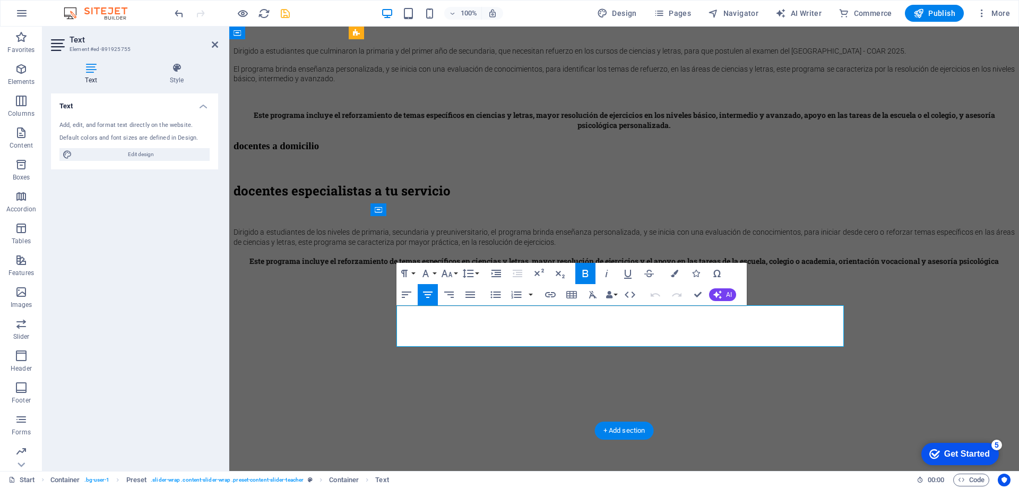
click at [681, 274] on button "Colors" at bounding box center [674, 273] width 20 height 21
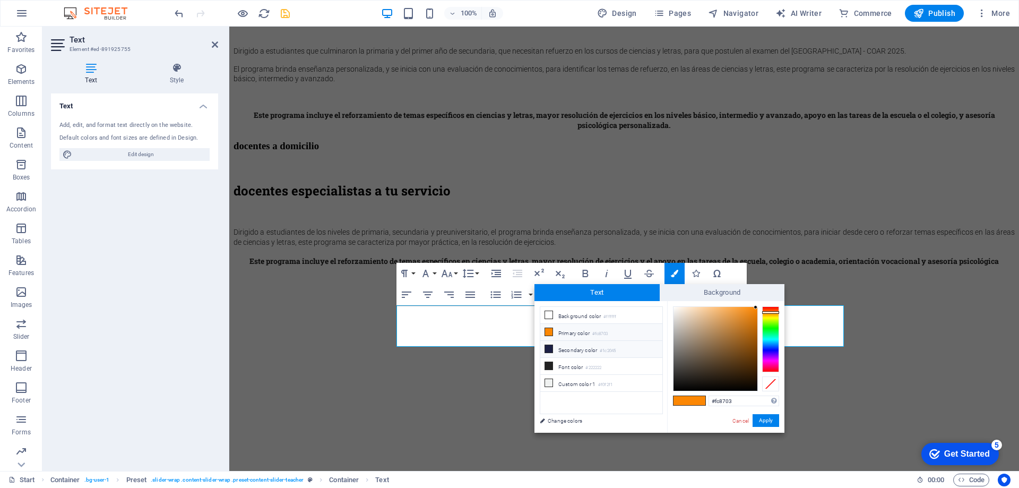
click at [547, 345] on icon at bounding box center [548, 348] width 7 height 7
type input "#1c2045"
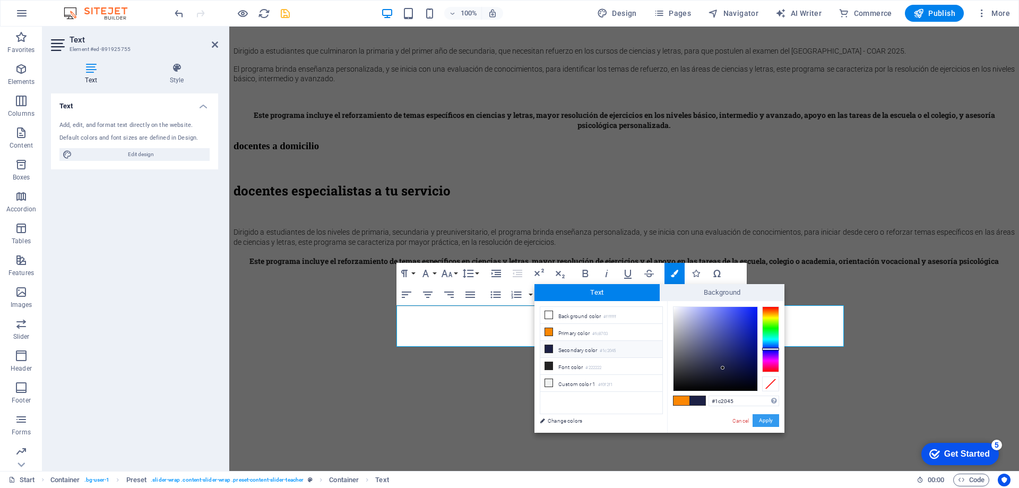
click at [762, 415] on button "Apply" at bounding box center [765, 420] width 27 height 13
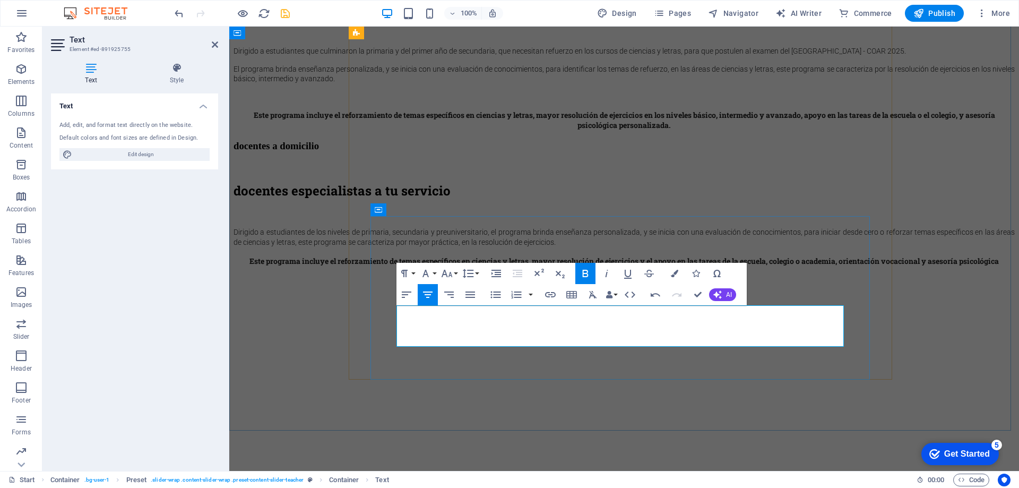
click at [585, 270] on icon "button" at bounding box center [585, 272] width 6 height 7
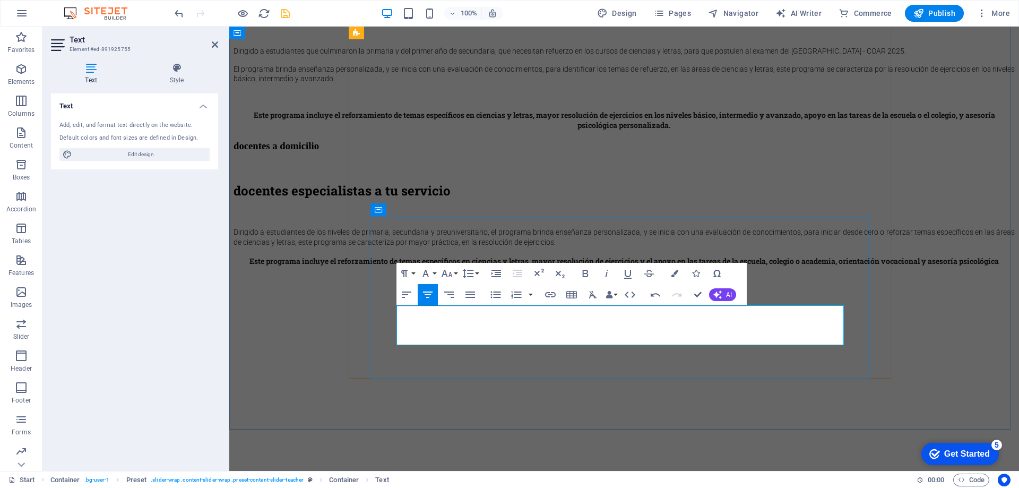
drag, startPoint x: 585, startPoint y: 328, endPoint x: 652, endPoint y: 323, distance: 67.5
click at [674, 274] on icon "button" at bounding box center [674, 272] width 7 height 7
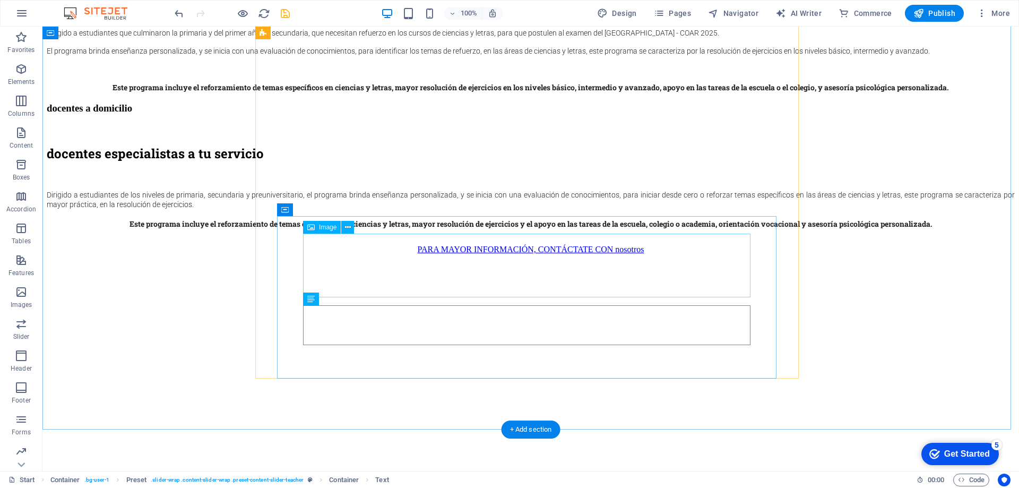
select select "px"
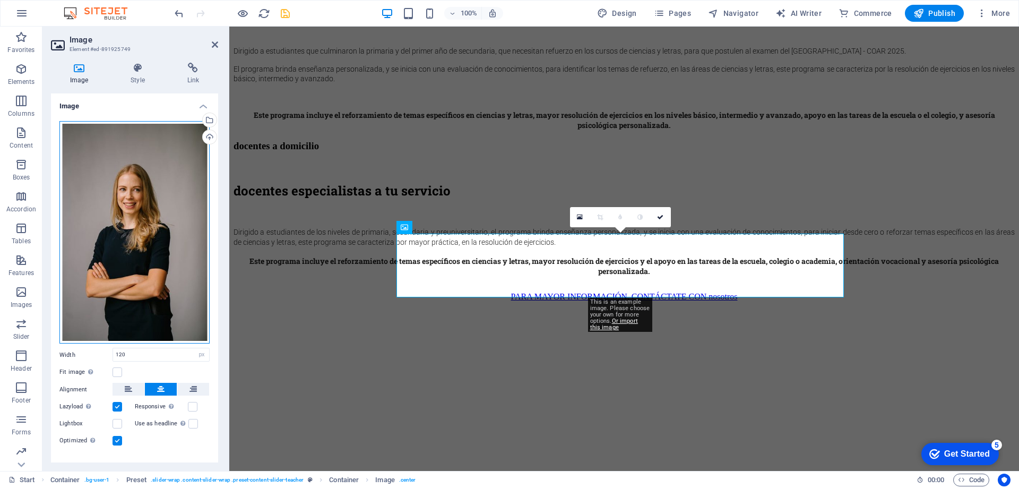
click at [145, 212] on div "Drag files here, click to choose files or select files from Files or our free s…" at bounding box center [134, 232] width 150 height 223
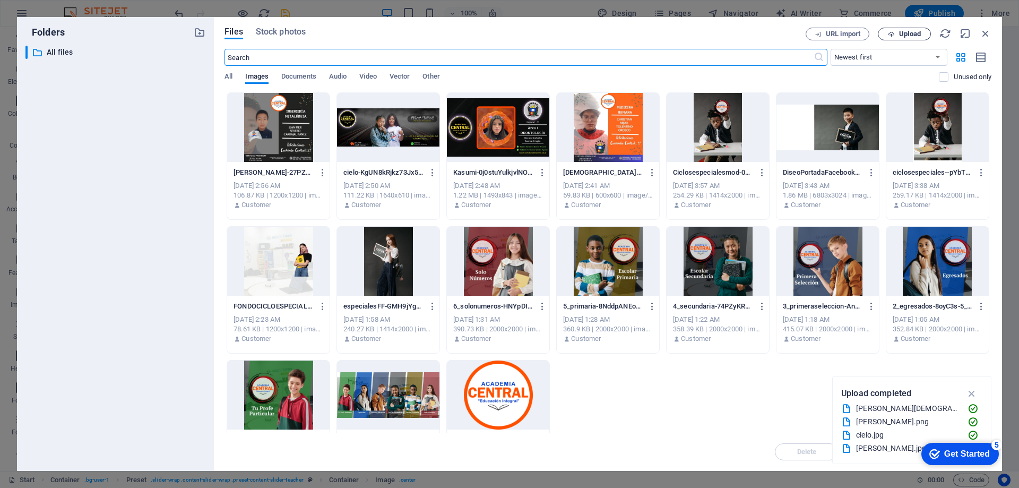
click at [903, 33] on span "Upload" at bounding box center [910, 34] width 22 height 6
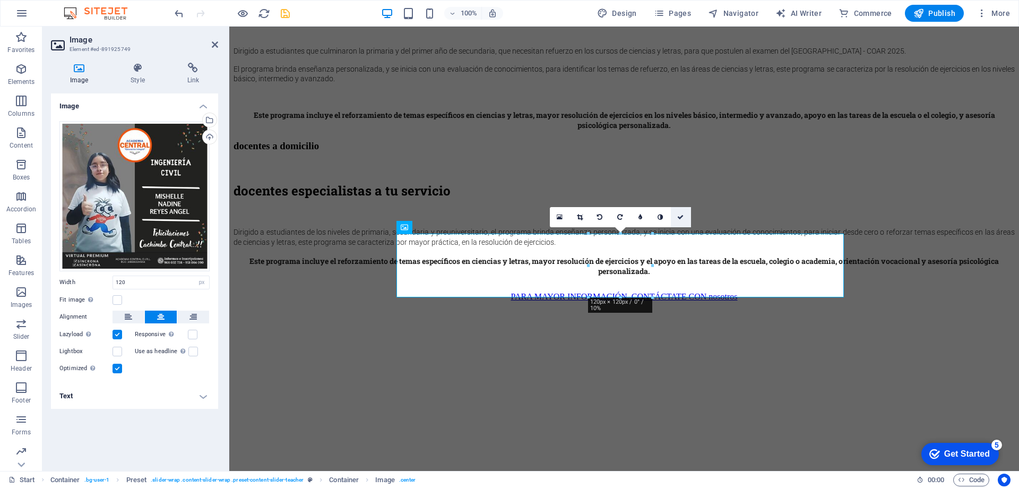
click at [679, 214] on icon at bounding box center [680, 217] width 6 height 6
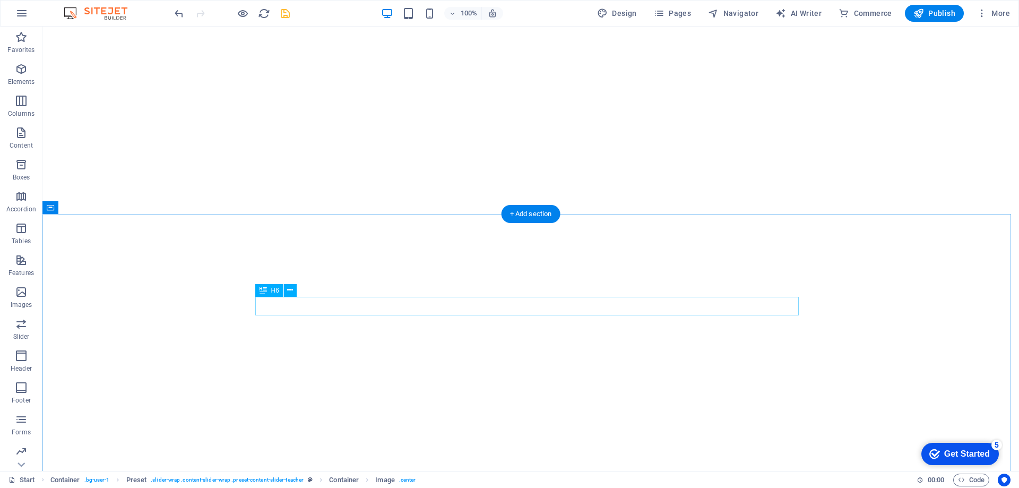
scroll to position [3236, 0]
click at [284, 14] on icon "save" at bounding box center [285, 13] width 12 height 12
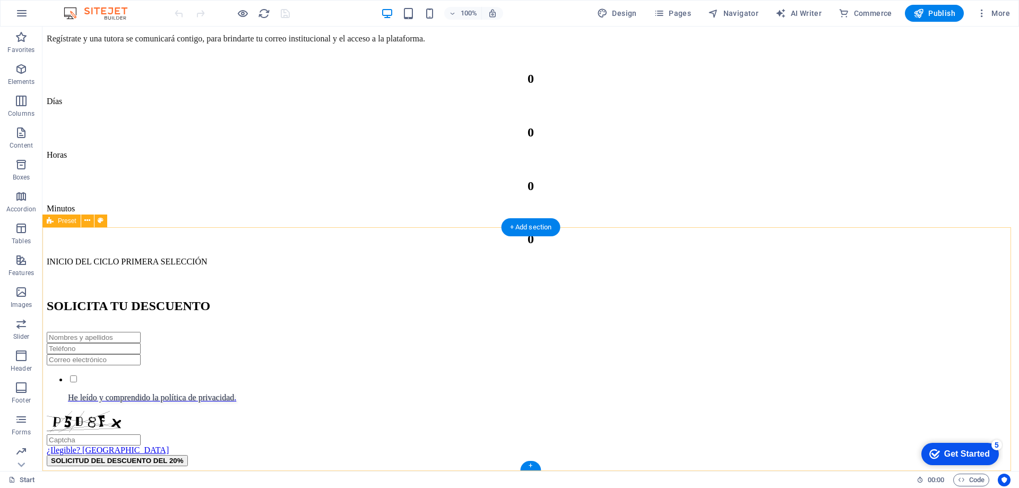
scroll to position [4930, 0]
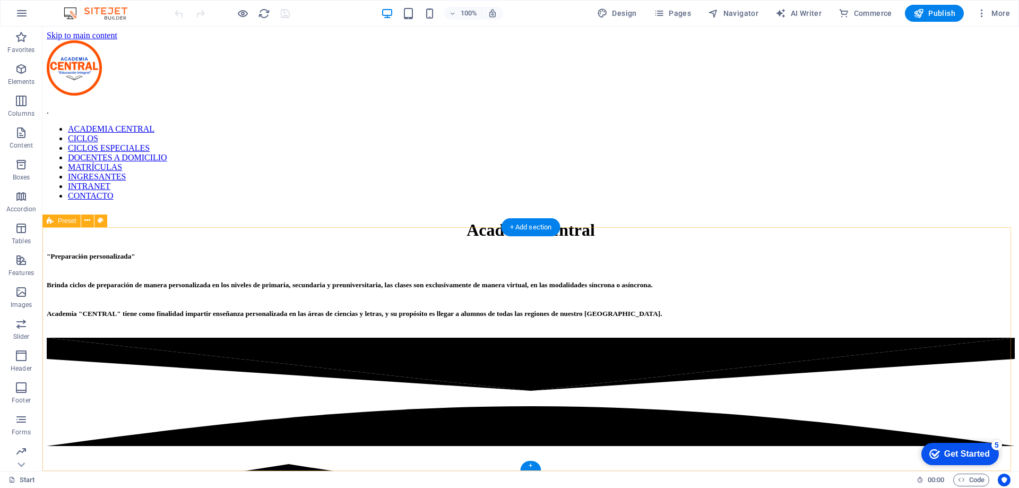
scroll to position [0, 0]
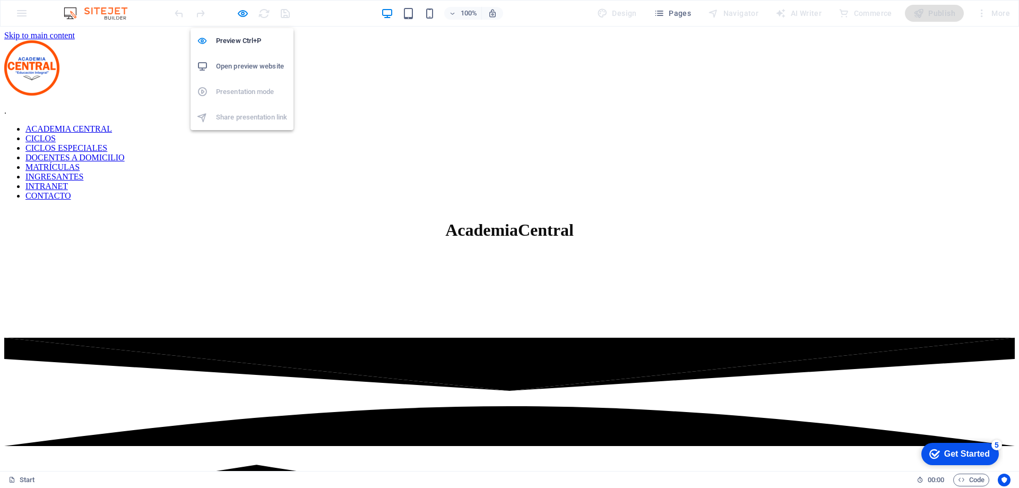
click at [253, 62] on h6 "Open preview website" at bounding box center [251, 66] width 71 height 13
